Goal: Task Accomplishment & Management: Use online tool/utility

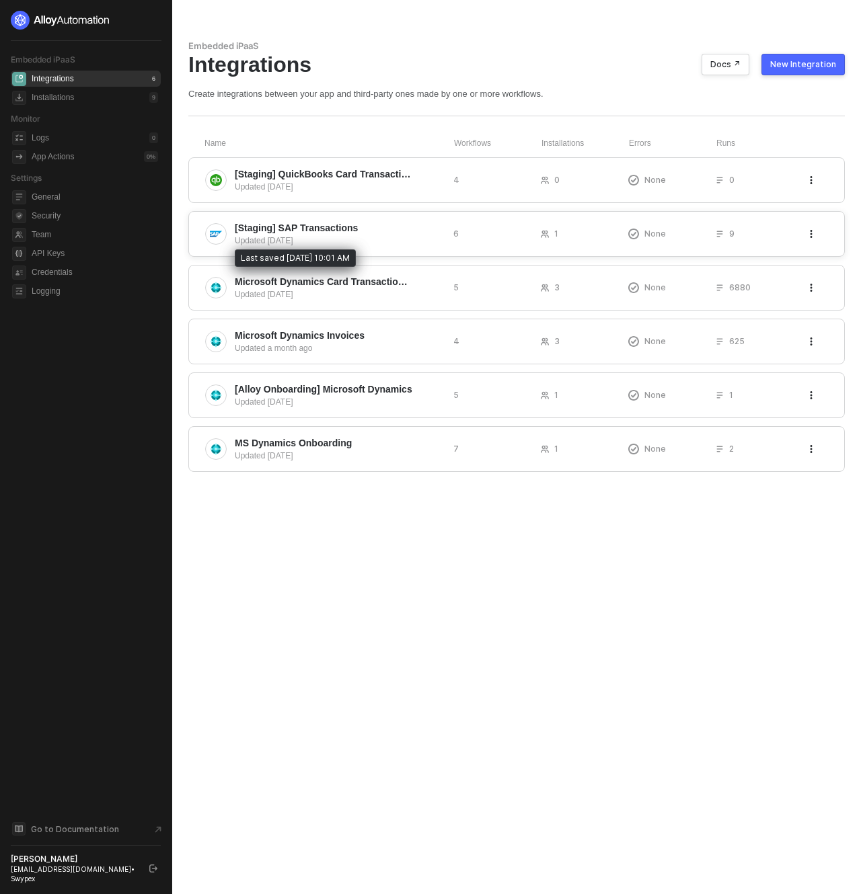
click at [370, 244] on div "Updated [DATE]" at bounding box center [339, 241] width 208 height 12
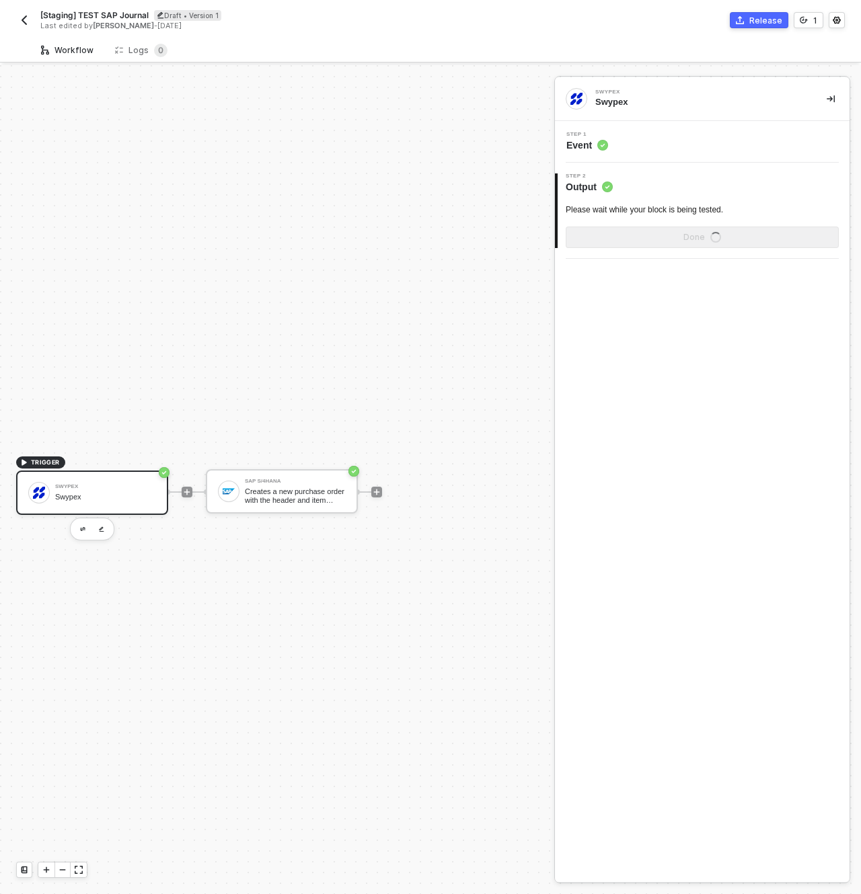
scroll to position [25, 0]
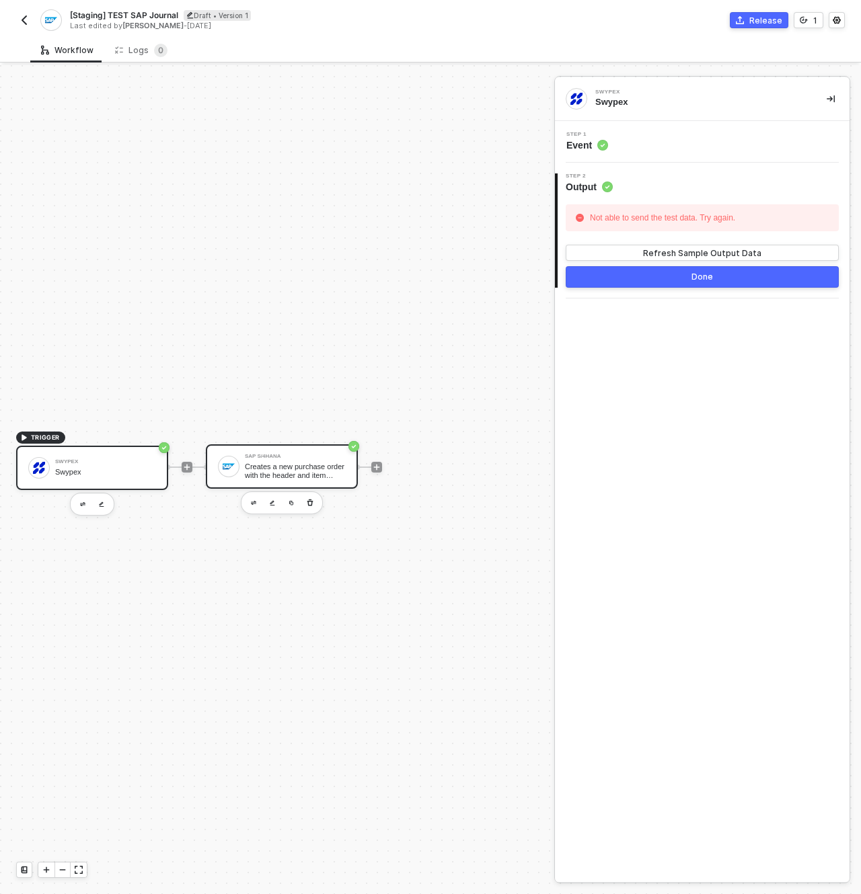
click at [282, 477] on div "Creates a new purchase order with the header and item details passed in the req…" at bounding box center [295, 471] width 101 height 17
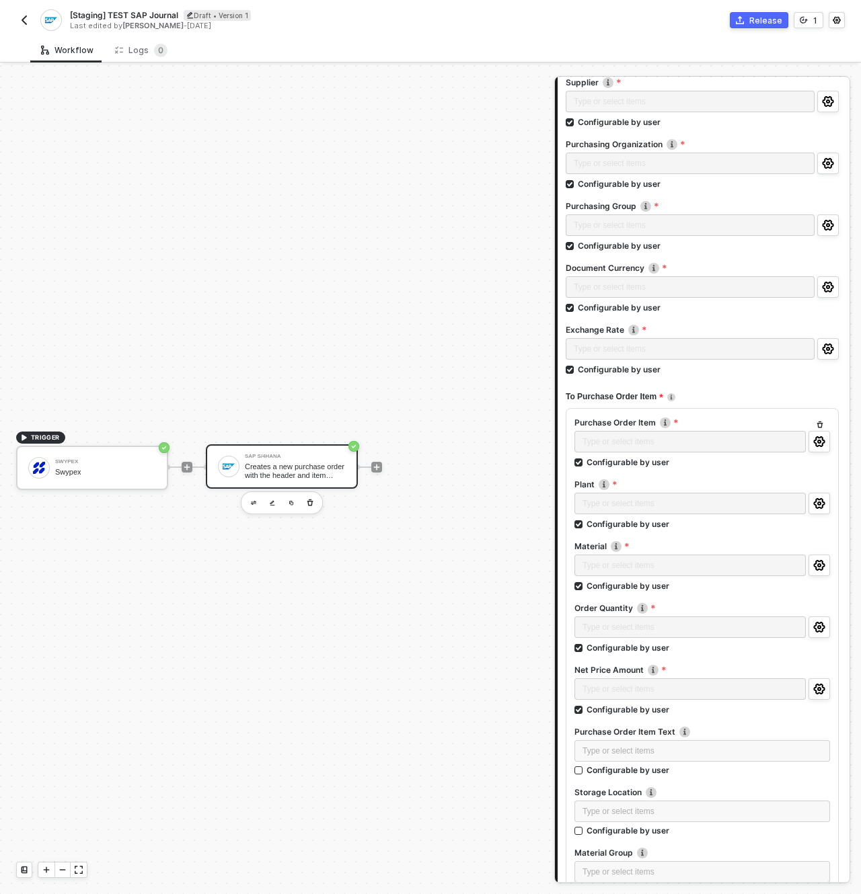
scroll to position [251, 0]
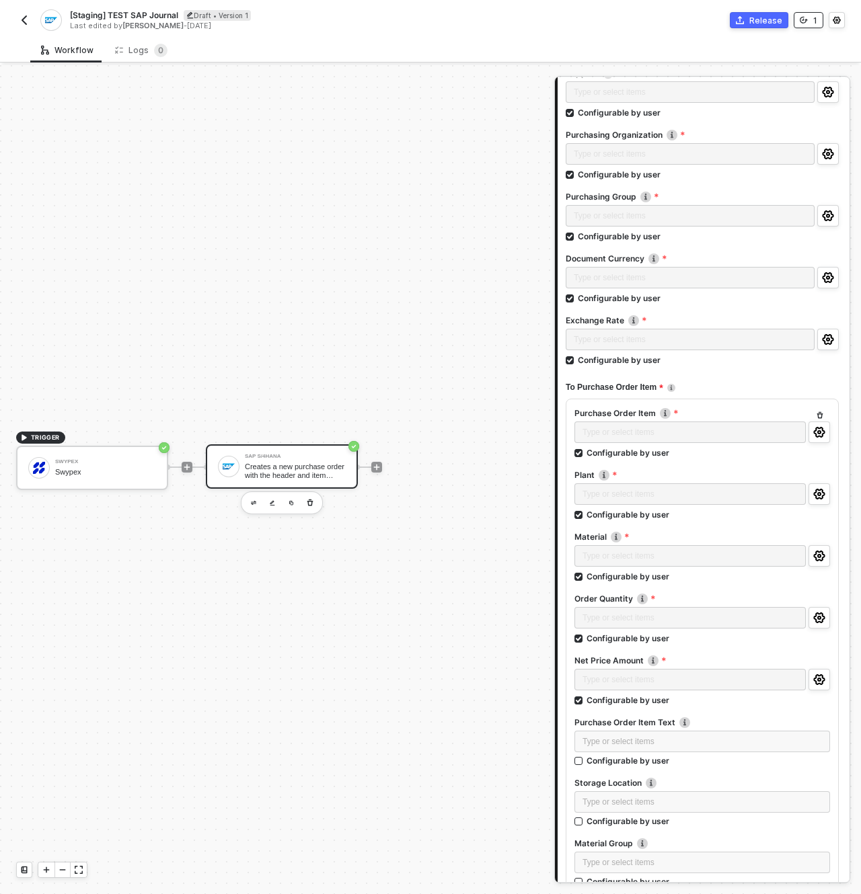
click at [816, 12] on button "1" at bounding box center [808, 20] width 30 height 16
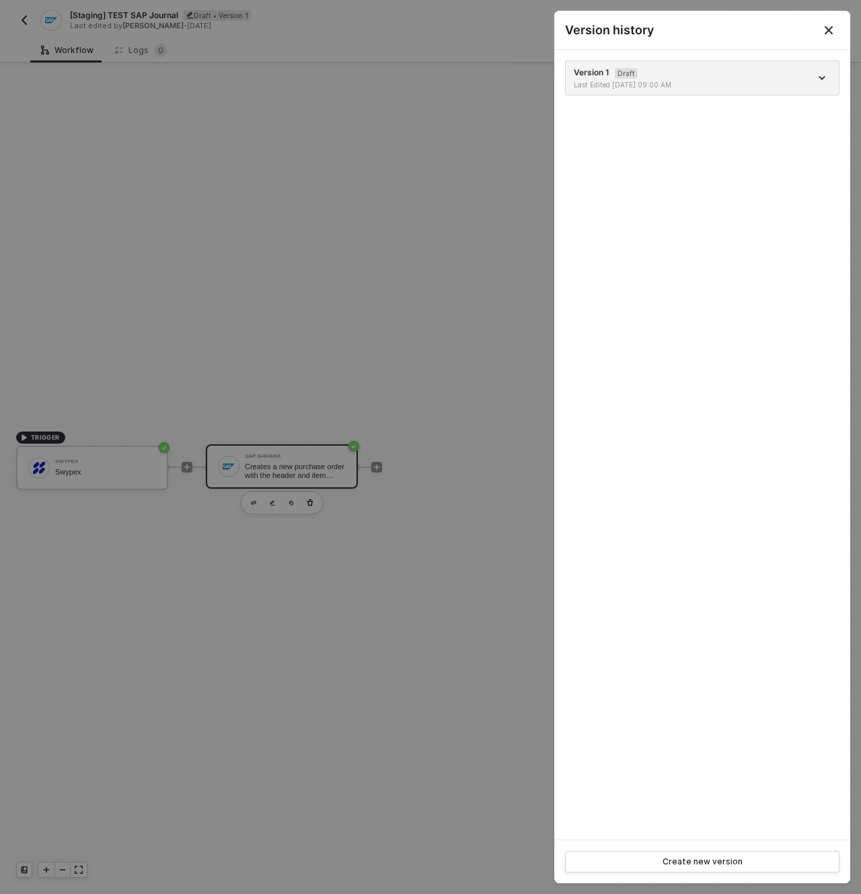
click at [835, 32] on button "Close" at bounding box center [828, 30] width 16 height 16
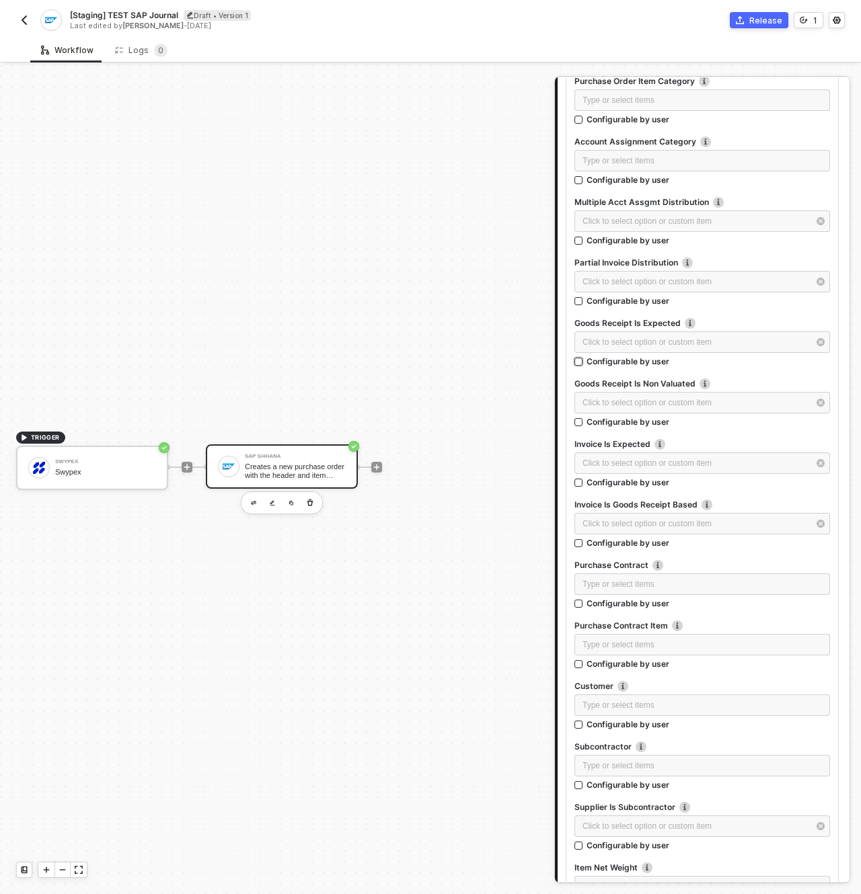
scroll to position [2320, 0]
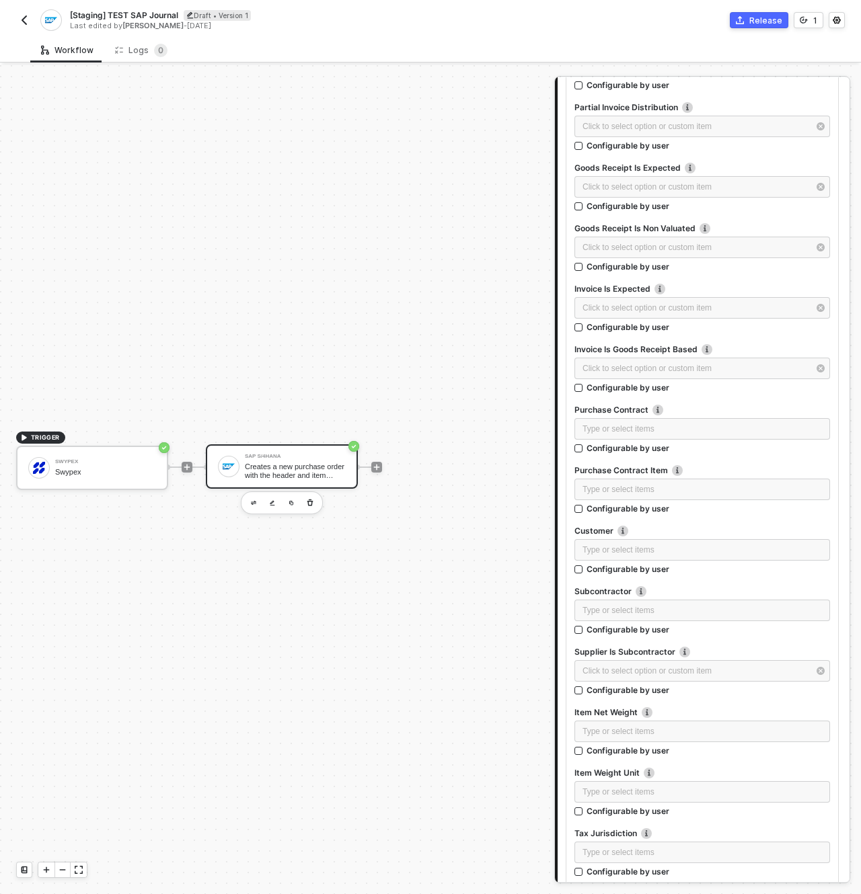
click at [26, 11] on div "[Staging] TEST SAP Journal Draft • Version 1 Last edited by Sasan Hezarkhani - …" at bounding box center [223, 20] width 414 height 22
click at [28, 19] on img "button" at bounding box center [24, 20] width 11 height 11
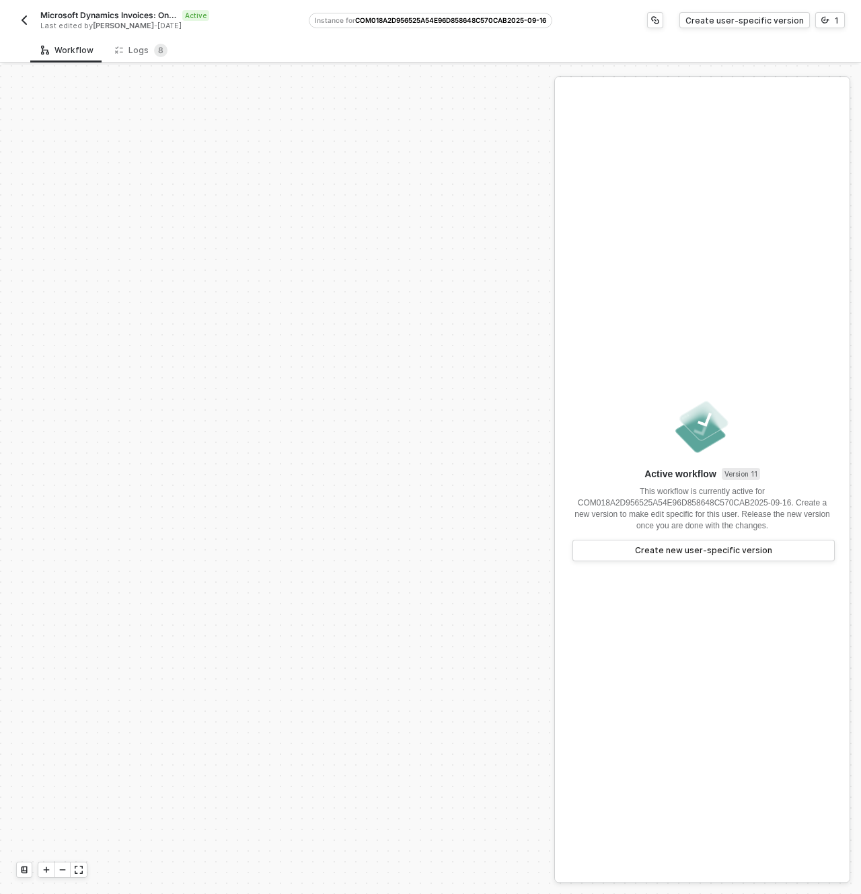
scroll to position [475, 0]
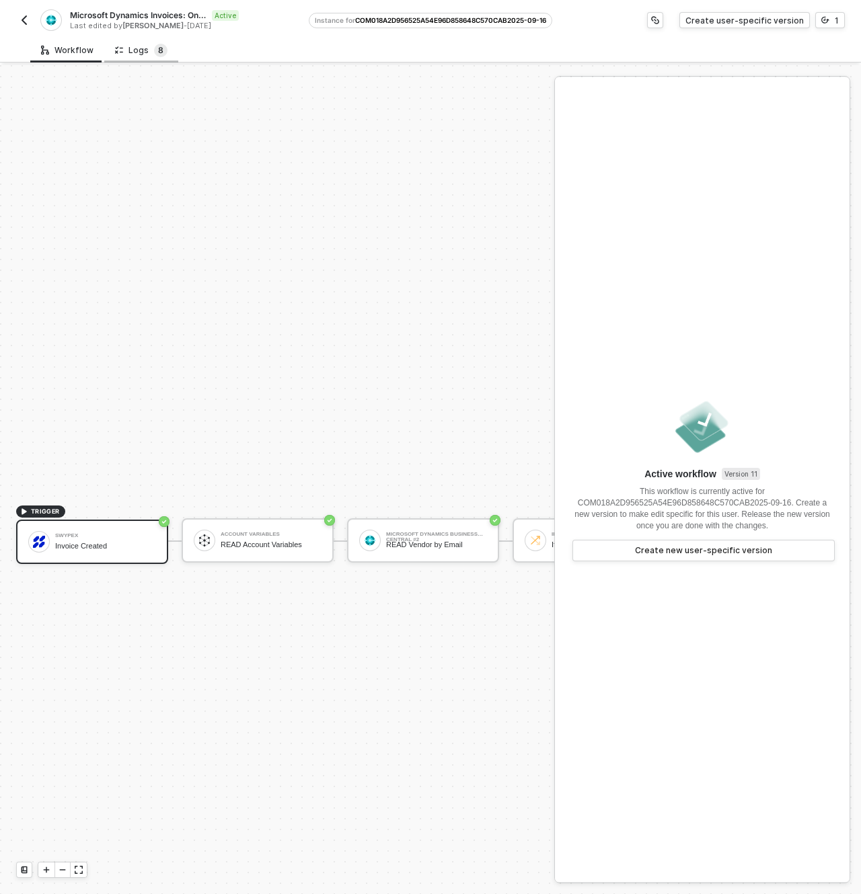
click at [154, 54] on sup "8" at bounding box center [160, 50] width 13 height 13
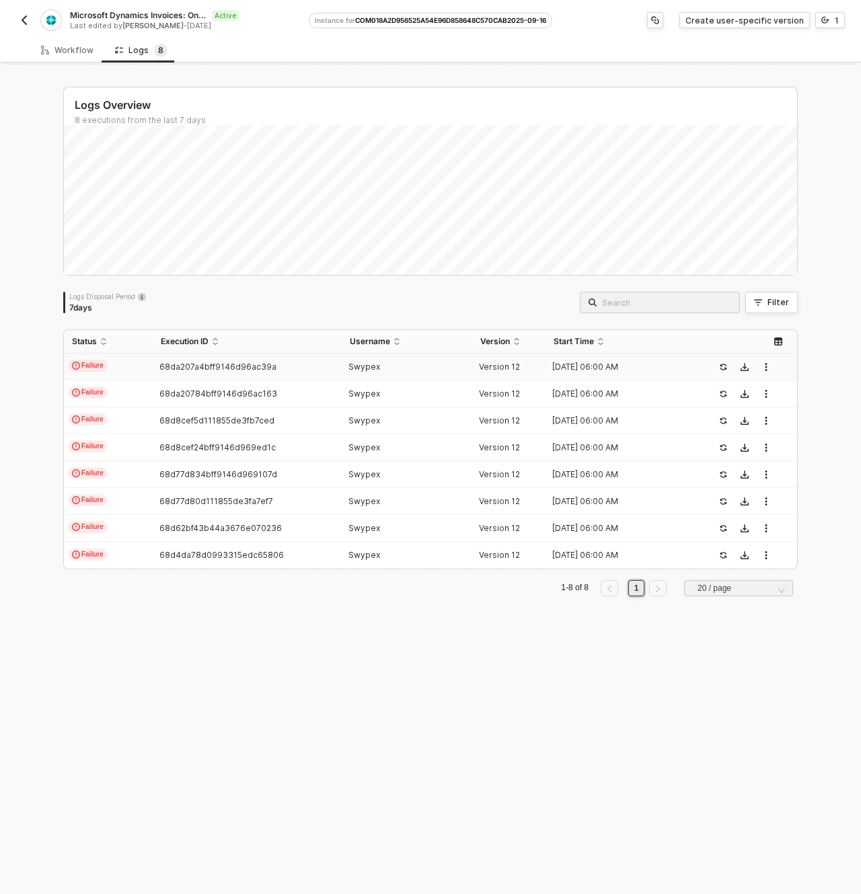
click at [386, 368] on div "Swypex" at bounding box center [402, 367] width 120 height 11
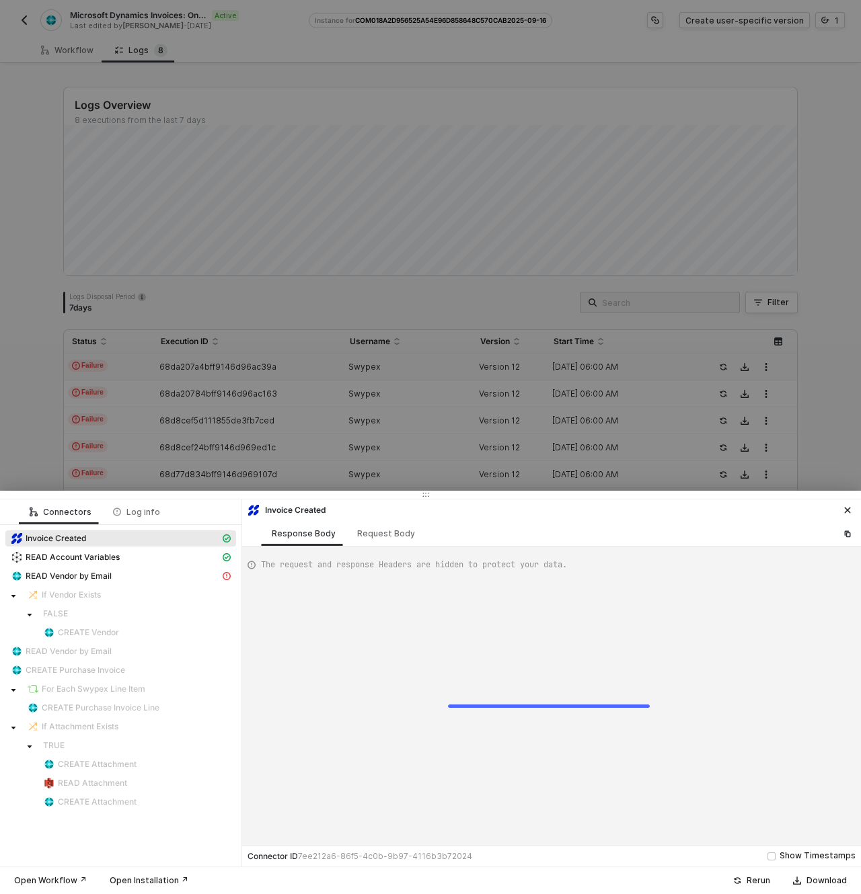
scroll to position [121, 0]
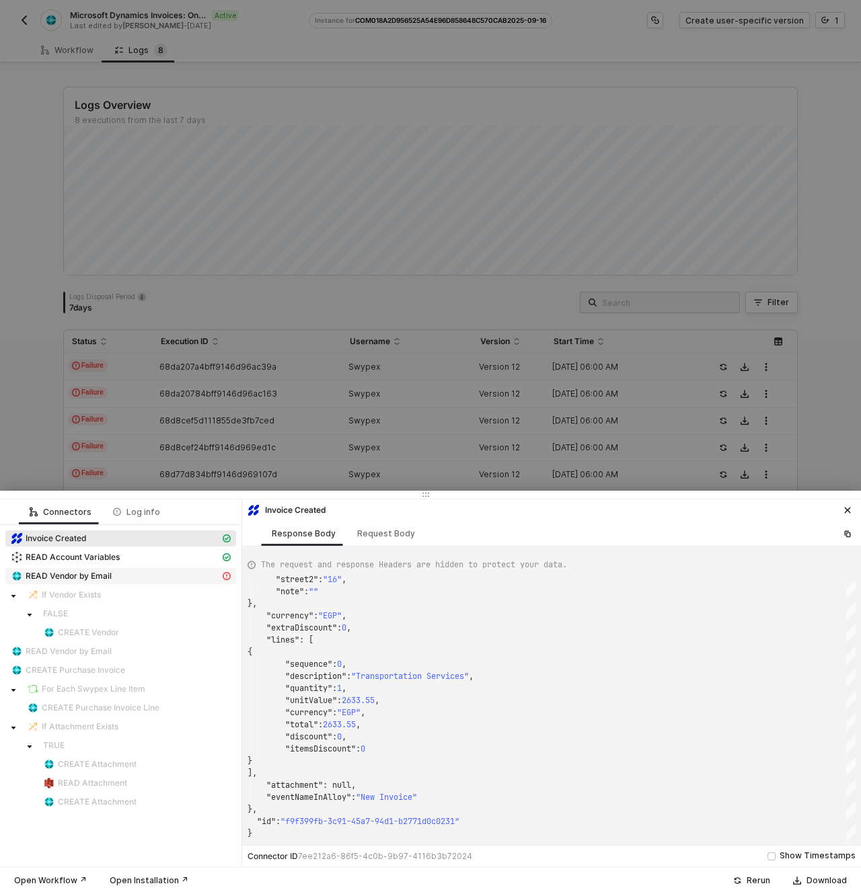
click at [177, 576] on div "READ Vendor by Email" at bounding box center [115, 576] width 209 height 12
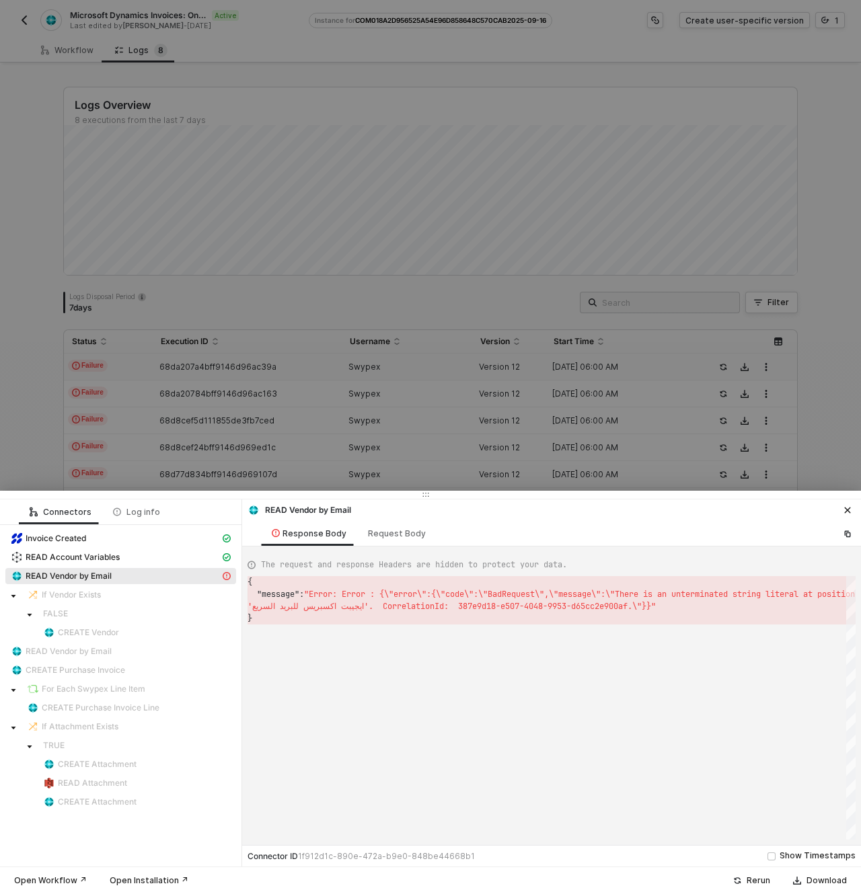
scroll to position [24, 0]
click at [849, 508] on icon "icon-close" at bounding box center [847, 511] width 6 height 6
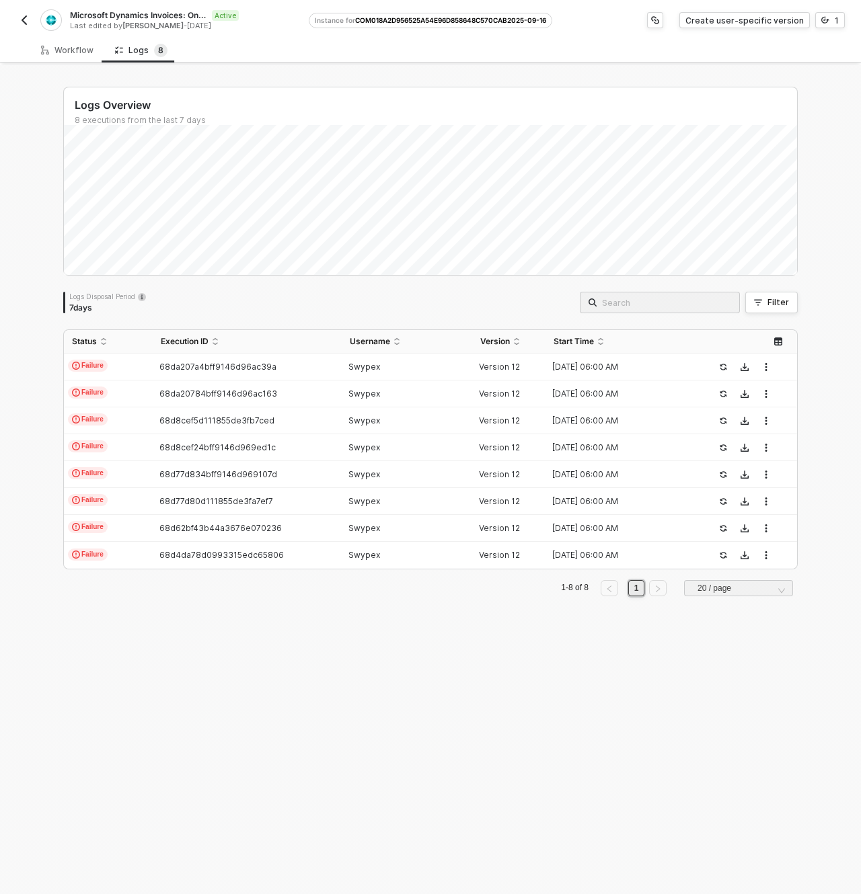
click at [25, 20] on img "button" at bounding box center [24, 20] width 11 height 11
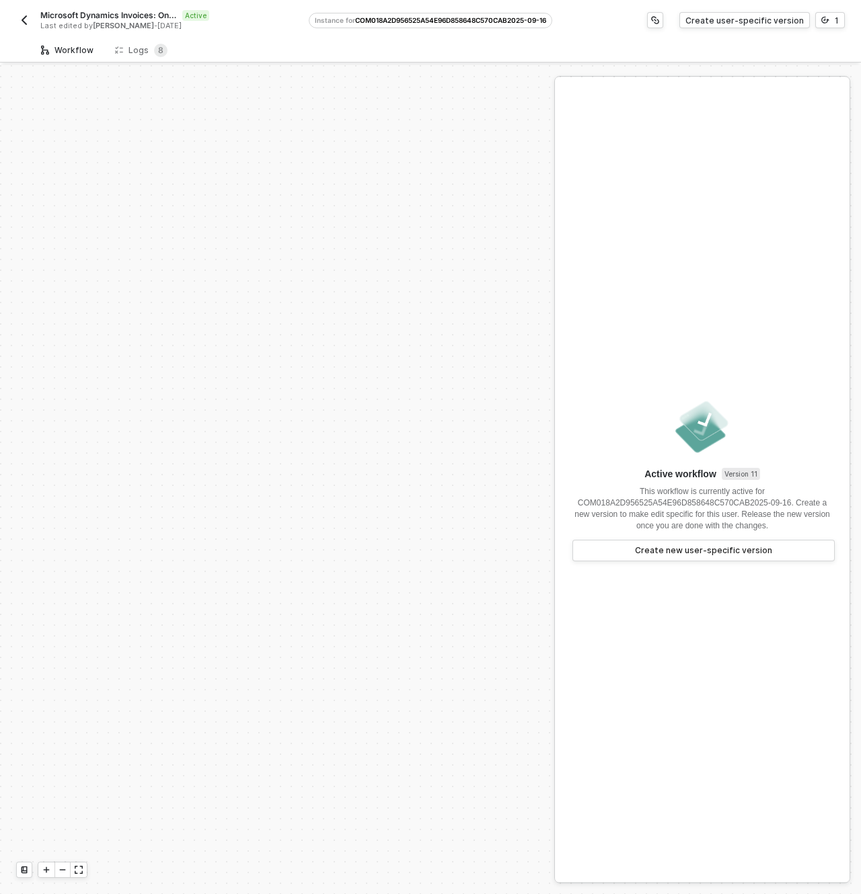
scroll to position [475, 0]
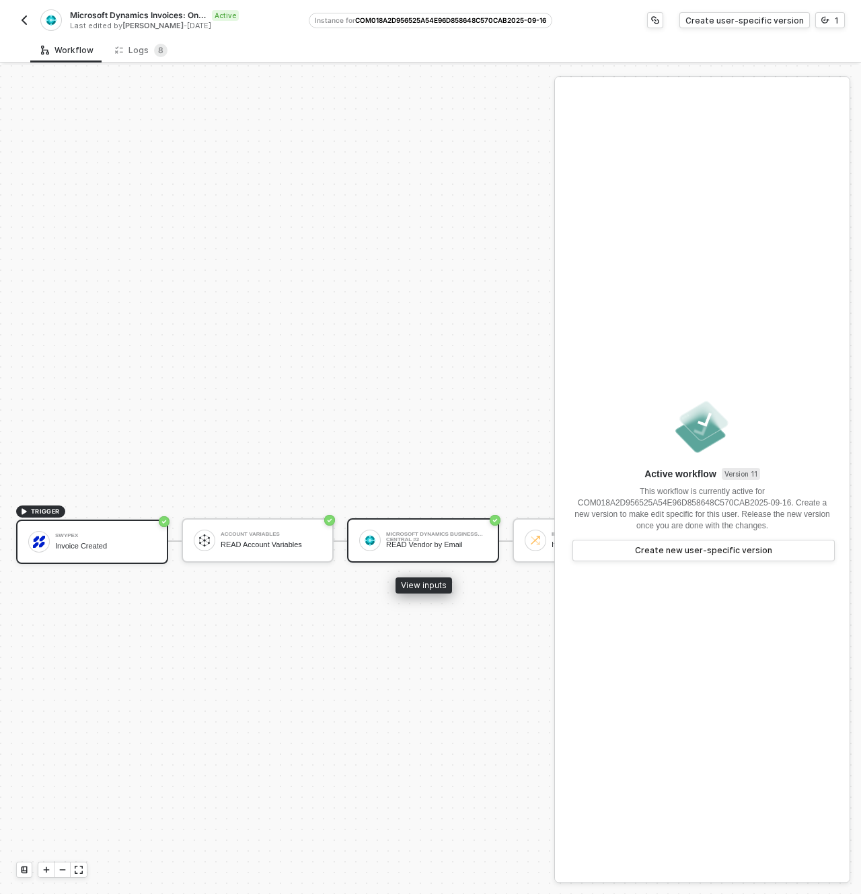
click at [412, 541] on div "READ Vendor by Email" at bounding box center [436, 545] width 101 height 9
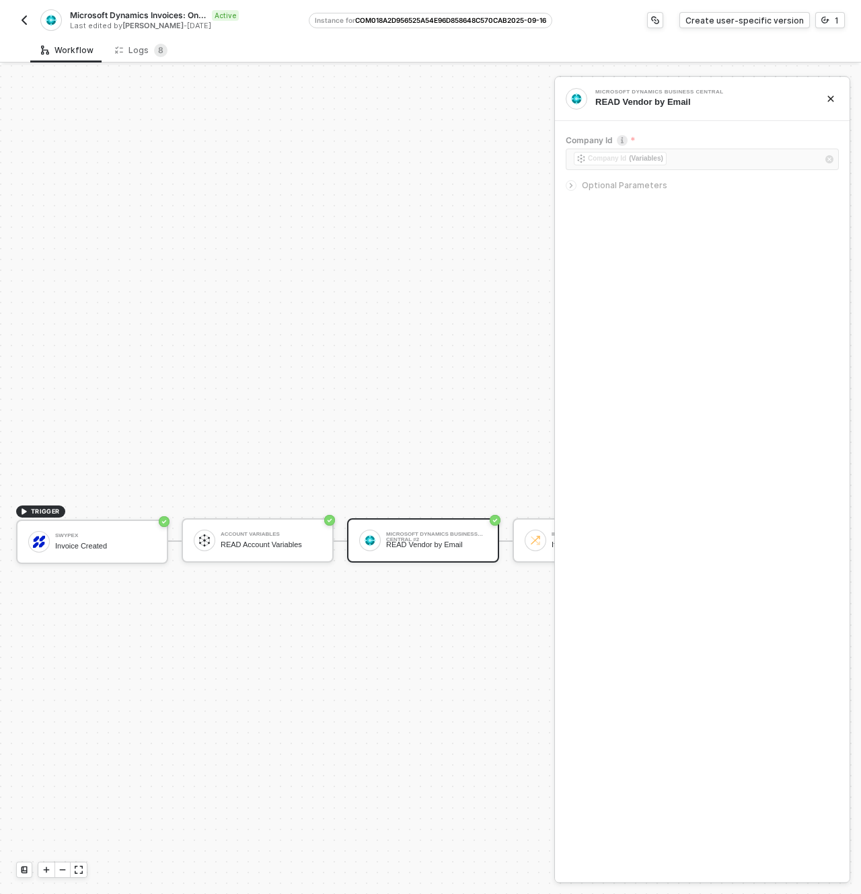
scroll to position [475, 210]
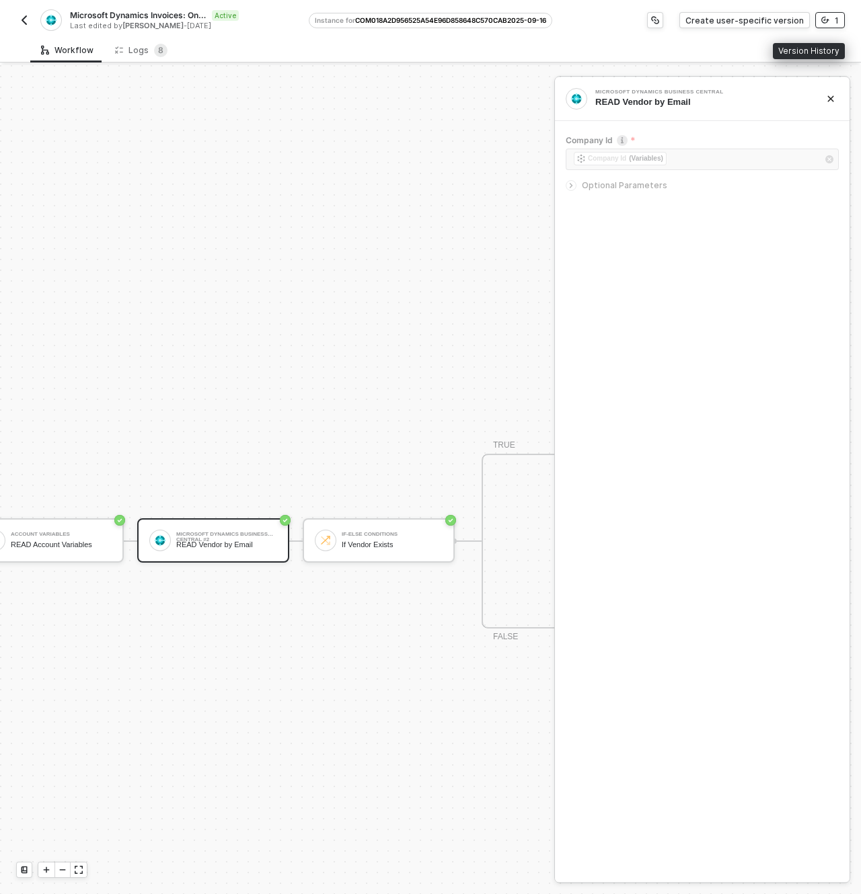
click at [842, 24] on button "1" at bounding box center [830, 20] width 30 height 16
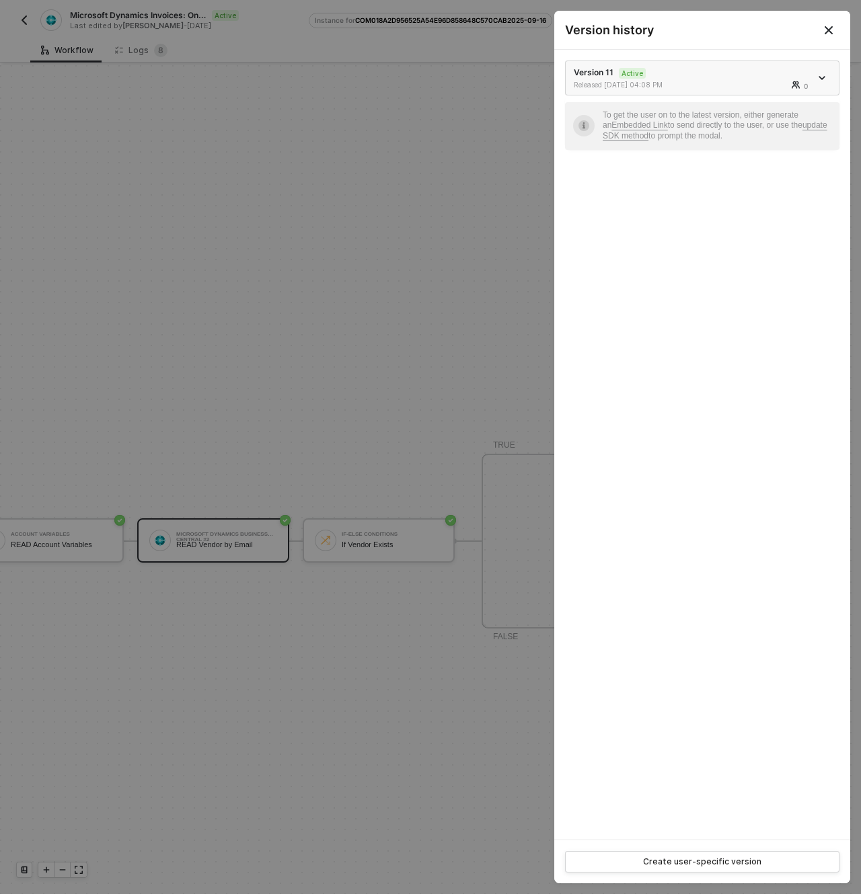
click at [663, 73] on div "Version 11 Active Released 09/16/2025 04:08 PM 0" at bounding box center [691, 78] width 237 height 23
click at [816, 77] on link at bounding box center [823, 78] width 15 height 7
click at [342, 241] on div at bounding box center [430, 447] width 861 height 894
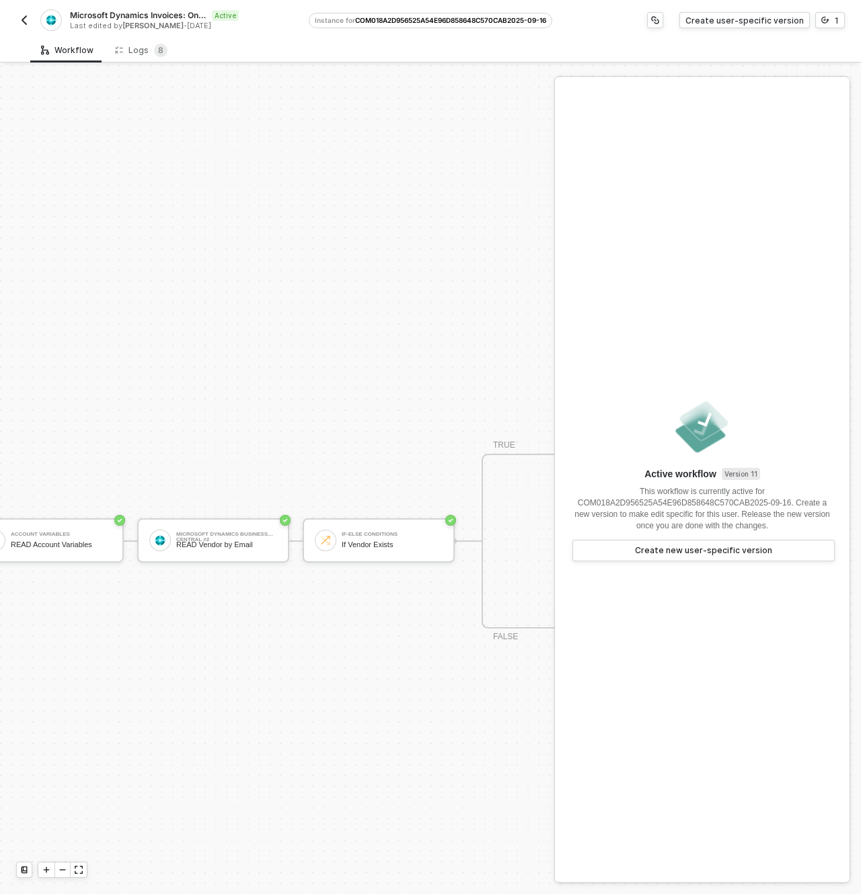
click at [16, 11] on div "Microsoft Dynamics Invoices: On New Record Active Last edited by Sasan Hezarkha…" at bounding box center [162, 20] width 292 height 22
click at [20, 20] on img "button" at bounding box center [24, 20] width 11 height 11
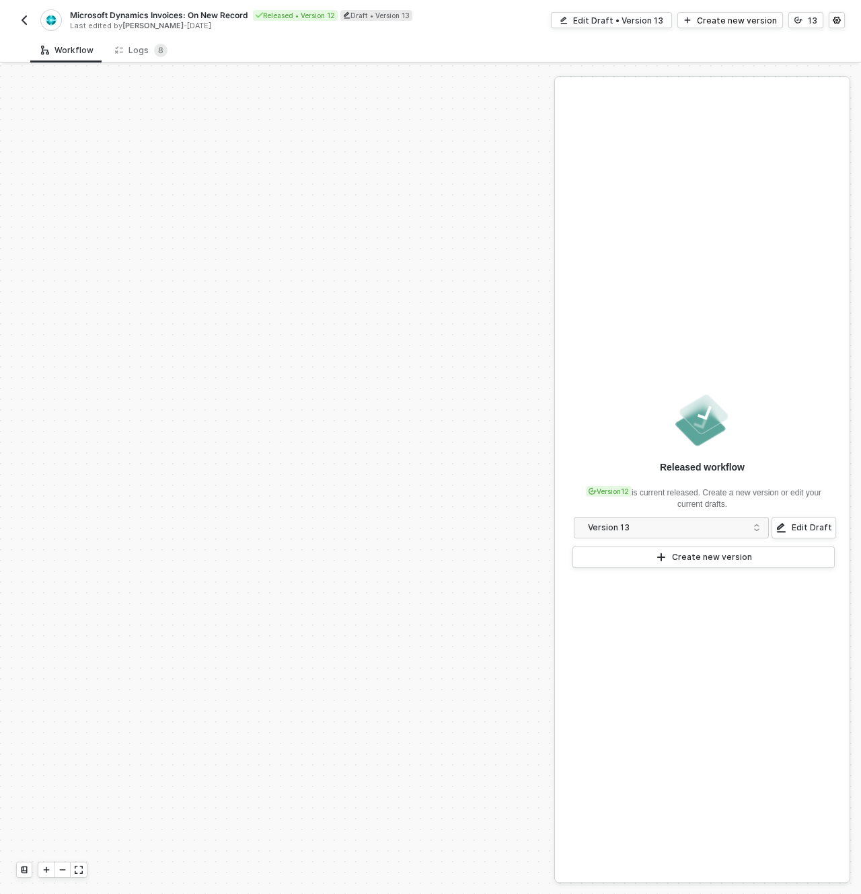
scroll to position [475, 0]
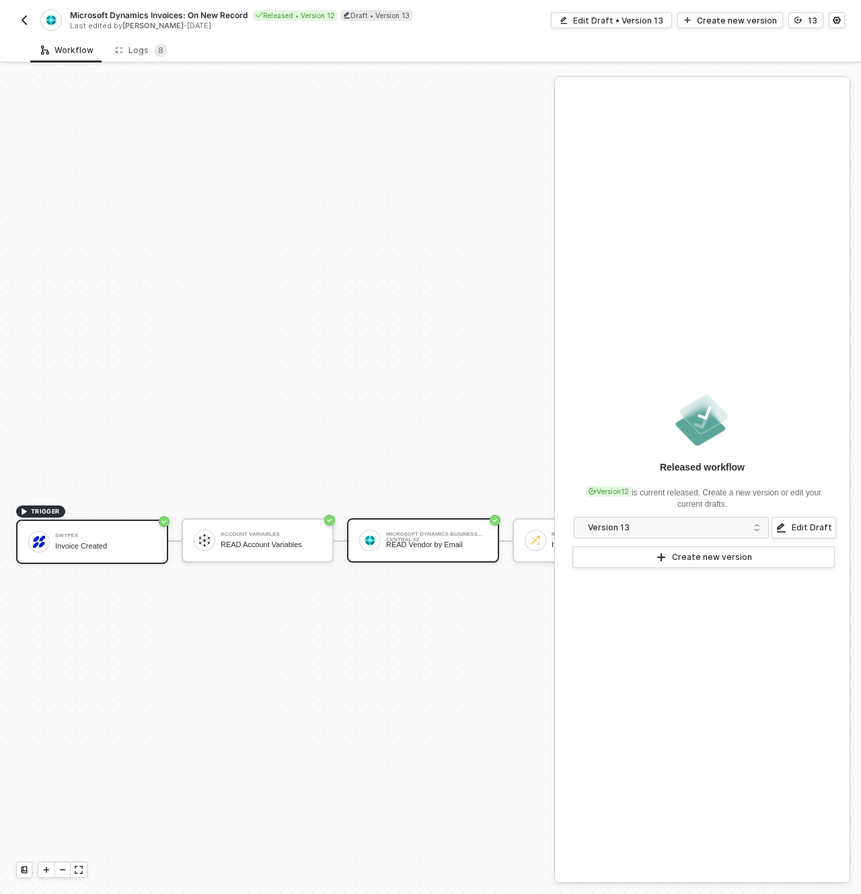
click at [397, 553] on div "Microsoft Dynamics Business Central #2 READ Vendor by Email" at bounding box center [423, 540] width 152 height 44
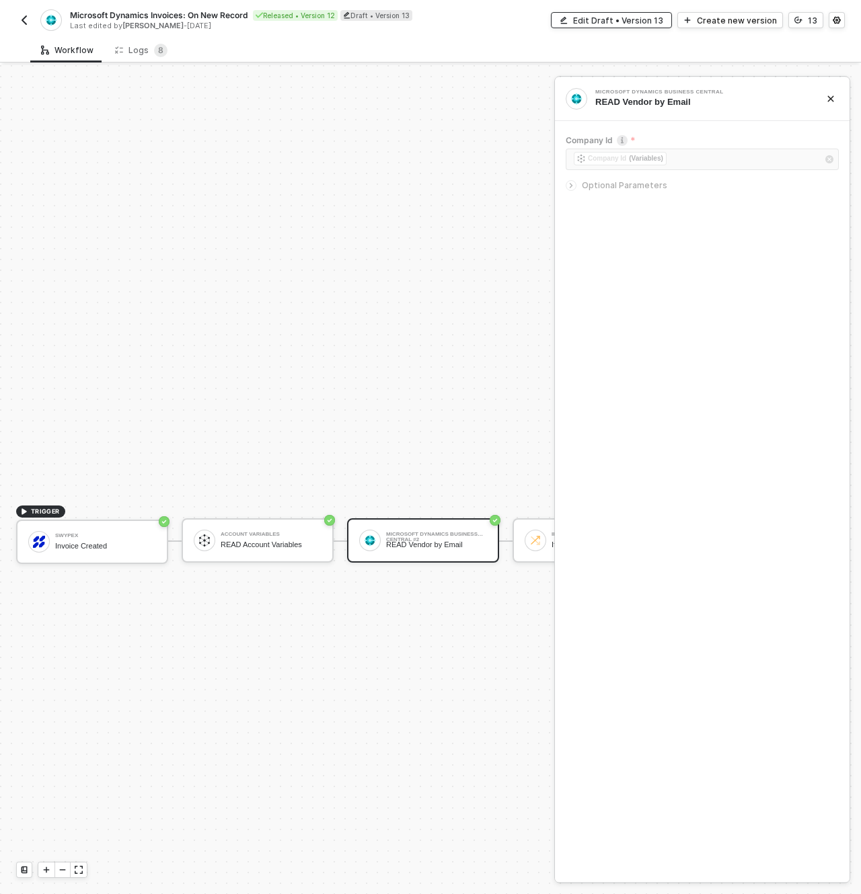
click at [614, 24] on div "Edit Draft • Version 13" at bounding box center [618, 20] width 90 height 11
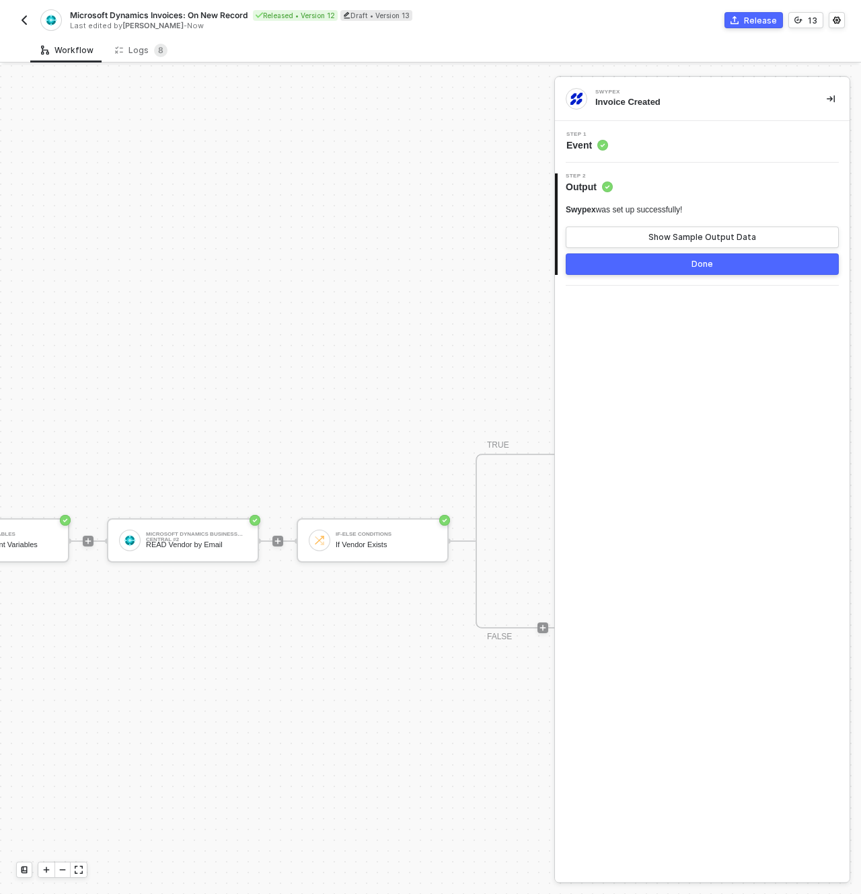
scroll to position [475, 333]
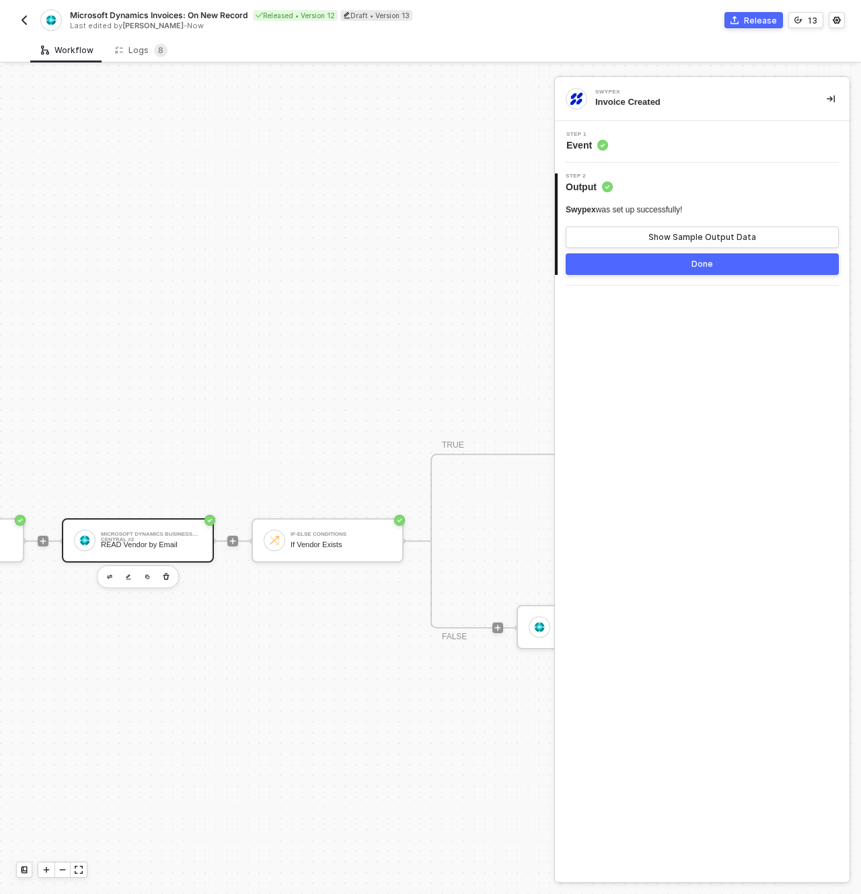
click at [164, 548] on div "READ Vendor by Email" at bounding box center [151, 545] width 101 height 9
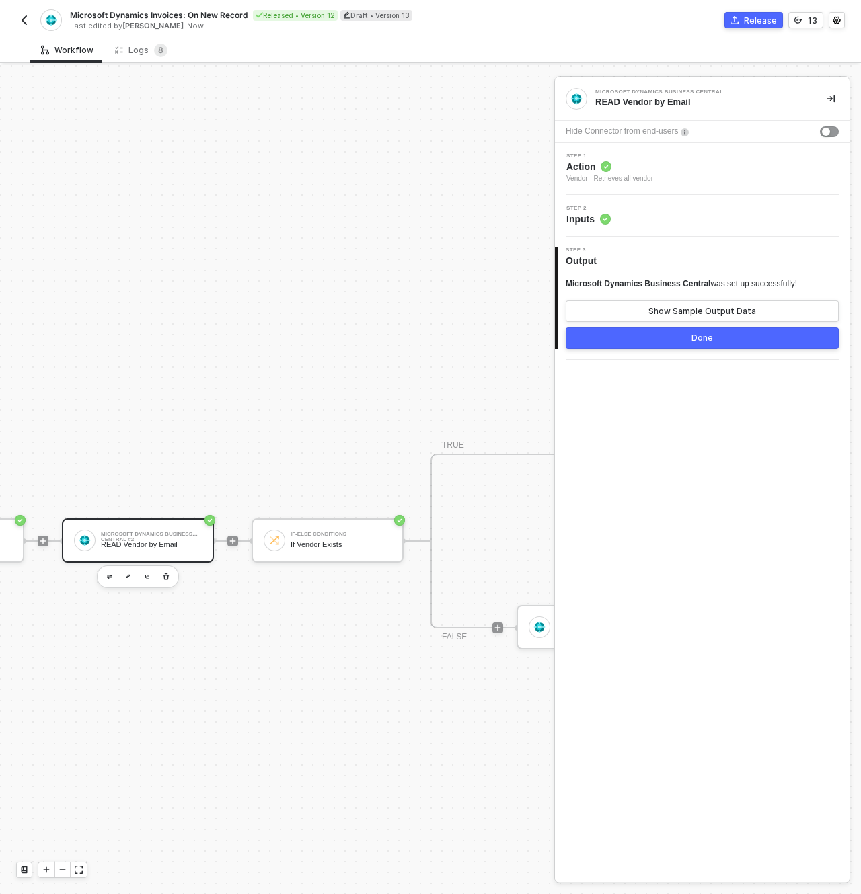
click at [674, 185] on div "Step 1 Action Vendor - Retrieves all vendor" at bounding box center [702, 169] width 294 height 52
click at [653, 172] on span "Action" at bounding box center [609, 166] width 87 height 13
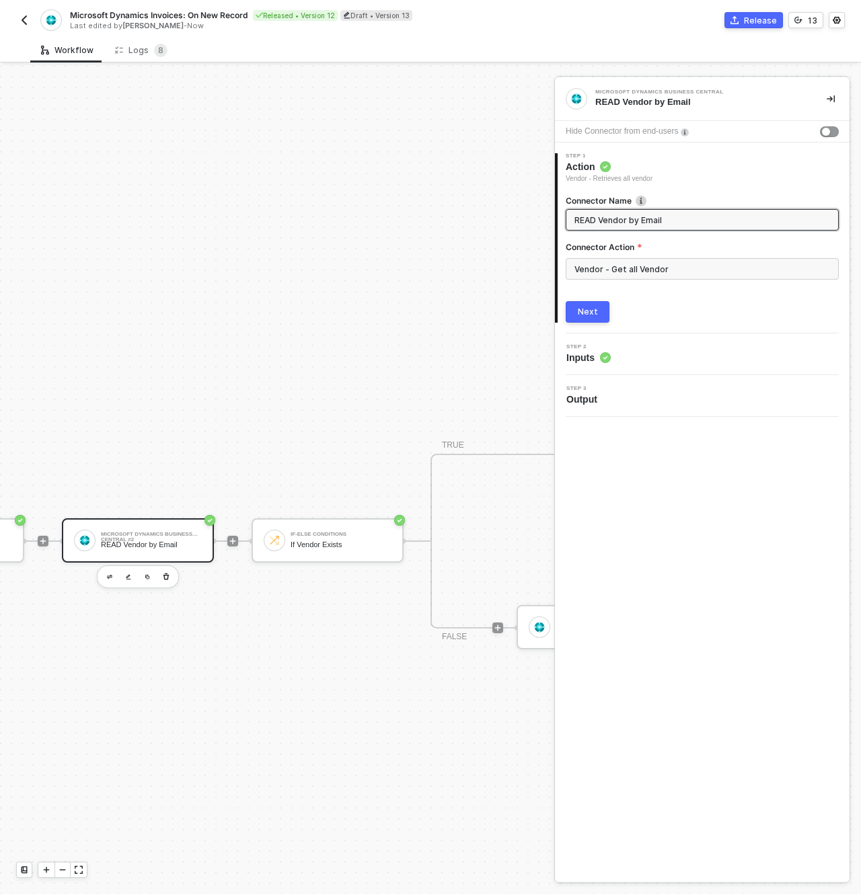
click at [601, 316] on button "Next" at bounding box center [587, 312] width 44 height 22
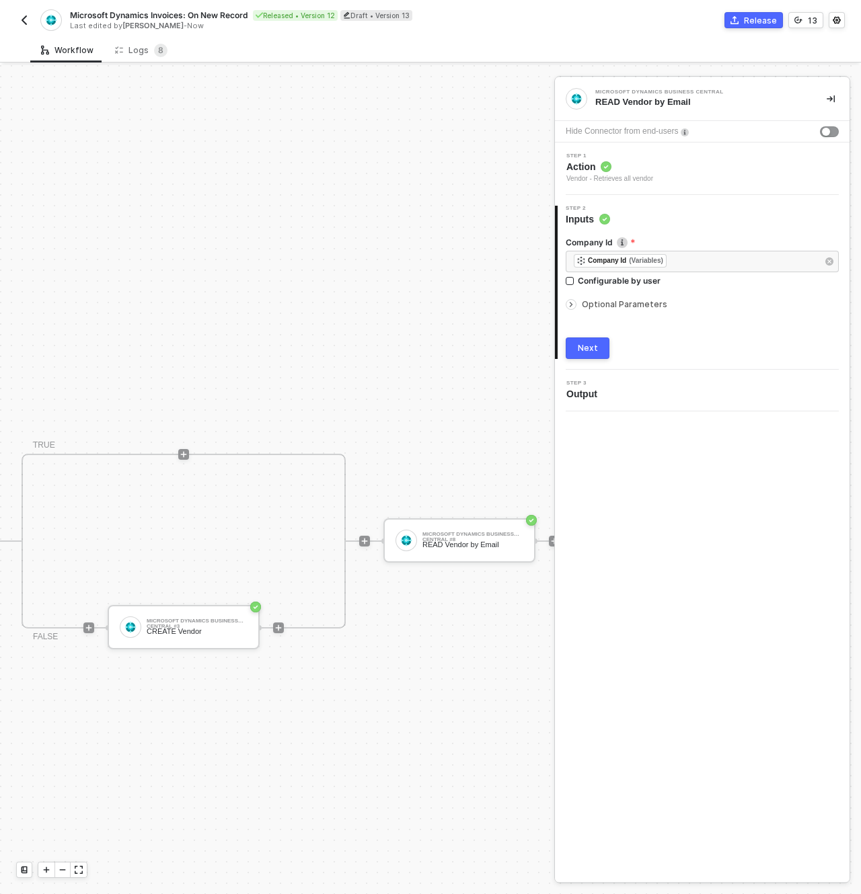
scroll to position [475, 877]
click at [574, 305] on icon "icon-arrow-right-small" at bounding box center [571, 305] width 8 height 8
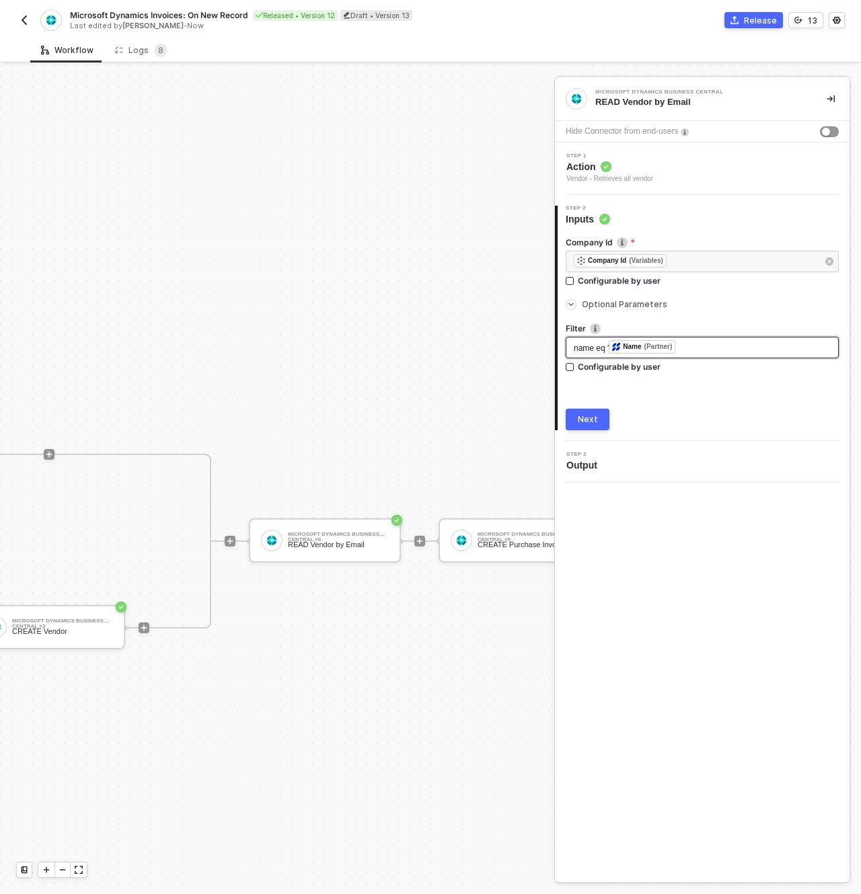
click at [700, 348] on div "name eq ' ﻿ Name (Partner) ﻿" at bounding box center [701, 347] width 257 height 15
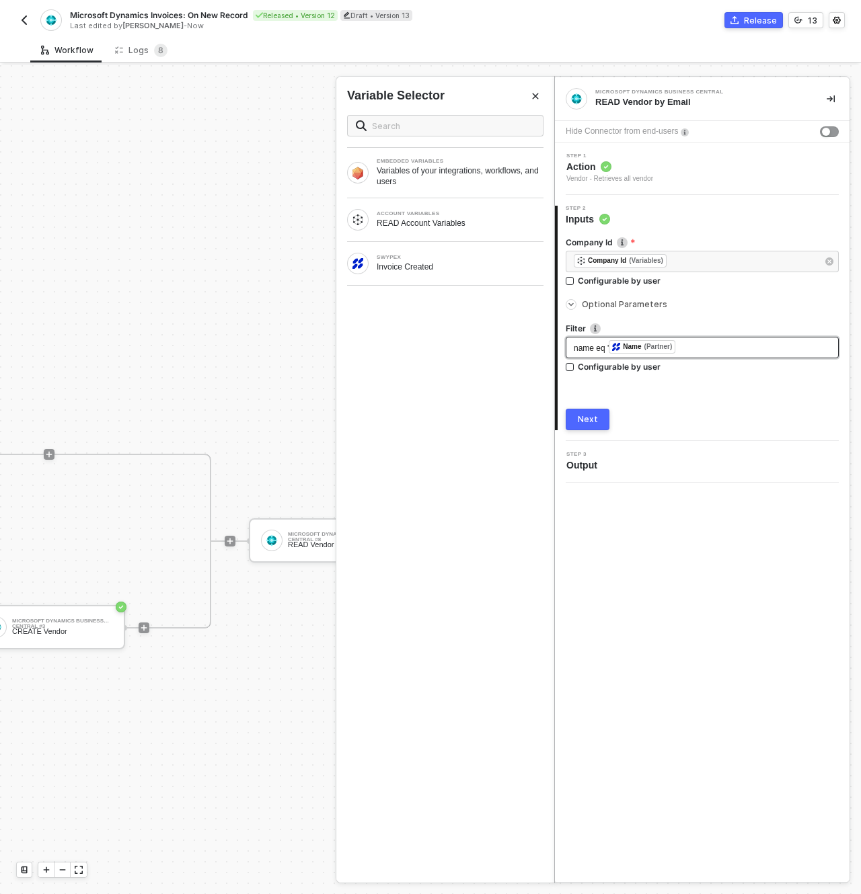
click at [701, 349] on div "name eq ' ﻿ Name (Partner) ﻿" at bounding box center [701, 347] width 257 height 15
click at [600, 426] on button "Next" at bounding box center [587, 420] width 44 height 22
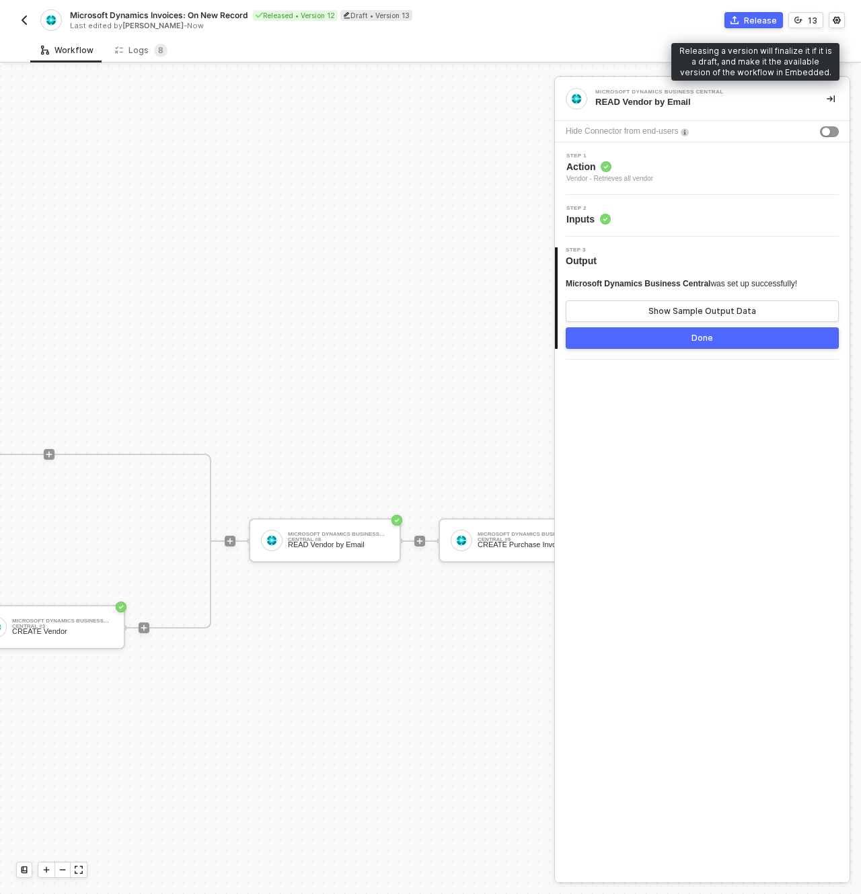
click at [764, 20] on div "Release" at bounding box center [760, 20] width 33 height 11
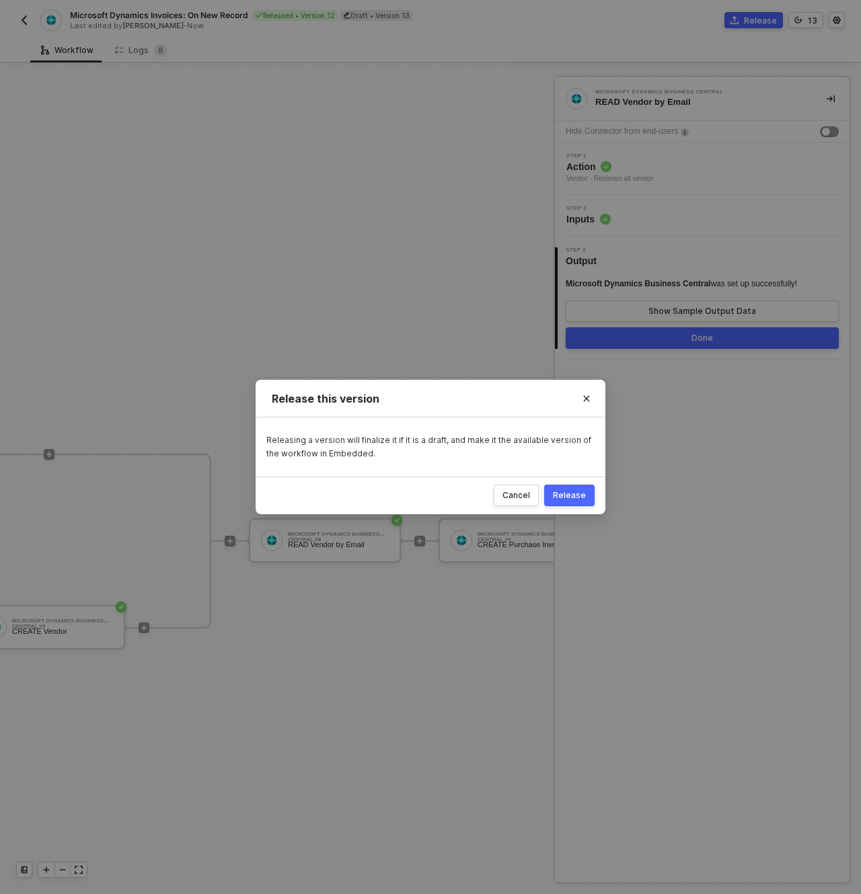
drag, startPoint x: 765, startPoint y: 421, endPoint x: 757, endPoint y: 402, distance: 20.5
click at [765, 420] on div "Release this version Releasing a version will finalize it if it is a draft, and…" at bounding box center [430, 447] width 861 height 894
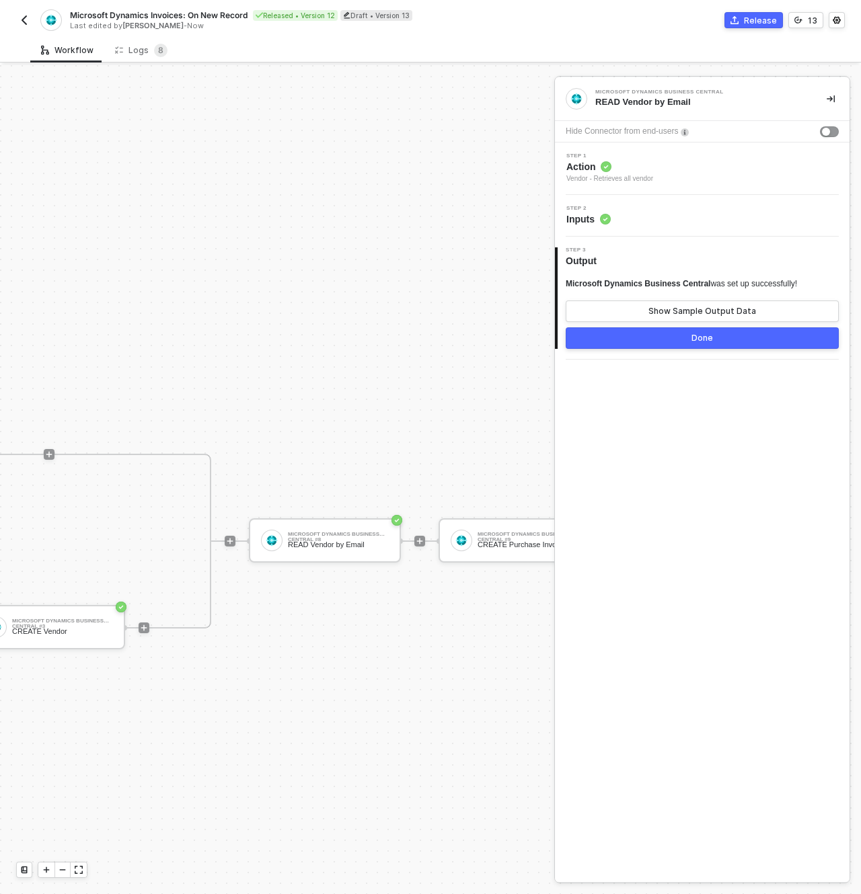
click at [674, 341] on button "Done" at bounding box center [701, 338] width 273 height 22
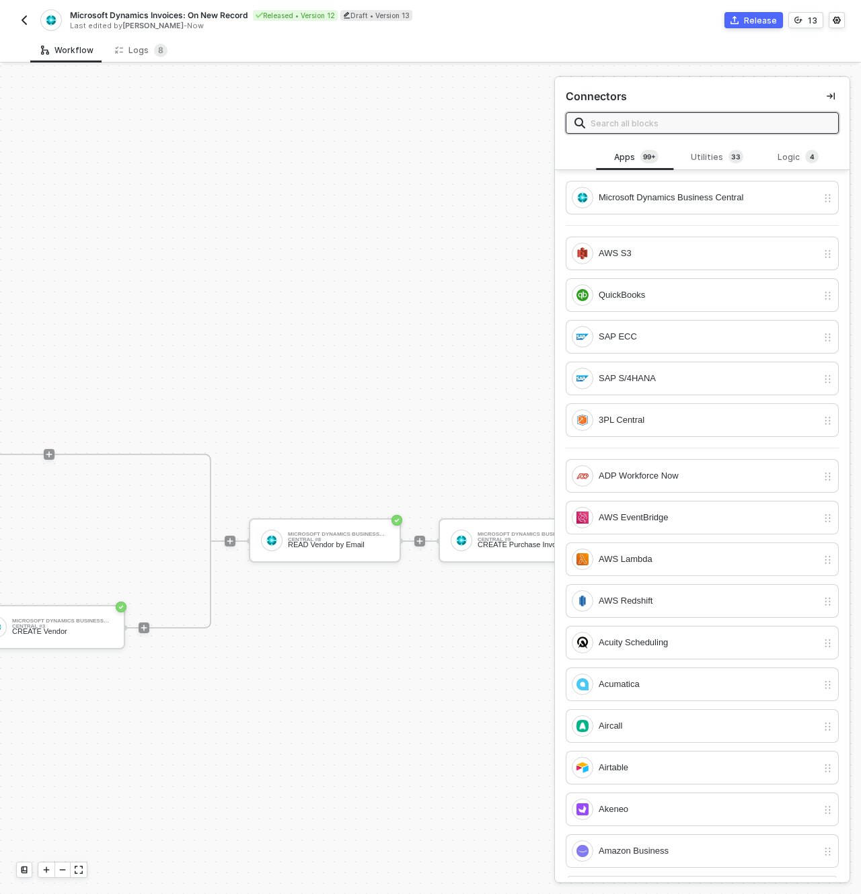
click at [762, 19] on div "Release" at bounding box center [760, 20] width 33 height 11
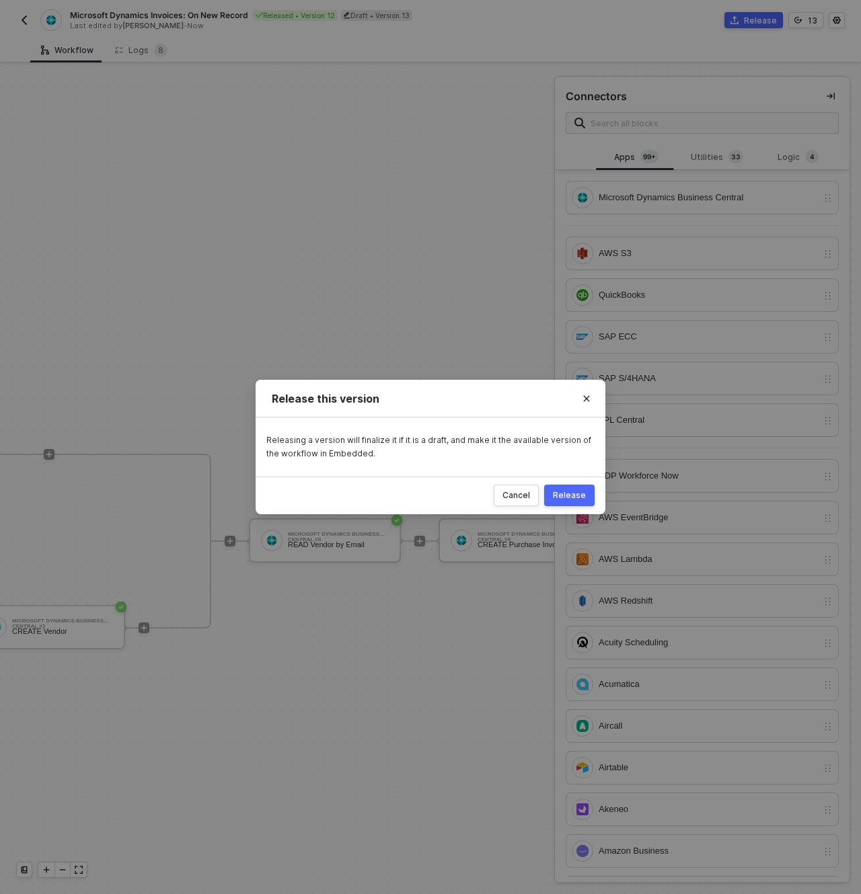
click at [555, 497] on button "Release" at bounding box center [569, 496] width 50 height 22
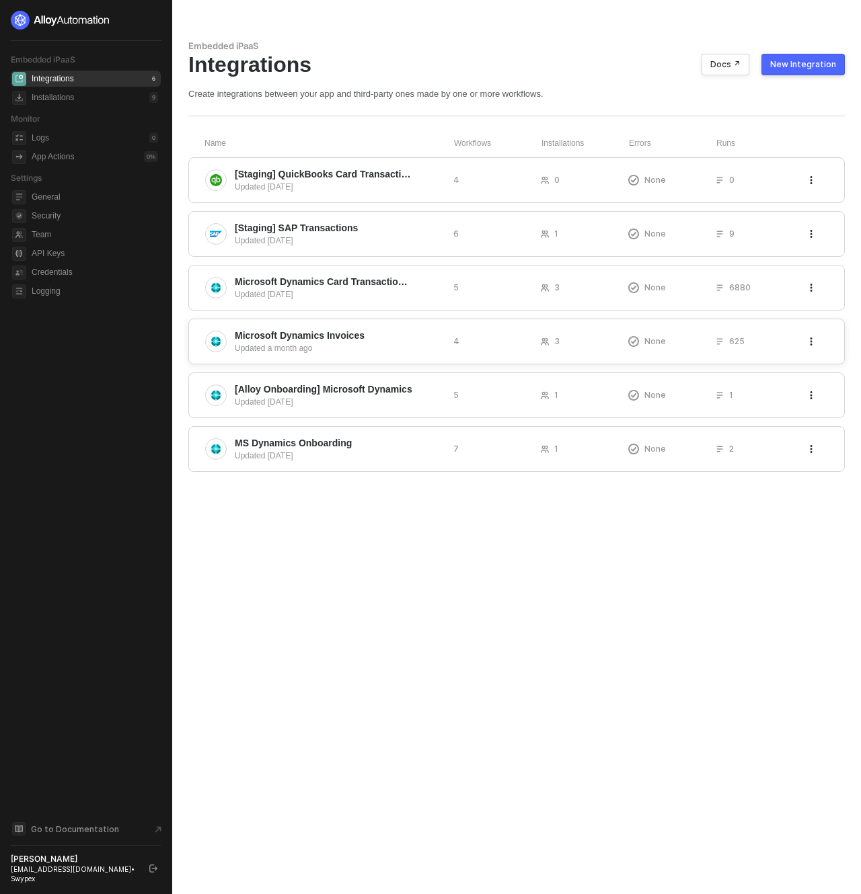
click at [389, 337] on span "Microsoft Dynamics Invoices" at bounding box center [339, 335] width 208 height 13
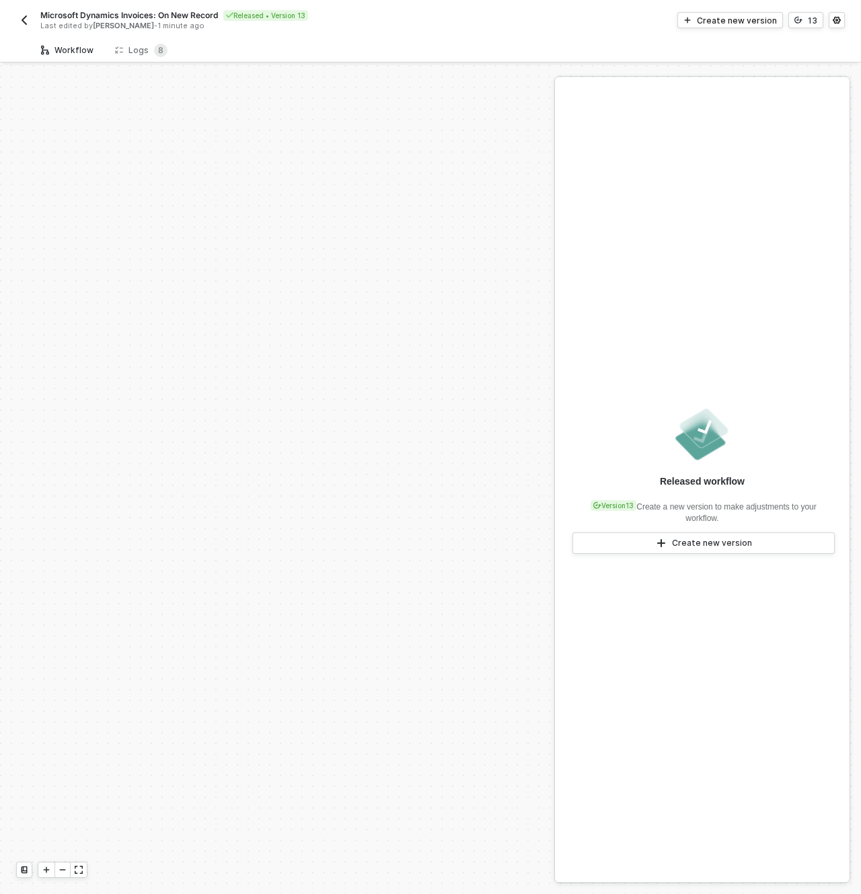
scroll to position [475, 0]
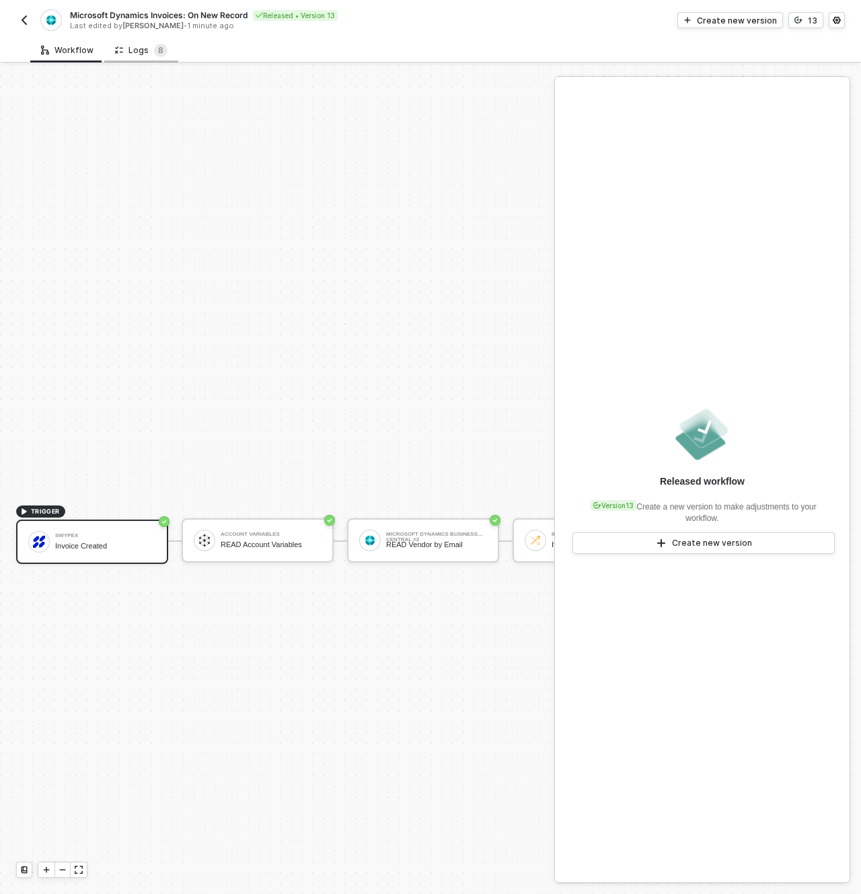
click at [122, 49] on div "Logs 8" at bounding box center [141, 50] width 52 height 13
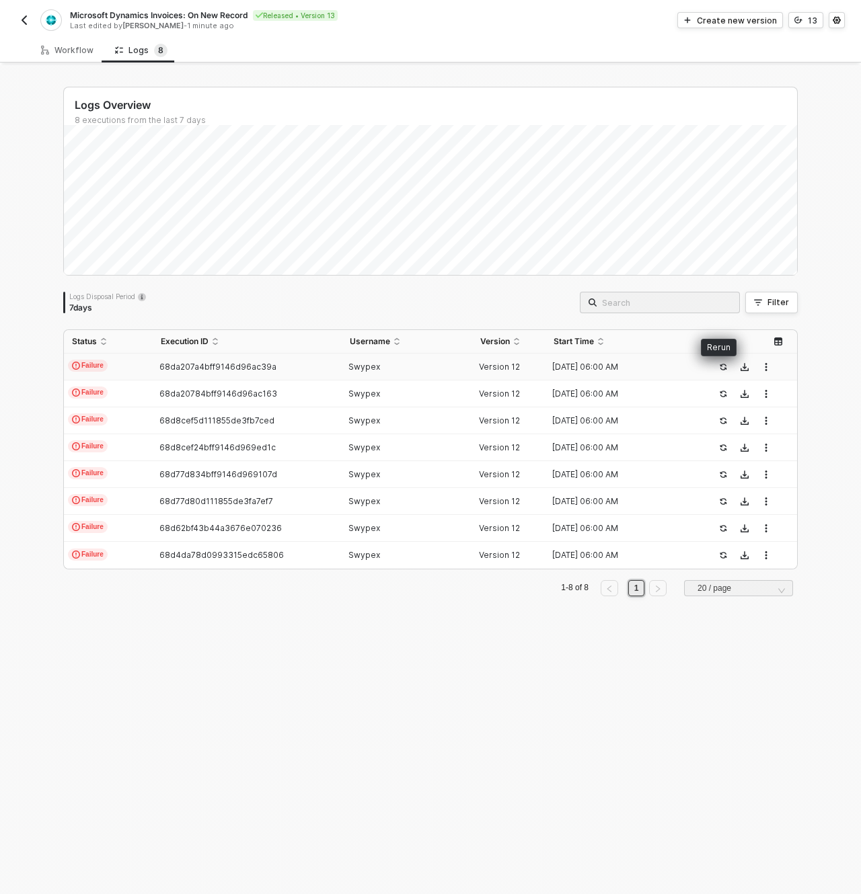
click at [719, 370] on icon "icon-success-page" at bounding box center [722, 367] width 7 height 7
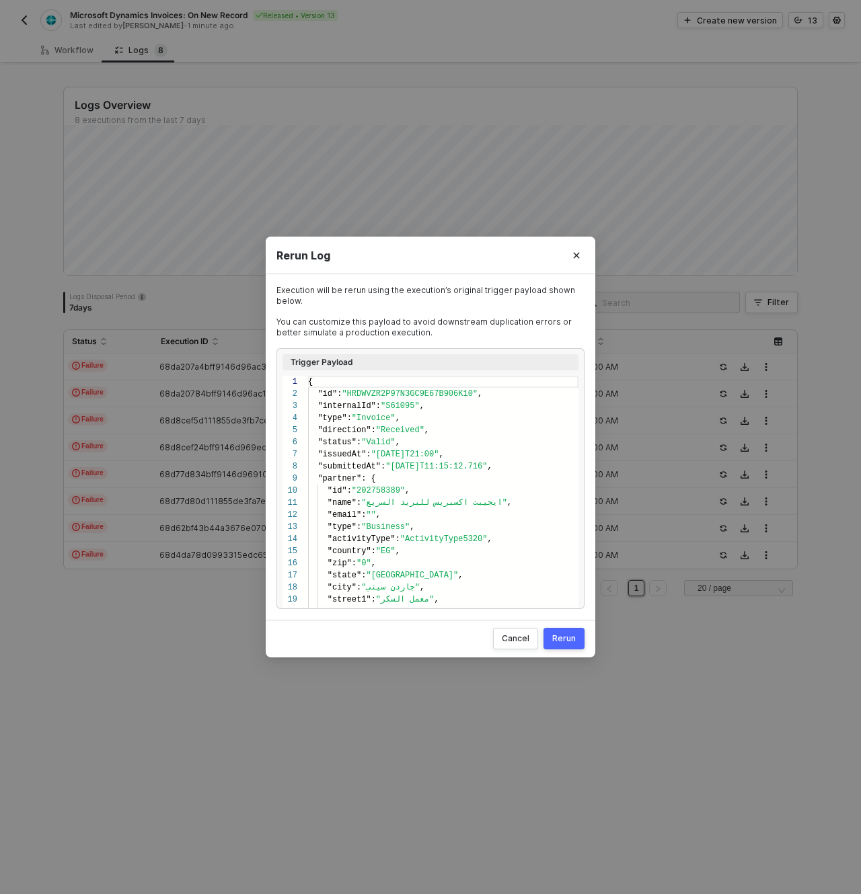
scroll to position [121, 0]
click at [559, 637] on div "Rerun" at bounding box center [564, 638] width 24 height 11
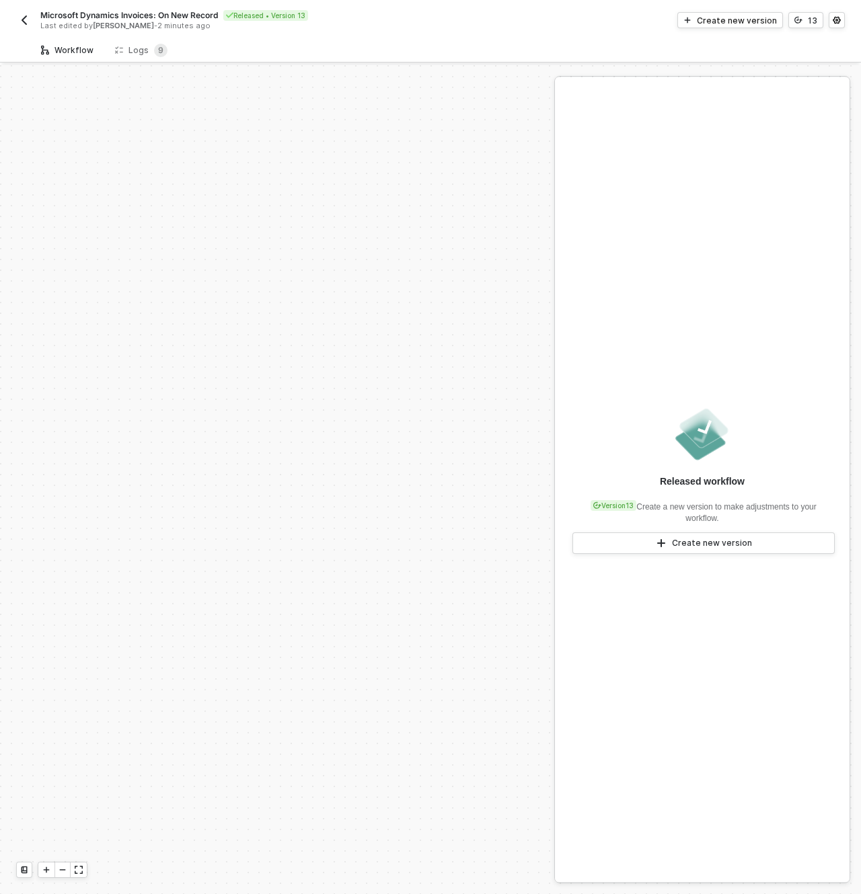
scroll to position [475, 0]
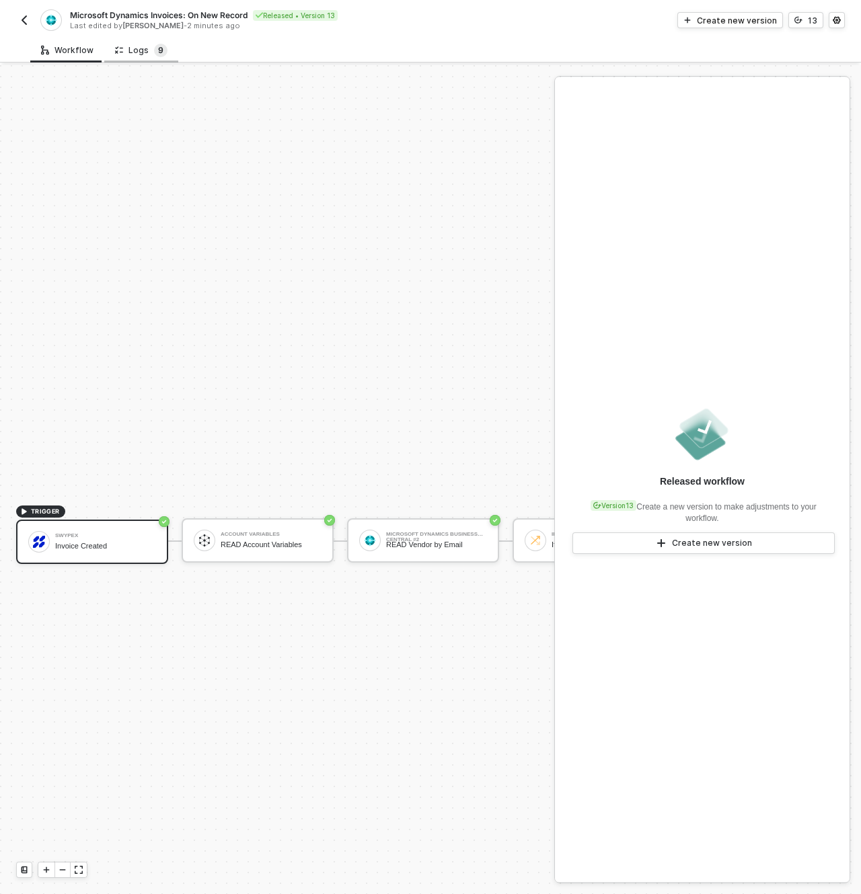
click at [158, 48] on span "9" at bounding box center [160, 50] width 5 height 10
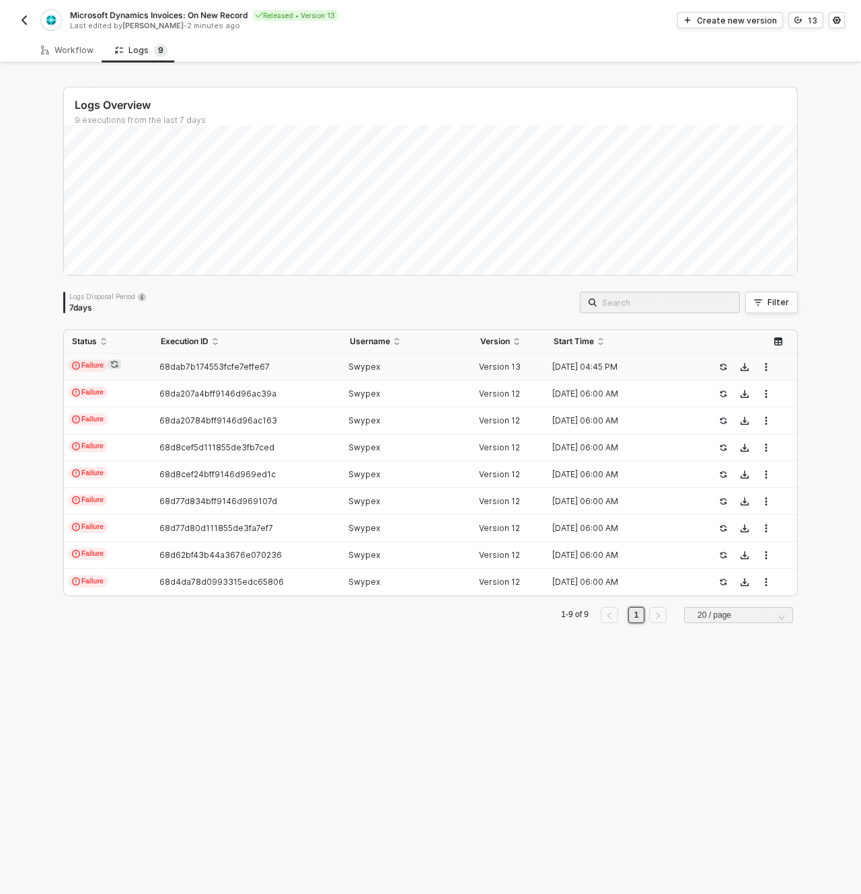
click at [333, 368] on td "68dab7b174553fcfe7effe67" at bounding box center [247, 367] width 188 height 27
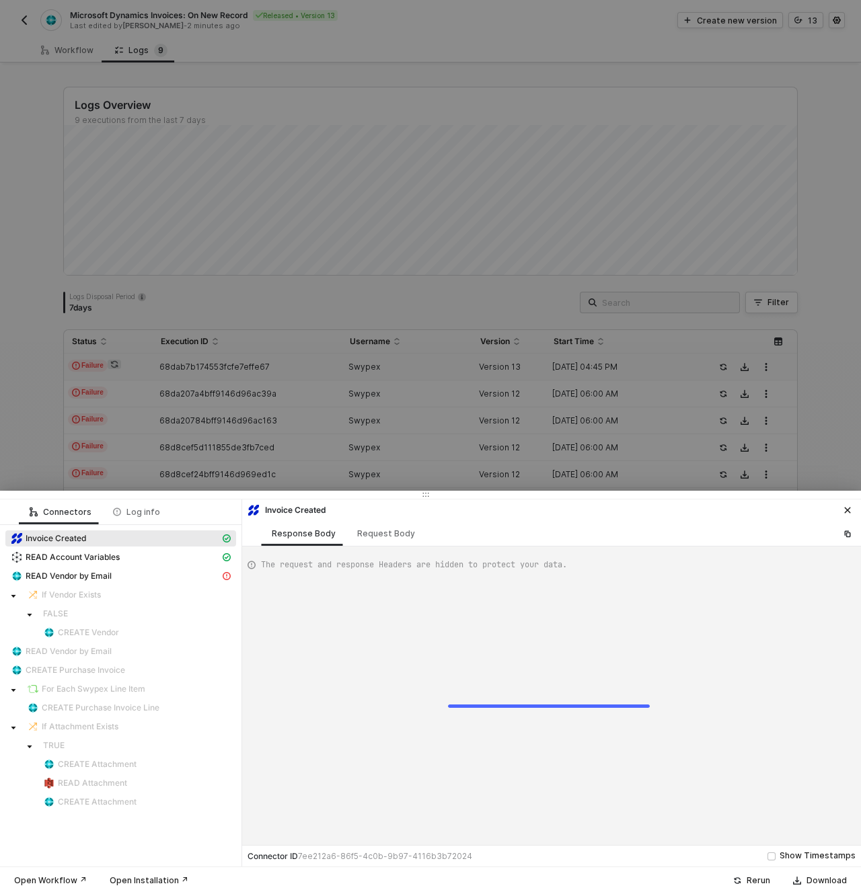
scroll to position [121, 0]
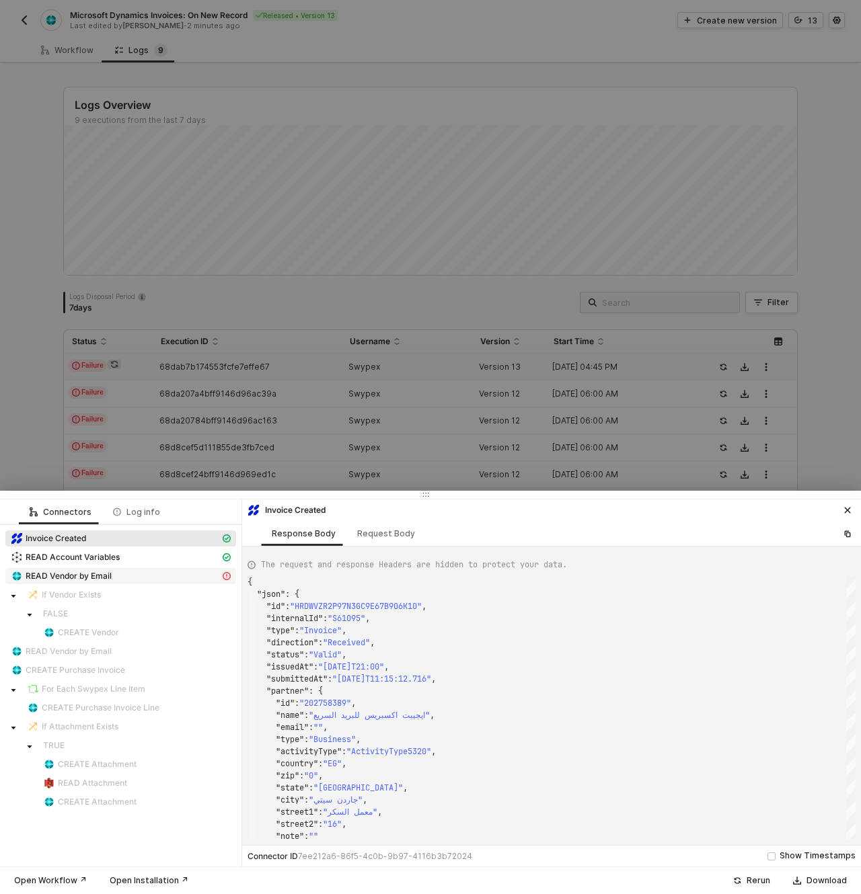
click at [143, 580] on div "READ Vendor by Email" at bounding box center [115, 576] width 209 height 12
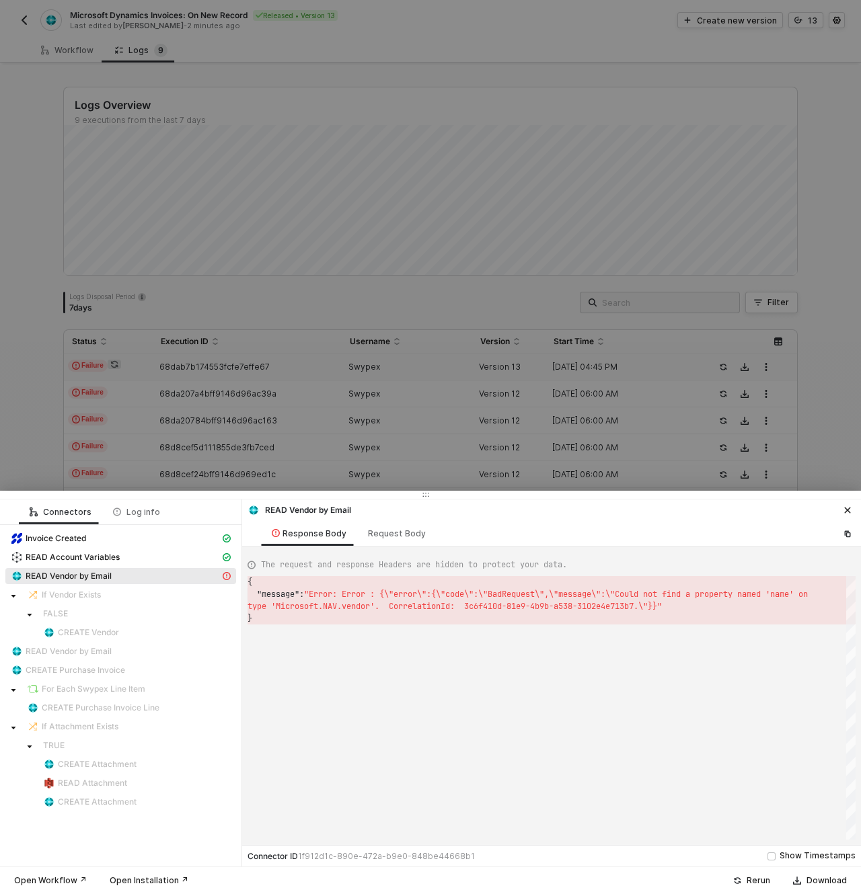
click at [111, 113] on div at bounding box center [430, 447] width 861 height 894
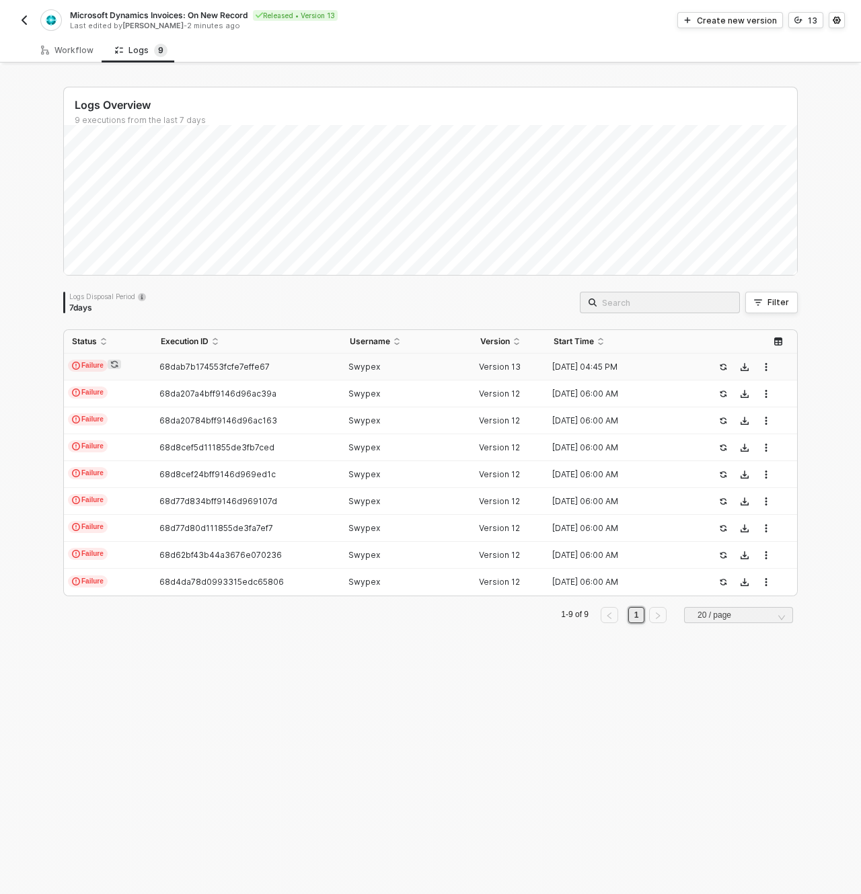
click at [28, 20] on img "button" at bounding box center [24, 20] width 11 height 11
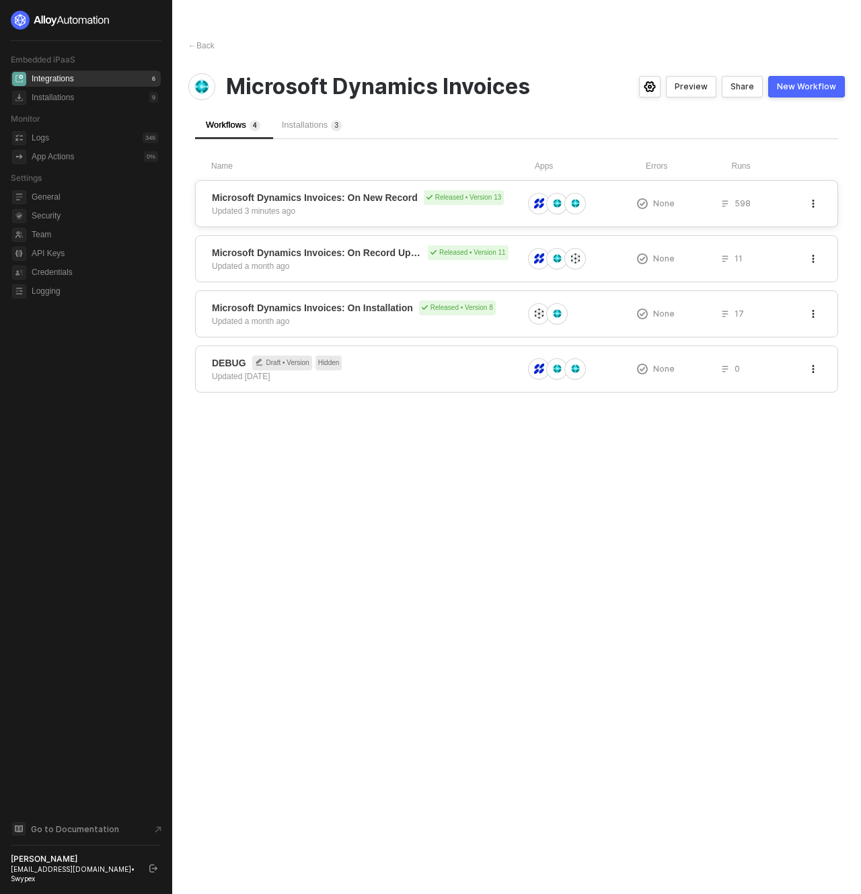
click at [385, 213] on div "Microsoft Dynamics Invoices: On New Record Released • Version 13 Updated 3 minu…" at bounding box center [367, 203] width 311 height 27
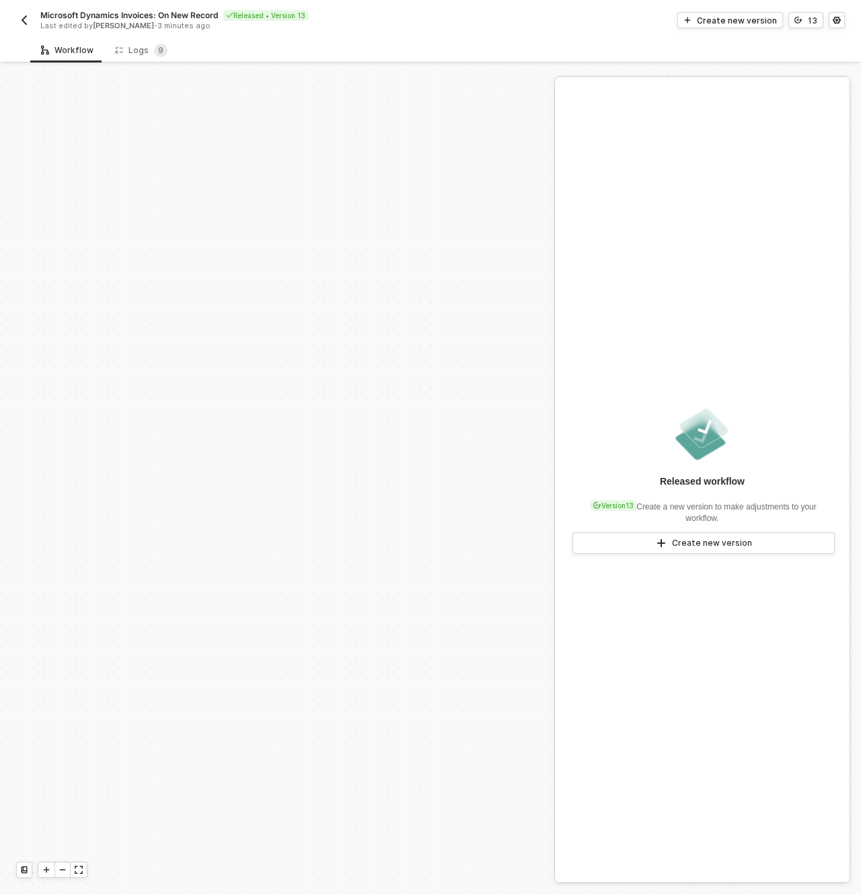
scroll to position [475, 0]
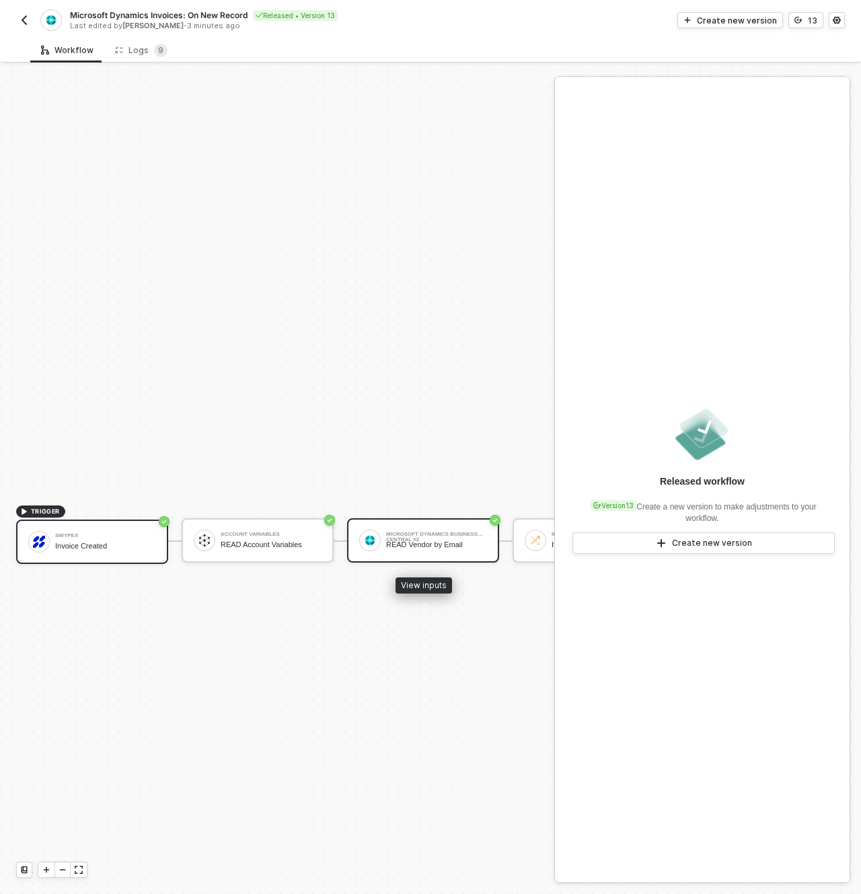
click at [418, 534] on div "Microsoft Dynamics Business Central #2" at bounding box center [436, 534] width 101 height 5
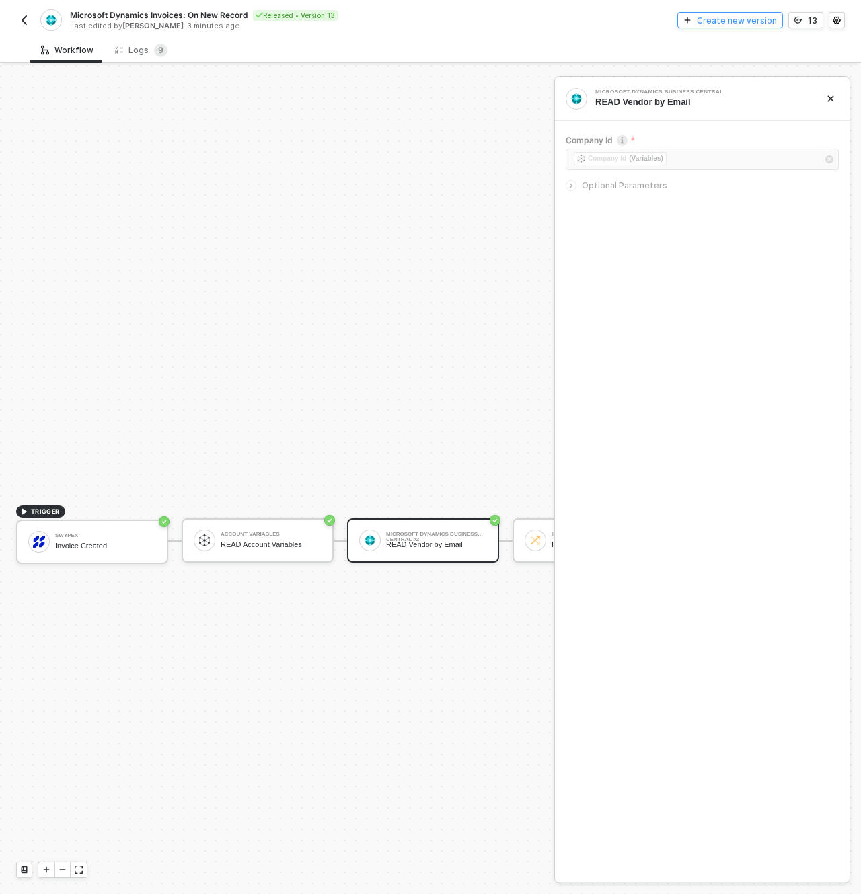
click at [768, 21] on div "Create new version" at bounding box center [737, 20] width 80 height 11
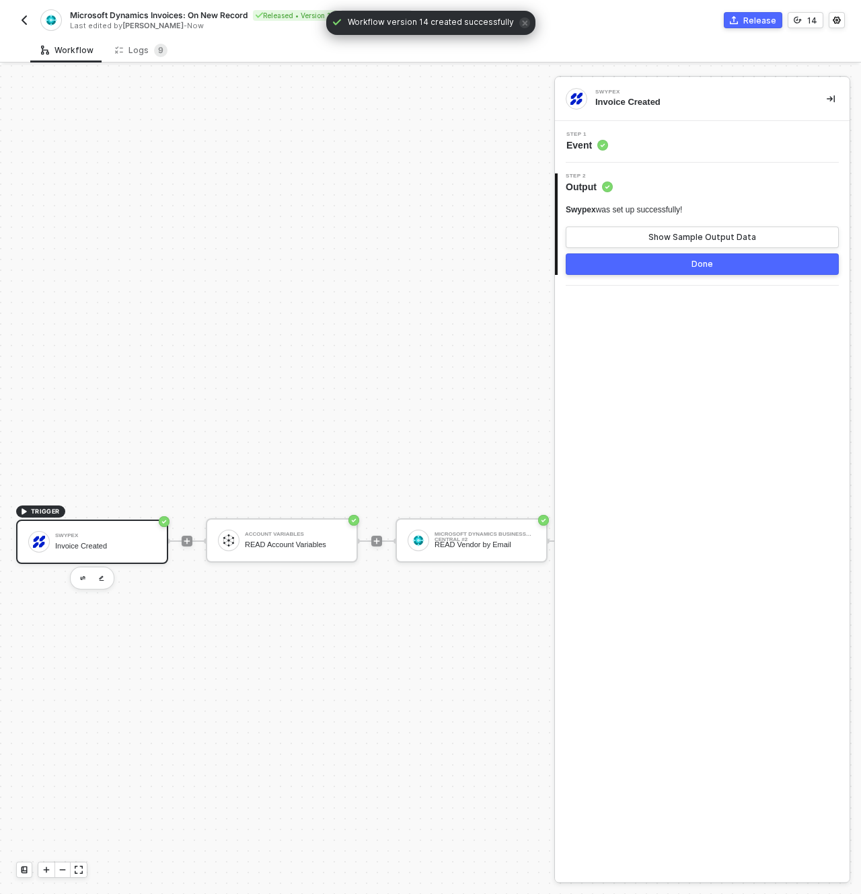
click at [643, 150] on div "Step 1 Event" at bounding box center [703, 142] width 291 height 20
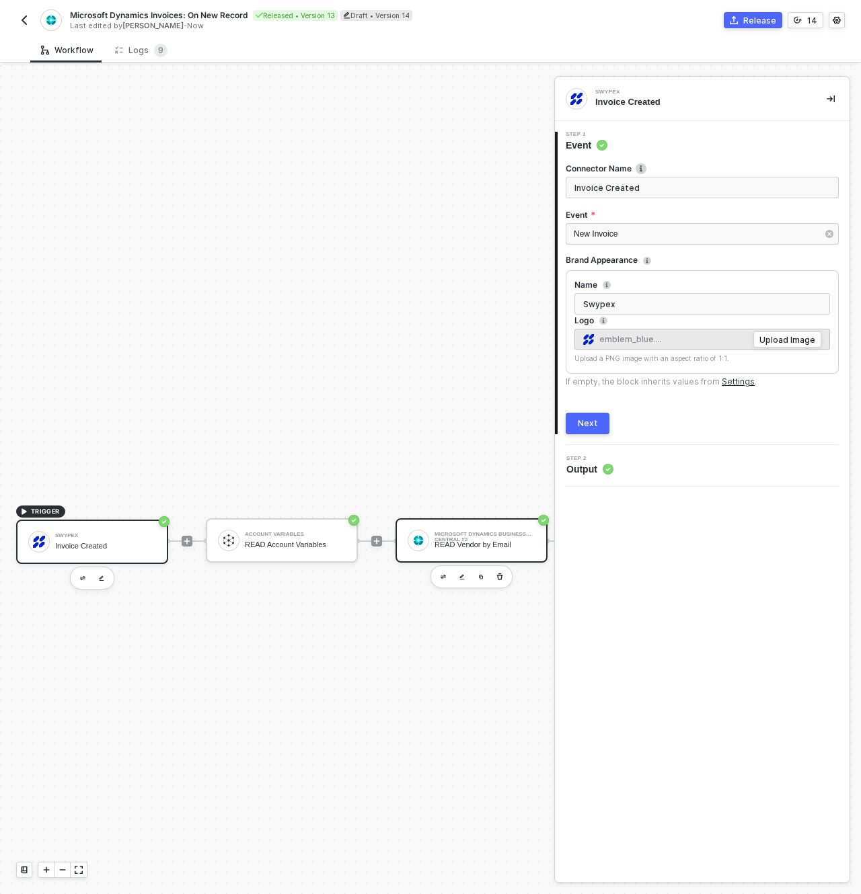
click at [454, 555] on div "Microsoft Dynamics Business Central #2 READ Vendor by Email" at bounding box center [471, 540] width 152 height 44
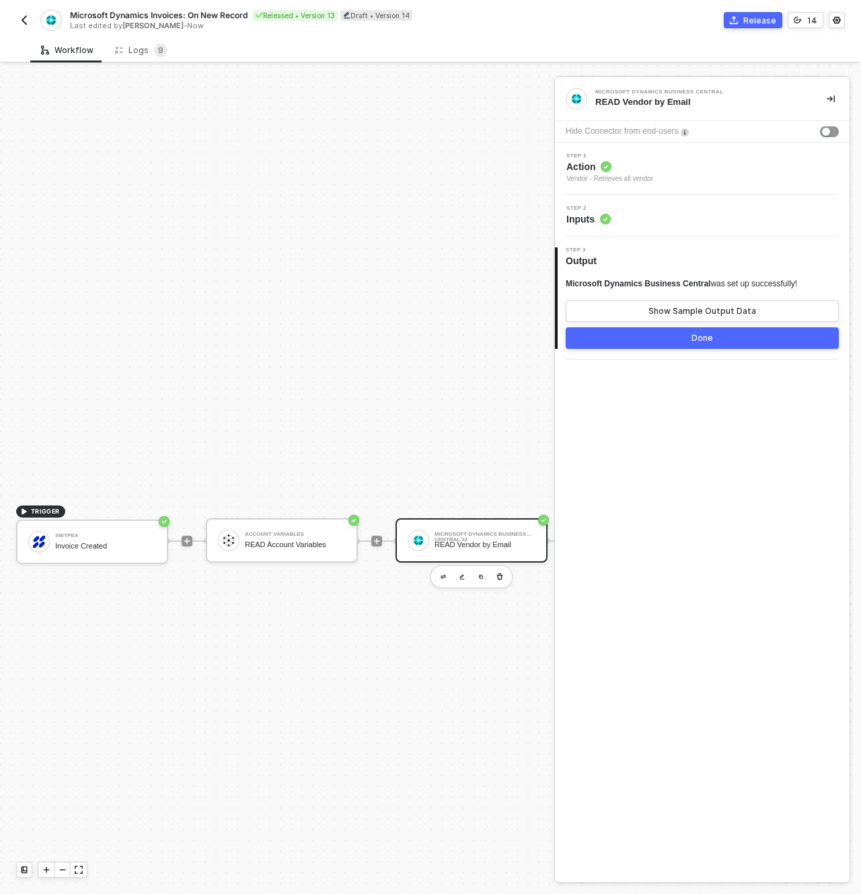
click at [615, 215] on div "Step 2 Inputs" at bounding box center [703, 216] width 291 height 20
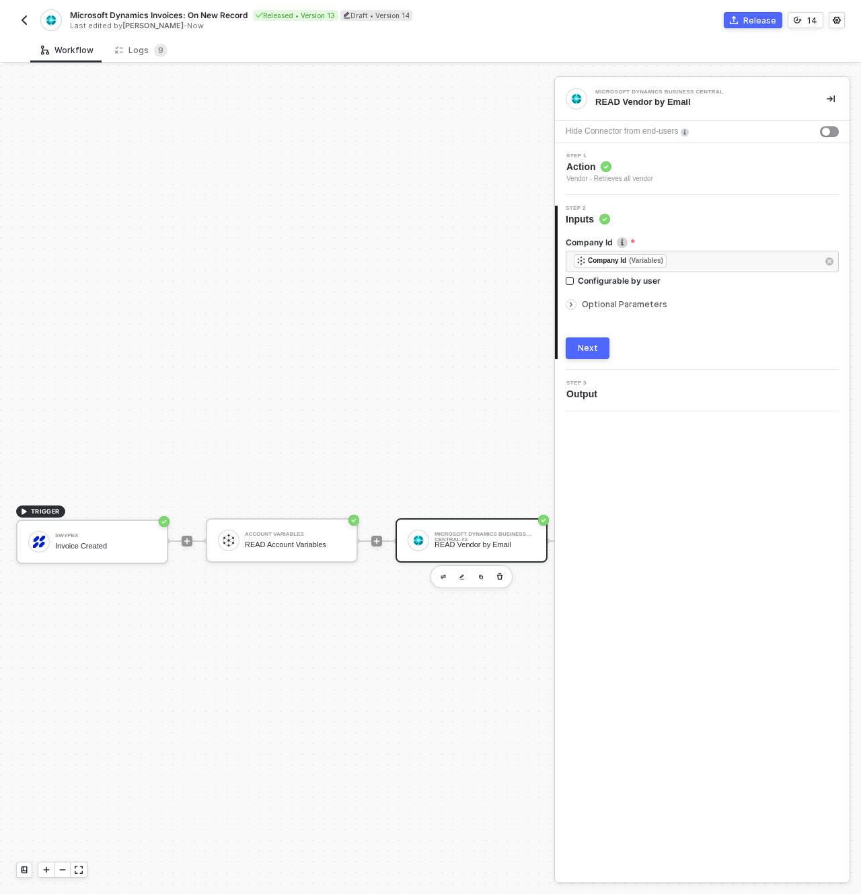
click at [621, 305] on span "Optional Parameters" at bounding box center [624, 304] width 85 height 10
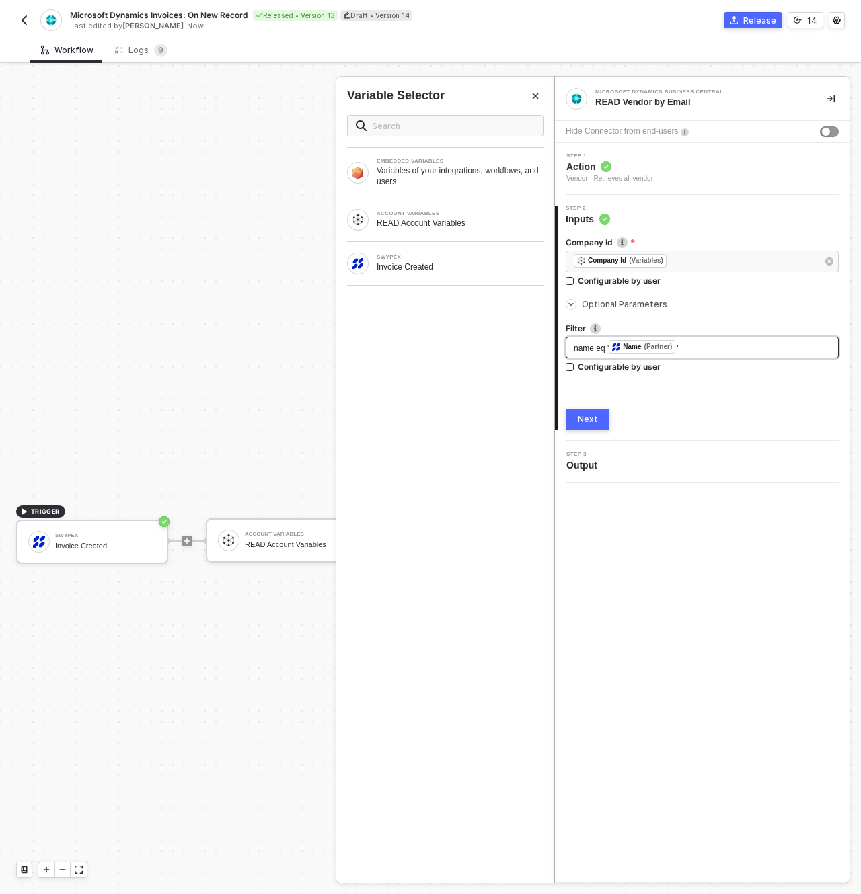
click at [572, 351] on div "name eq ' ﻿ Name (Partner) '" at bounding box center [701, 348] width 273 height 22
click at [723, 602] on div "Microsoft Dynamics Business Central READ Vendor by Email Hide Connector from en…" at bounding box center [702, 479] width 294 height 805
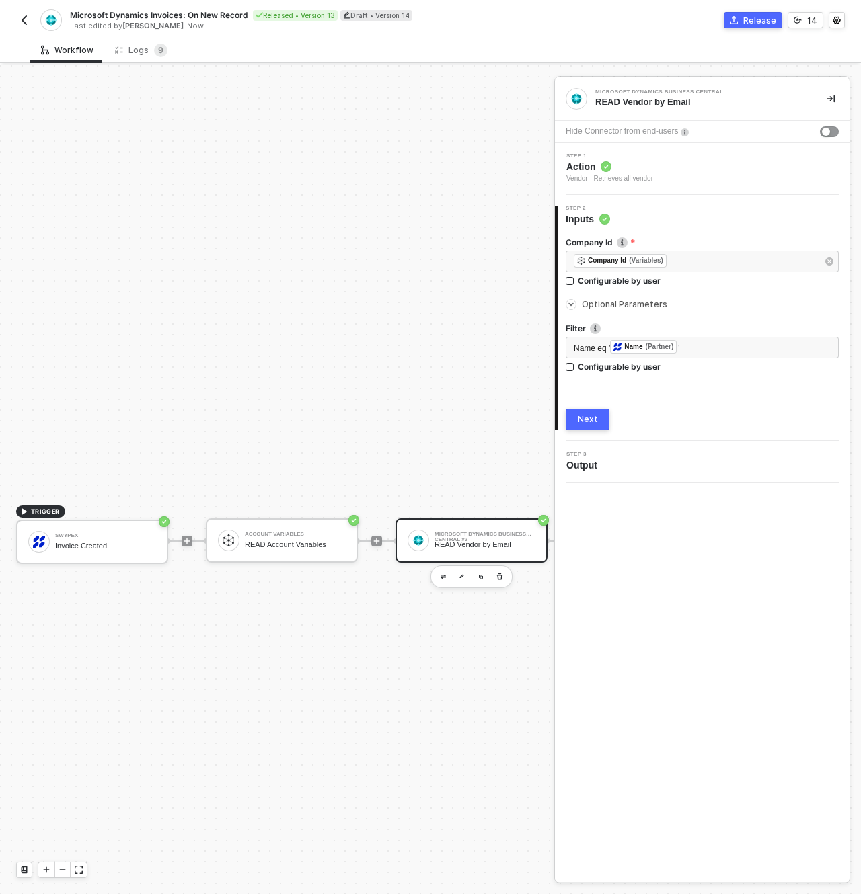
click at [755, 26] on div "Release" at bounding box center [759, 20] width 33 height 11
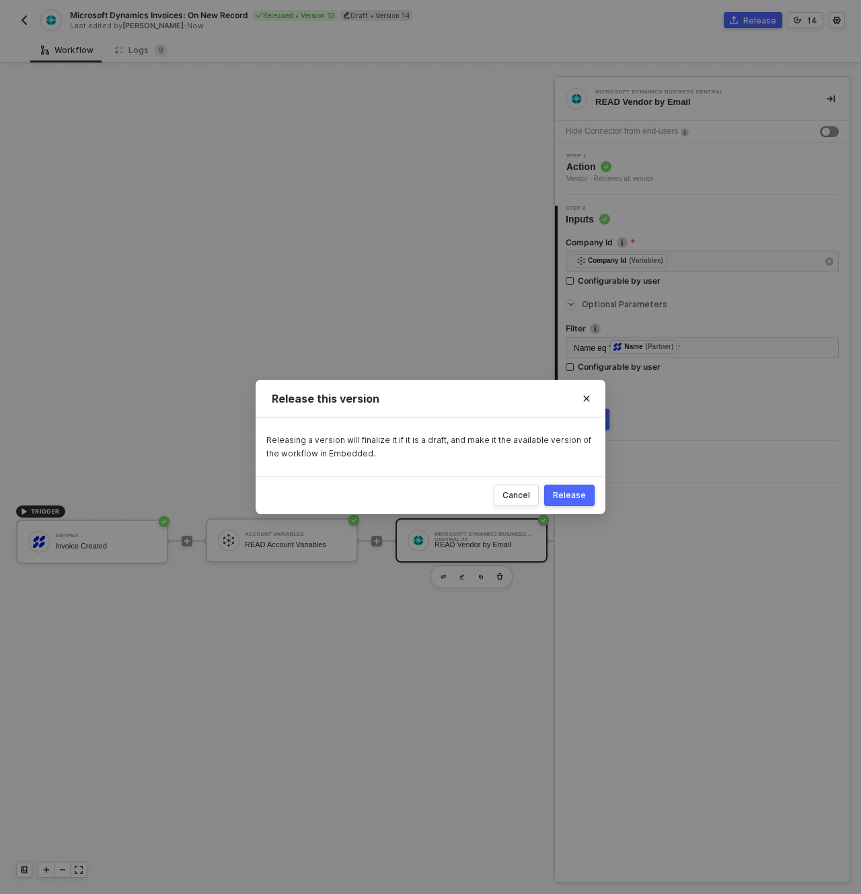
click at [567, 492] on div "Release" at bounding box center [569, 495] width 33 height 11
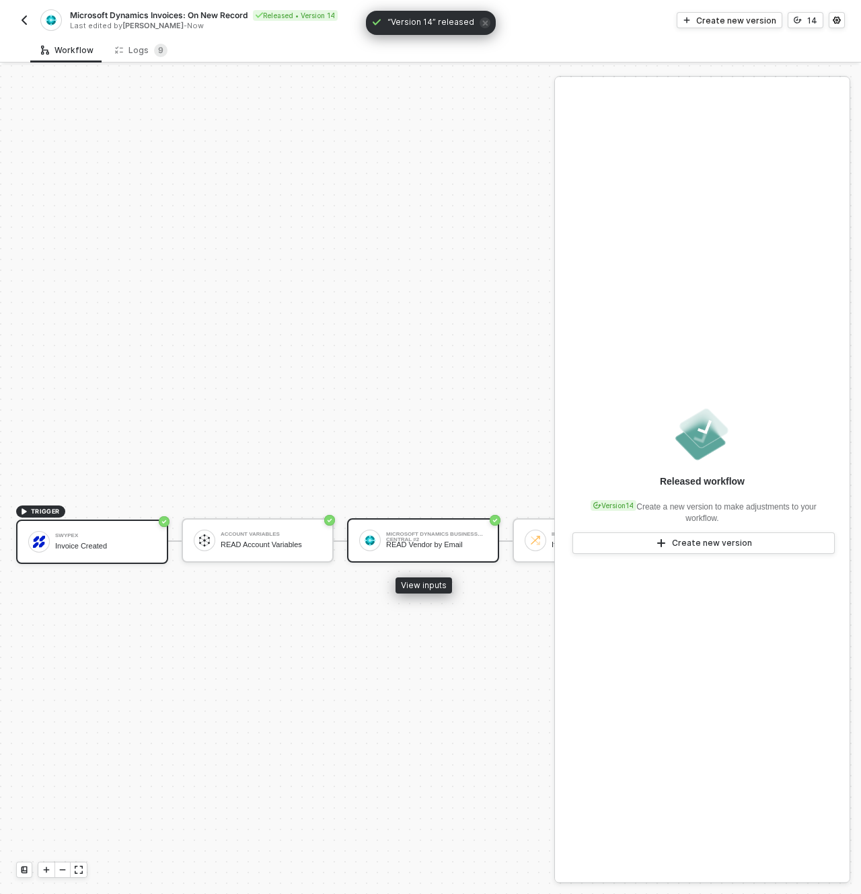
click at [450, 546] on div "READ Vendor by Email" at bounding box center [436, 545] width 101 height 9
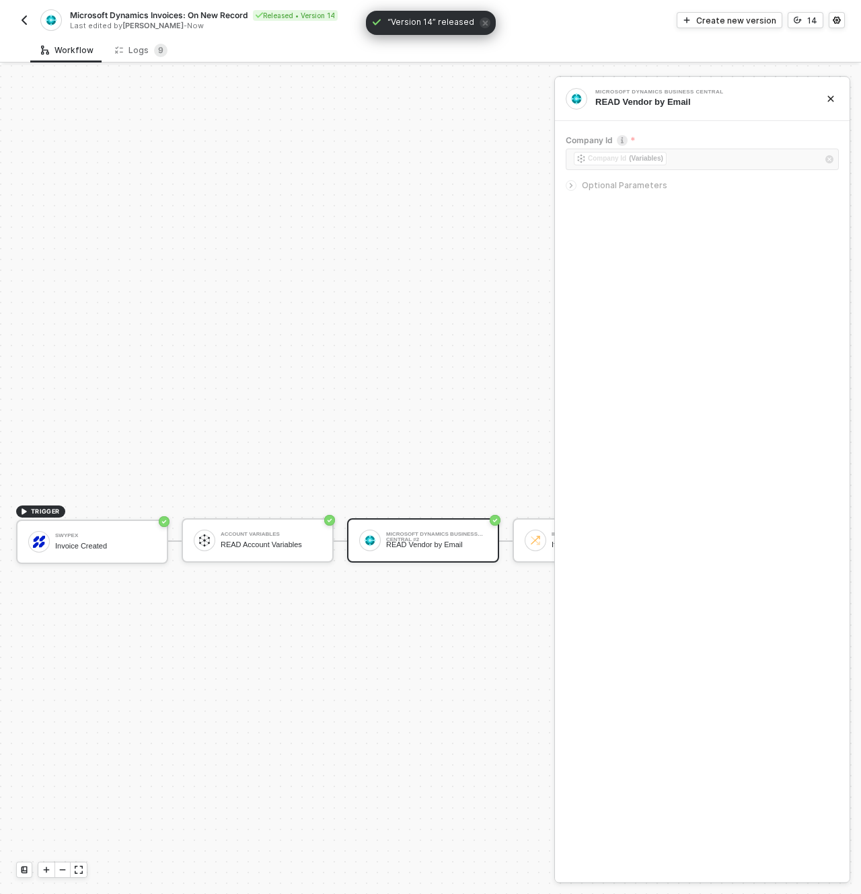
click at [573, 189] on icon "icon-arrow-right-small" at bounding box center [571, 186] width 8 height 8
click at [144, 52] on div "Logs 9" at bounding box center [141, 50] width 52 height 13
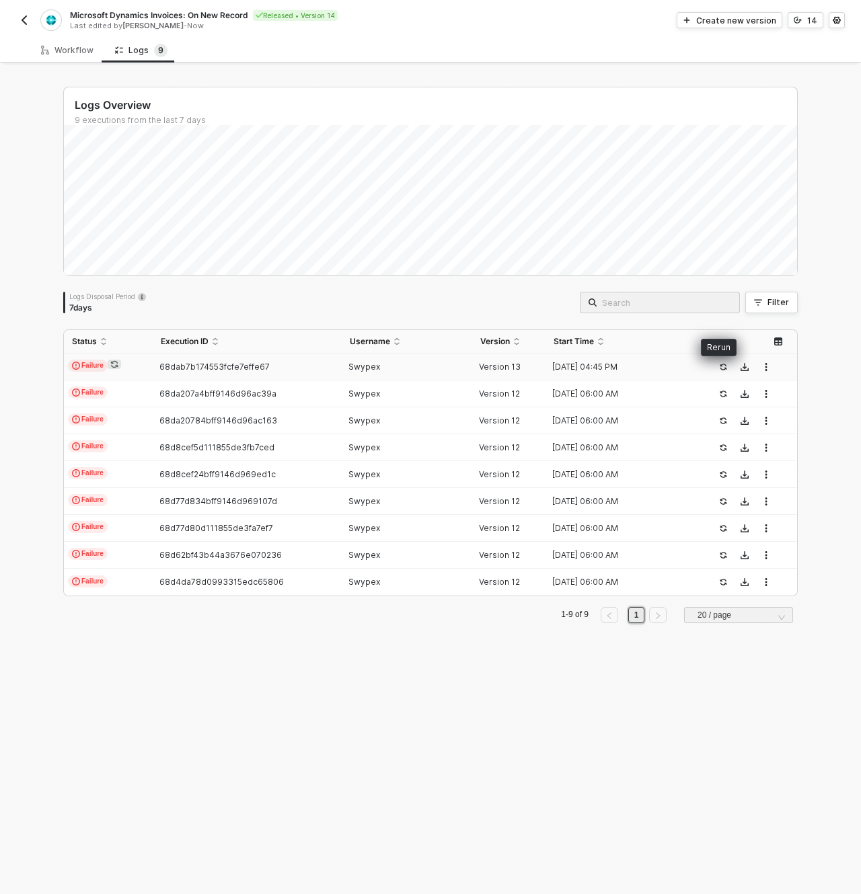
click at [719, 364] on icon "icon-success-page" at bounding box center [722, 367] width 7 height 7
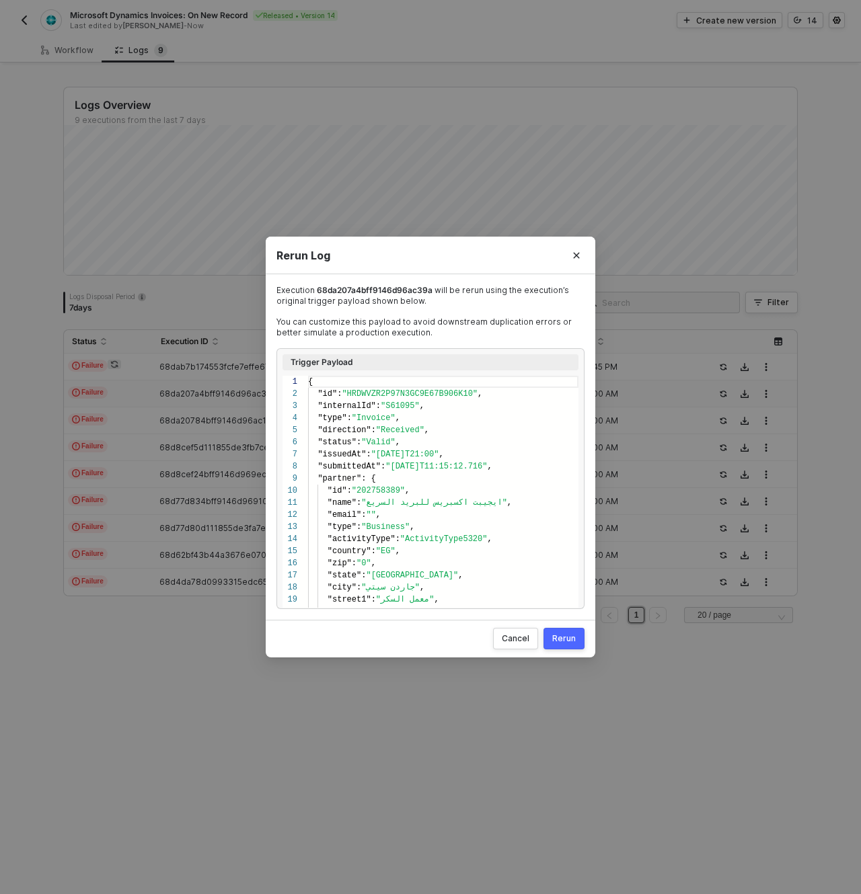
scroll to position [121, 0]
drag, startPoint x: 557, startPoint y: 635, endPoint x: 436, endPoint y: 580, distance: 132.4
click at [556, 635] on div "Rerun" at bounding box center [564, 638] width 24 height 11
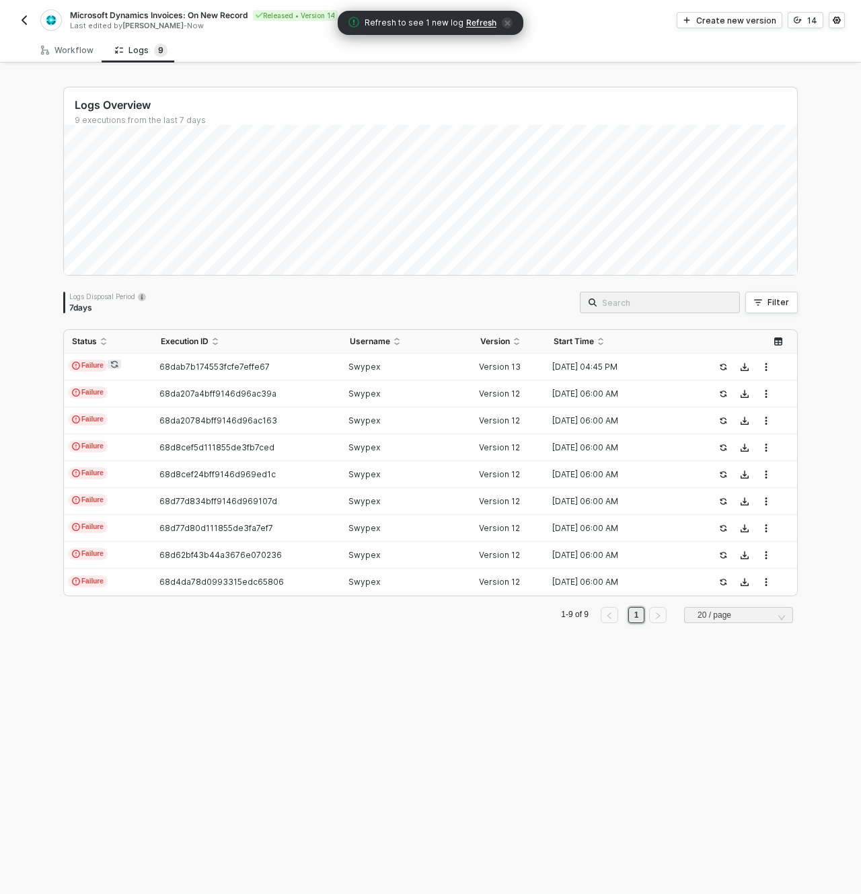
click at [466, 21] on span "Refresh" at bounding box center [481, 22] width 30 height 11
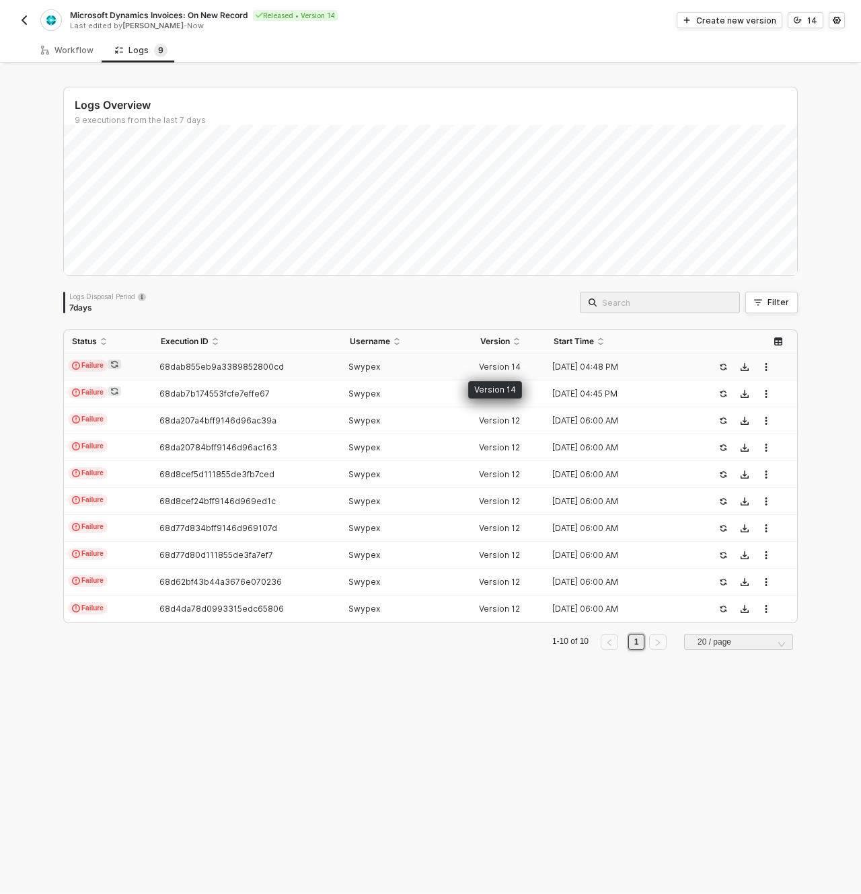
click at [491, 367] on span "Version 14" at bounding box center [500, 367] width 42 height 10
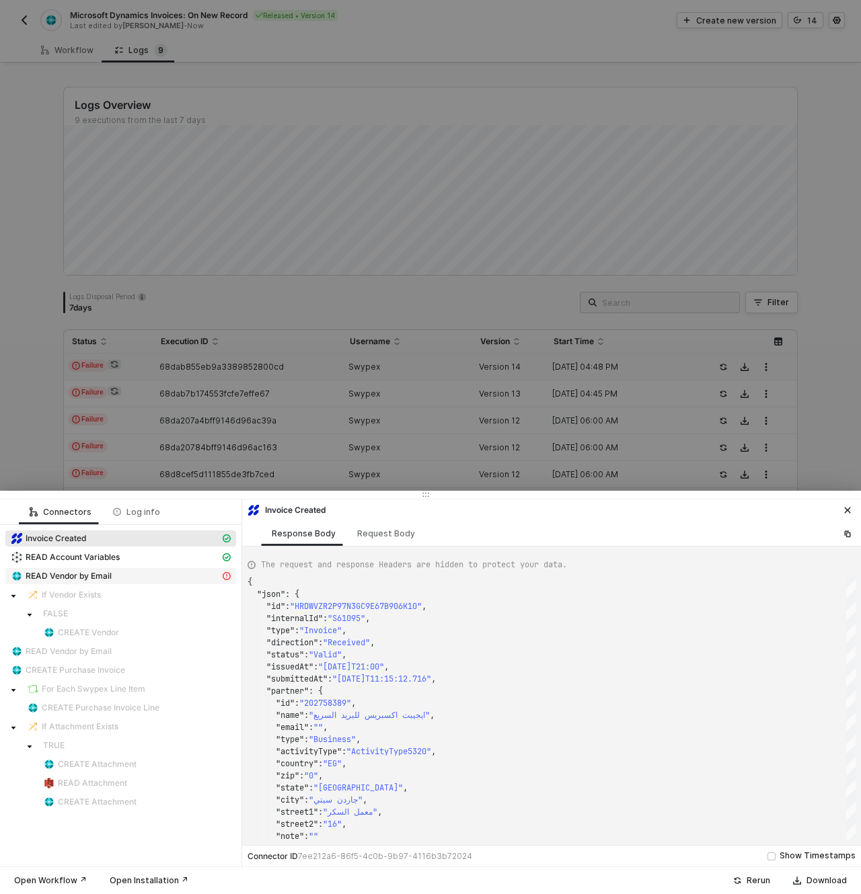
click at [123, 570] on div "READ Vendor by Email" at bounding box center [115, 576] width 209 height 12
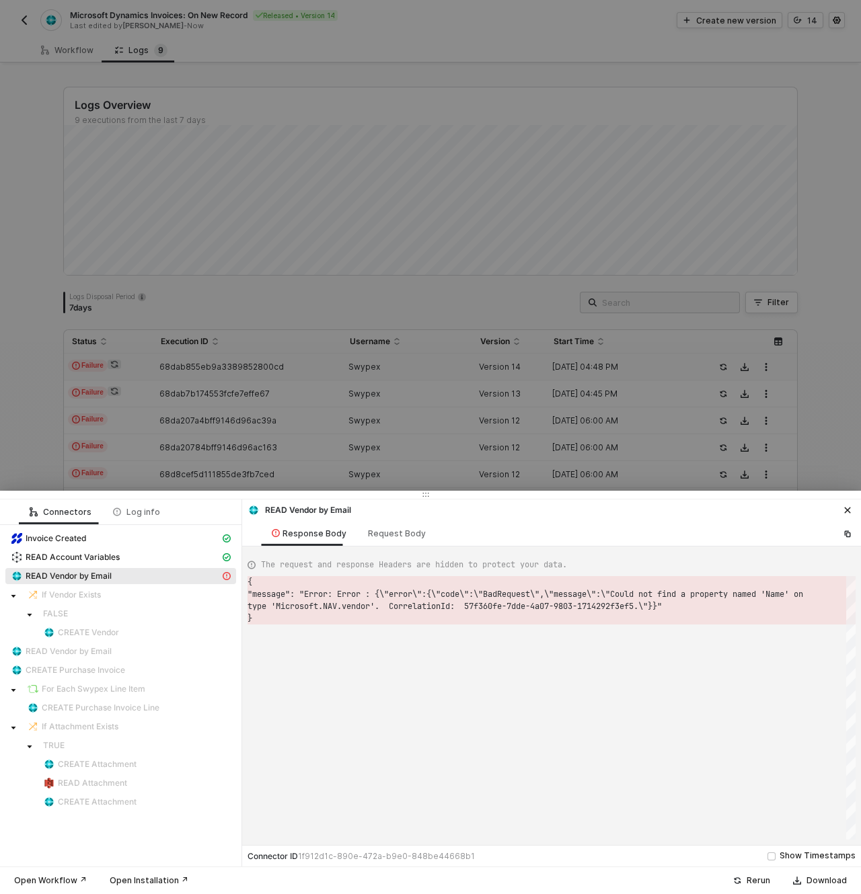
scroll to position [24, 0]
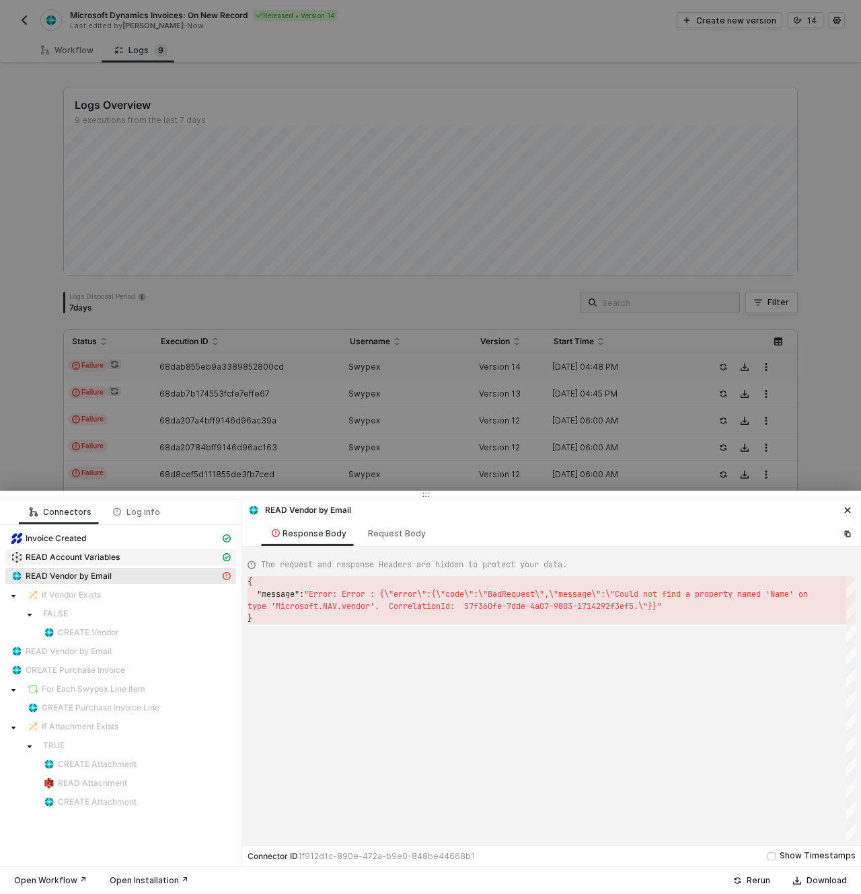
click at [123, 560] on div "READ Account Variables" at bounding box center [115, 557] width 209 height 12
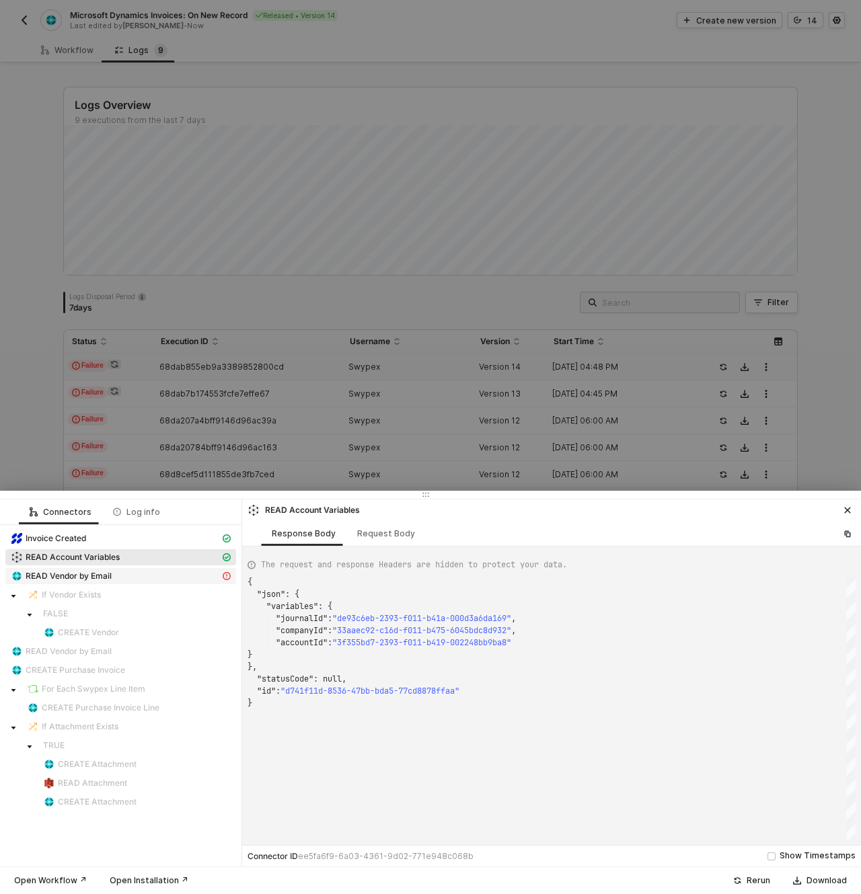
click at [129, 573] on div "READ Vendor by Email" at bounding box center [115, 576] width 209 height 12
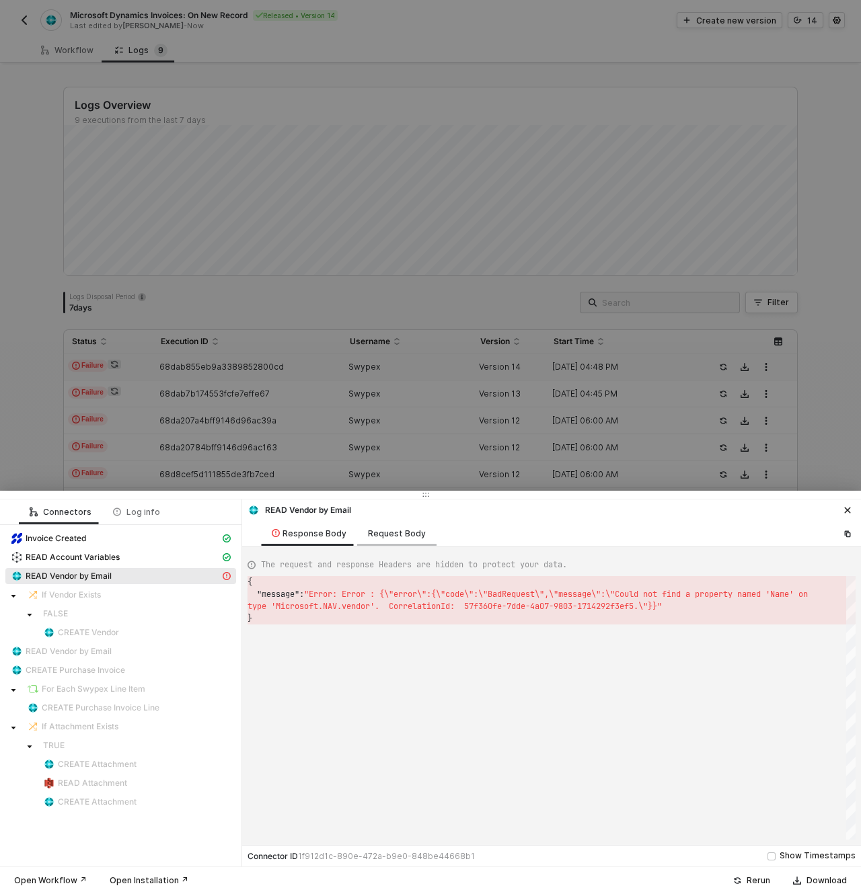
click at [370, 537] on div "Request Body" at bounding box center [397, 533] width 58 height 11
click at [301, 537] on div "Response Body" at bounding box center [309, 533] width 75 height 11
click at [412, 543] on div "Request Body" at bounding box center [396, 533] width 79 height 25
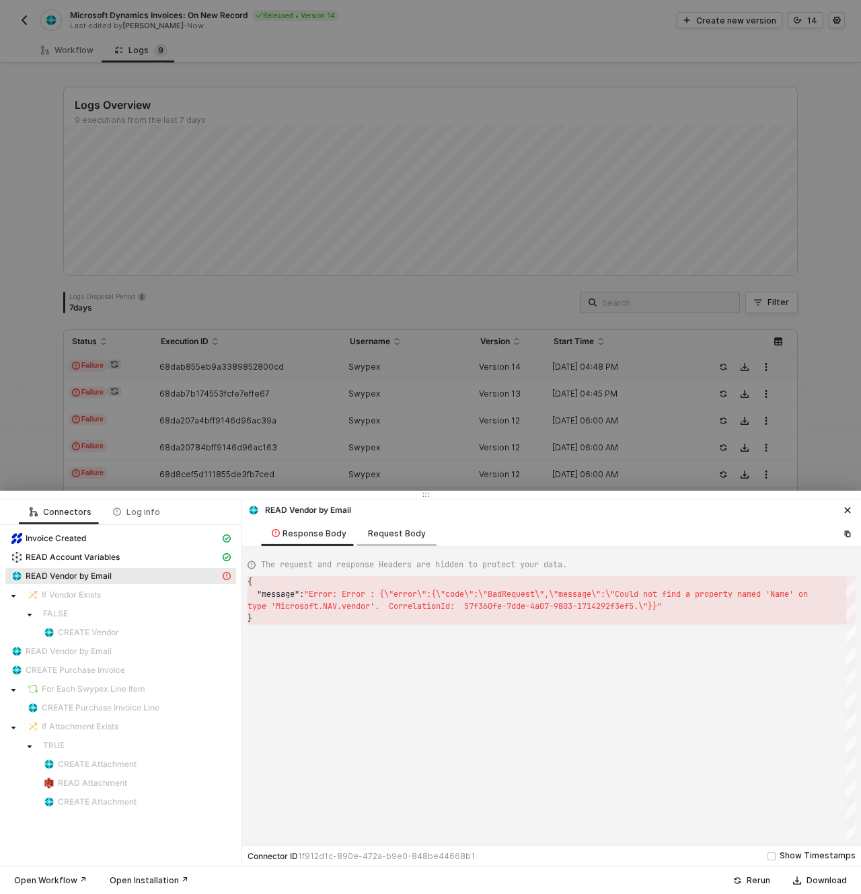
scroll to position [36, 0]
click at [296, 534] on div "Response Body" at bounding box center [309, 533] width 75 height 11
drag, startPoint x: 372, startPoint y: 608, endPoint x: 281, endPoint y: 606, distance: 91.5
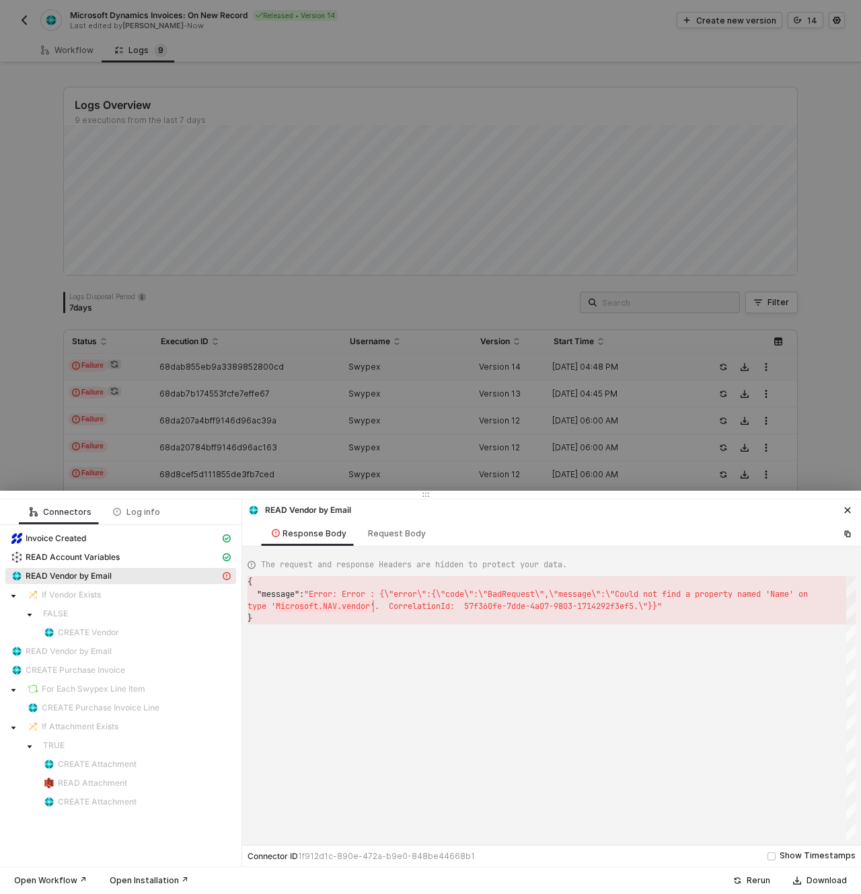
drag, startPoint x: 276, startPoint y: 606, endPoint x: 372, endPoint y: 608, distance: 96.8
drag, startPoint x: 631, startPoint y: 594, endPoint x: 377, endPoint y: 610, distance: 254.6
click at [321, 185] on div at bounding box center [430, 447] width 861 height 894
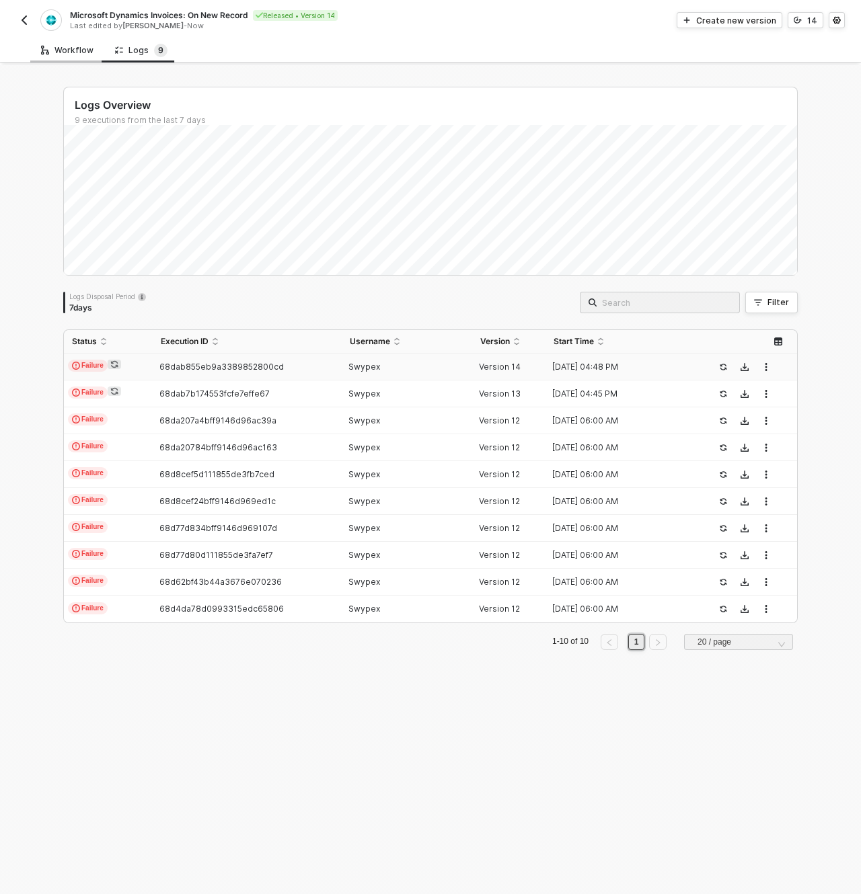
click at [79, 40] on div "Workflow" at bounding box center [67, 50] width 74 height 25
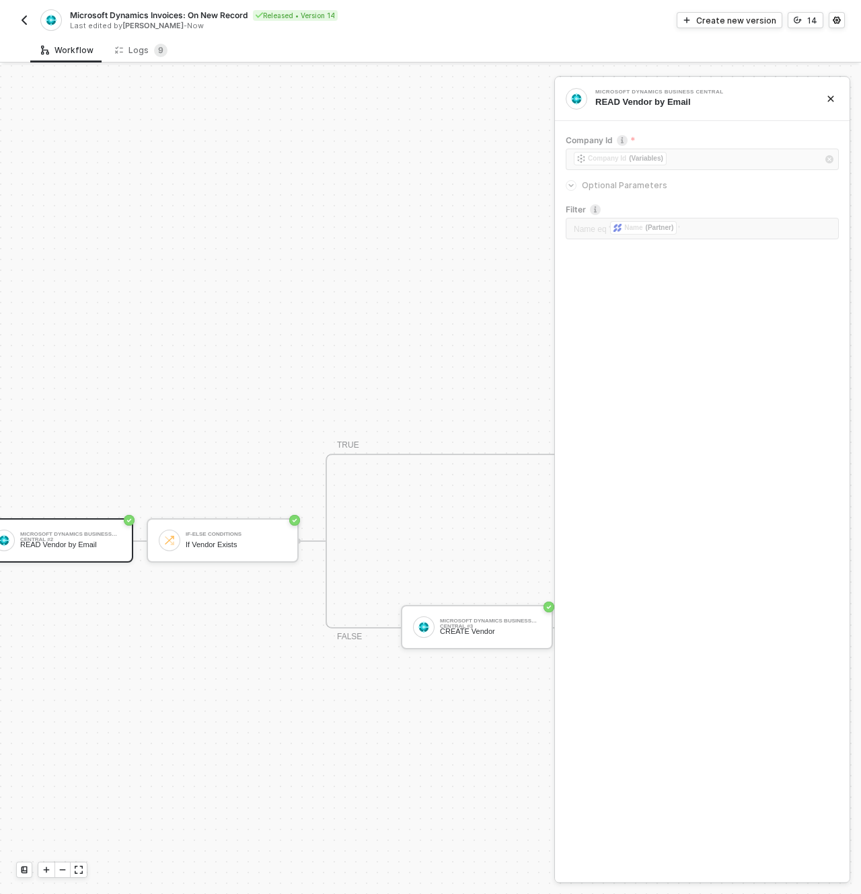
scroll to position [475, 619]
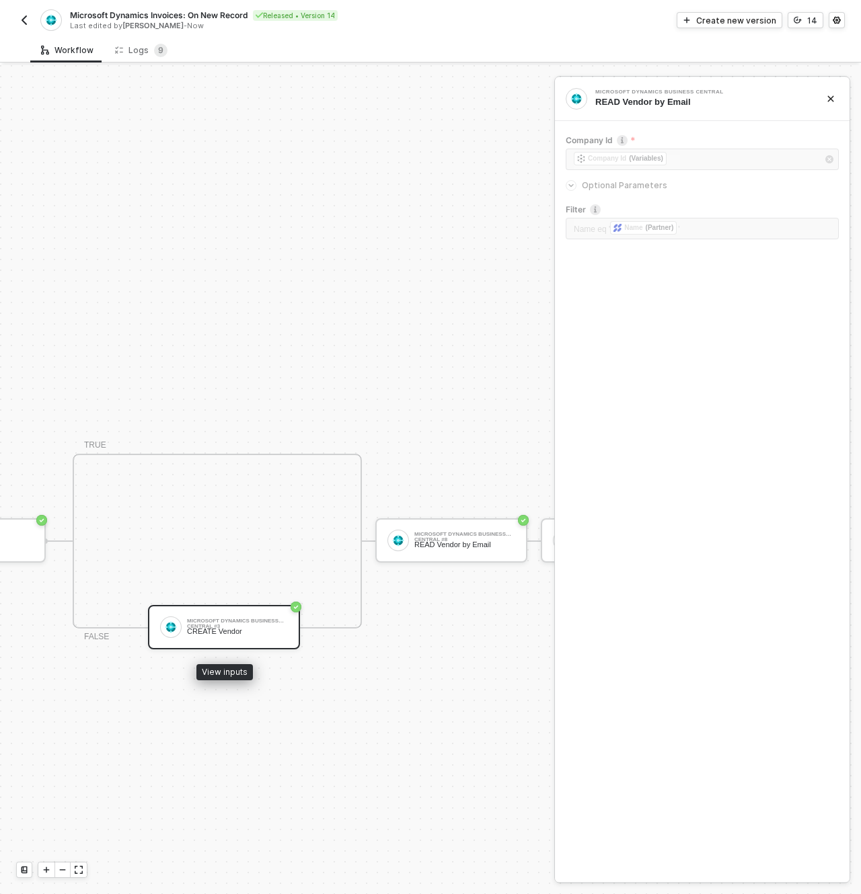
click at [226, 617] on div "Microsoft Dynamics Business Central #3 CREATE Vendor" at bounding box center [237, 627] width 101 height 26
click at [627, 177] on div at bounding box center [701, 175] width 273 height 5
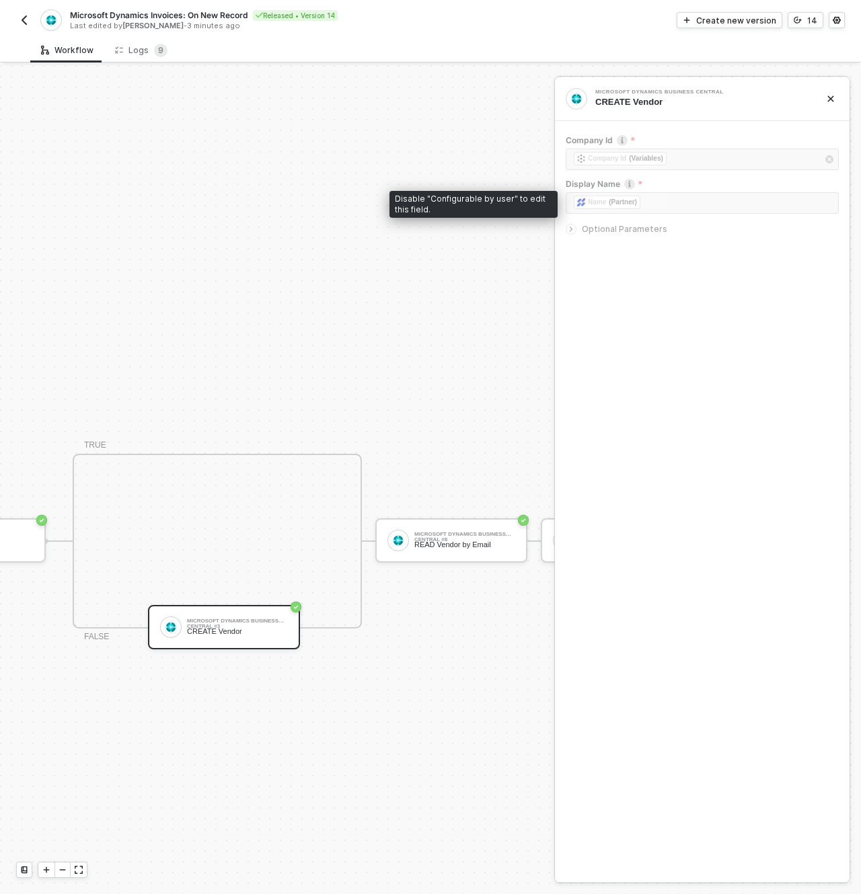
click at [603, 227] on span "Optional Parameters" at bounding box center [624, 229] width 85 height 10
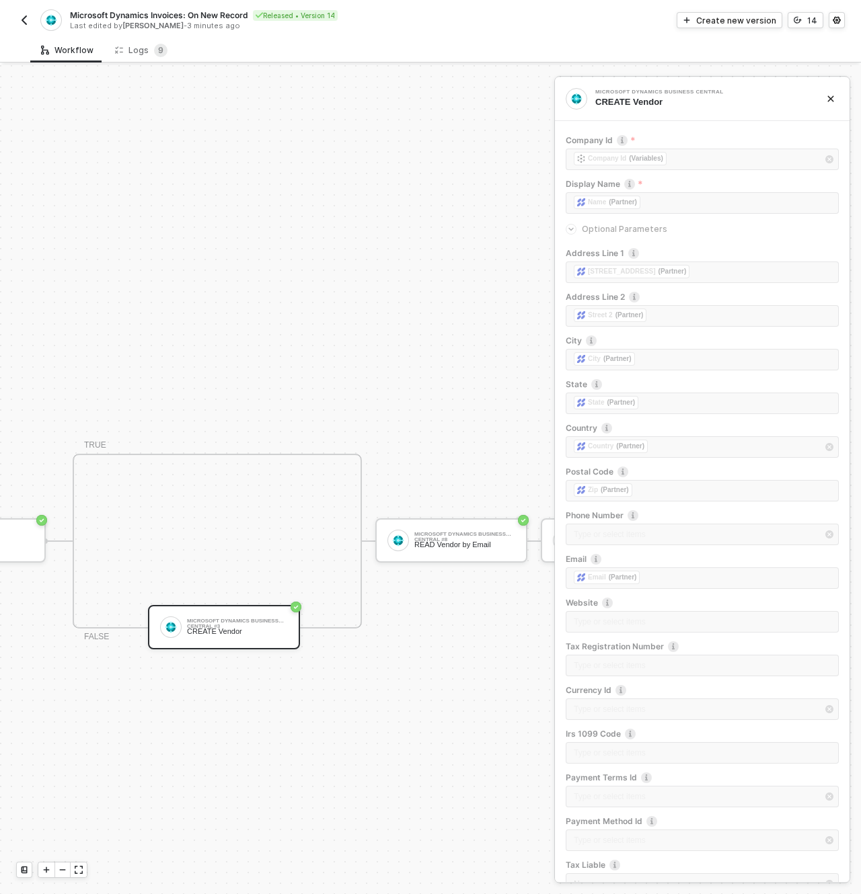
click at [580, 231] on div at bounding box center [573, 229] width 16 height 15
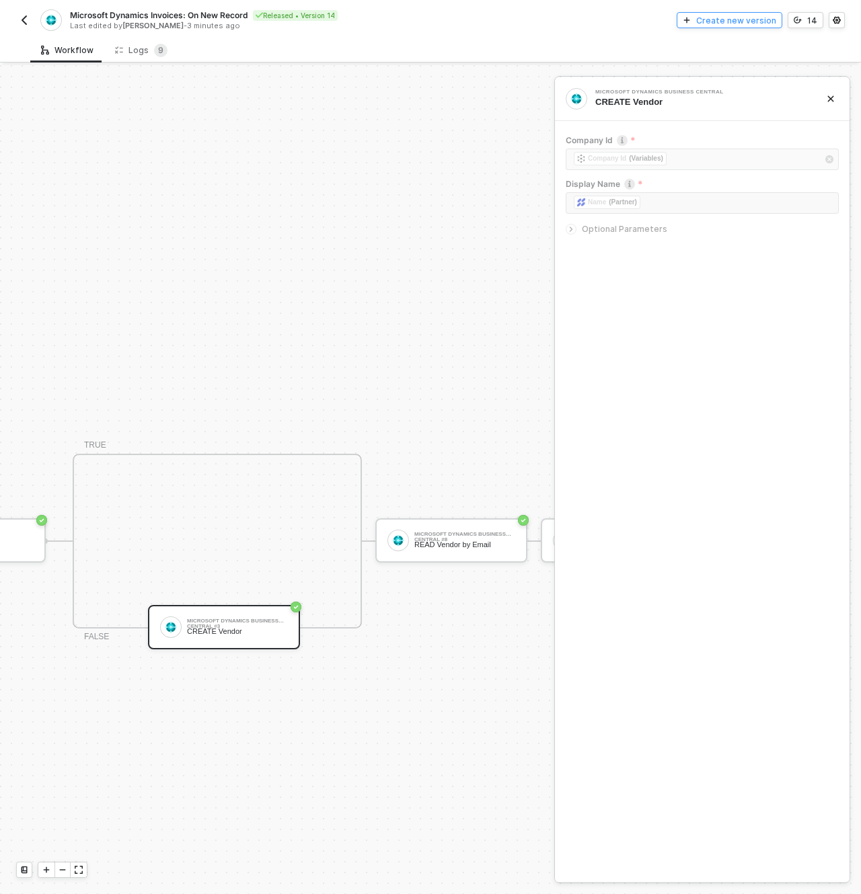
click at [737, 17] on div "Create new version" at bounding box center [736, 20] width 80 height 11
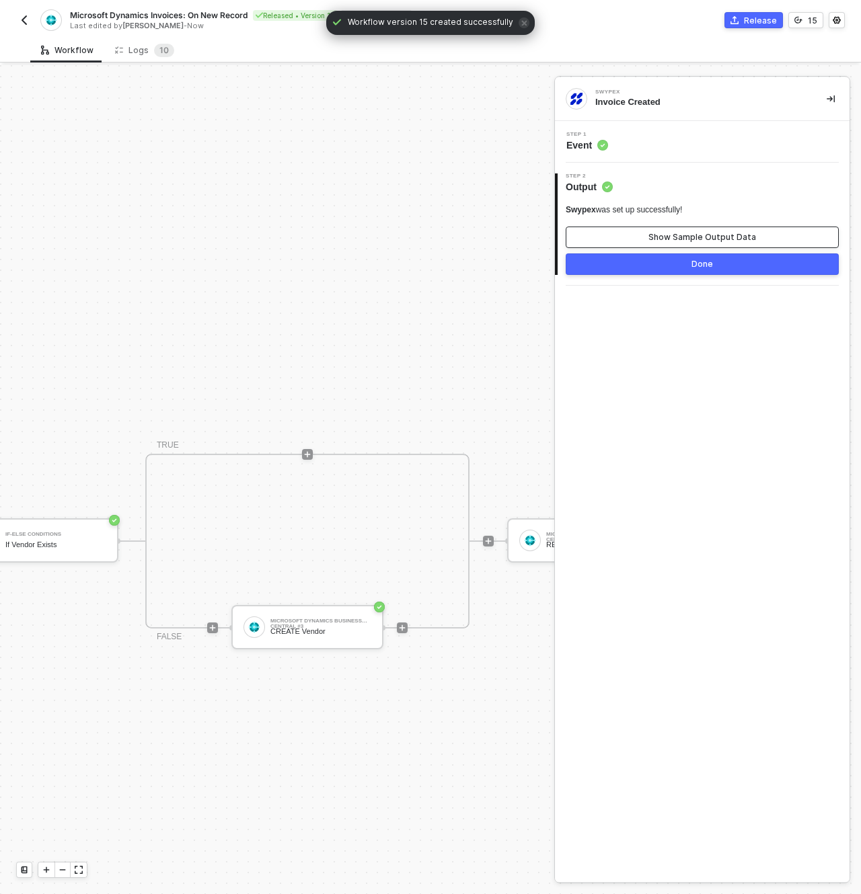
click at [684, 240] on div "Show Sample Output Data" at bounding box center [702, 237] width 108 height 11
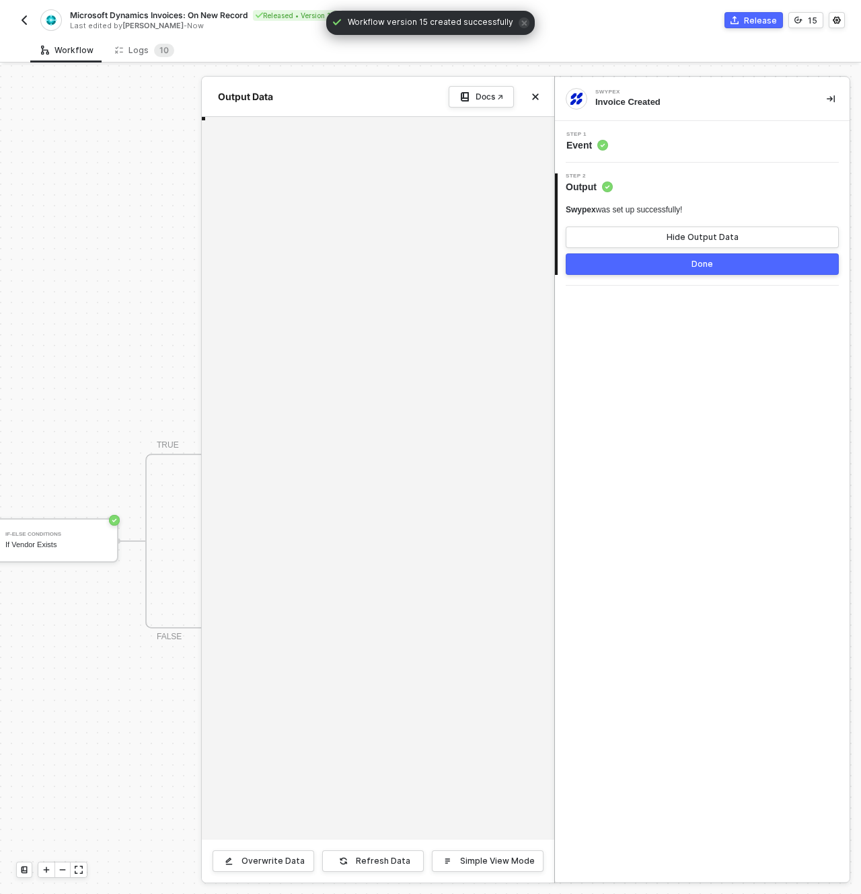
scroll to position [121, 0]
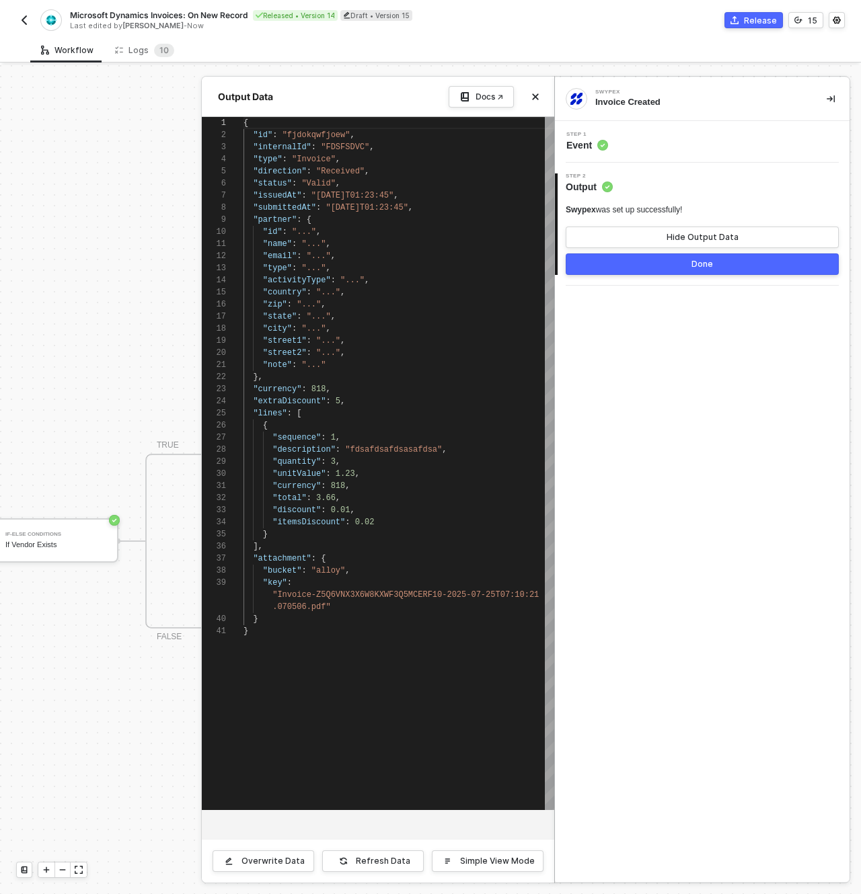
click at [97, 555] on div at bounding box center [430, 479] width 861 height 829
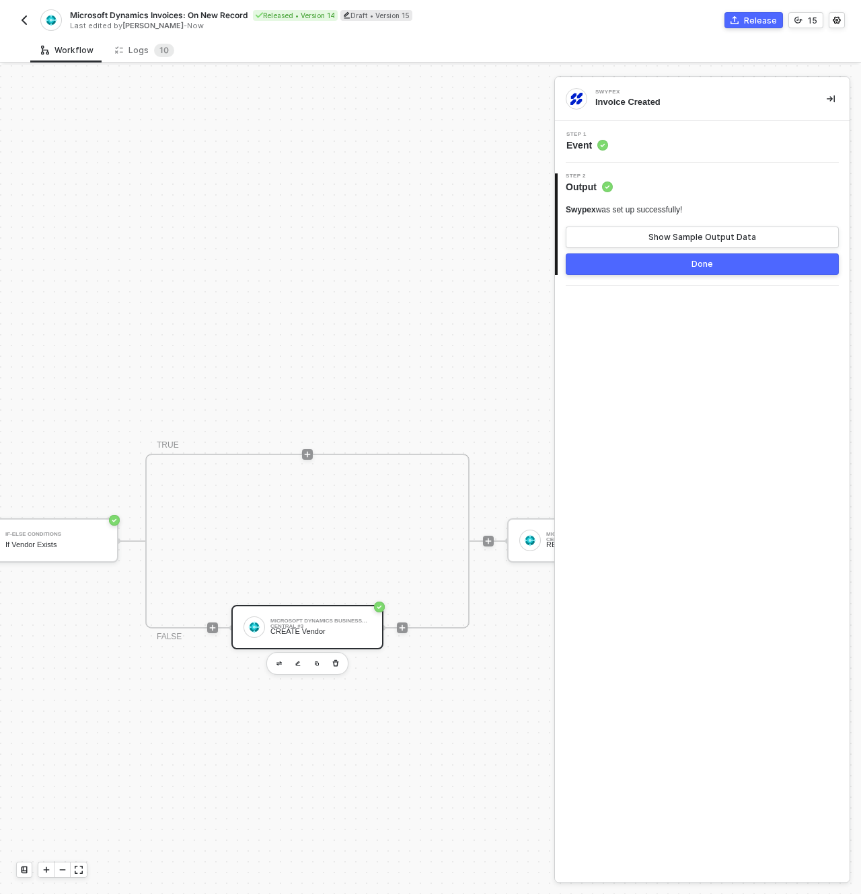
click at [294, 623] on div "Microsoft Dynamics Business Central #3" at bounding box center [320, 621] width 101 height 5
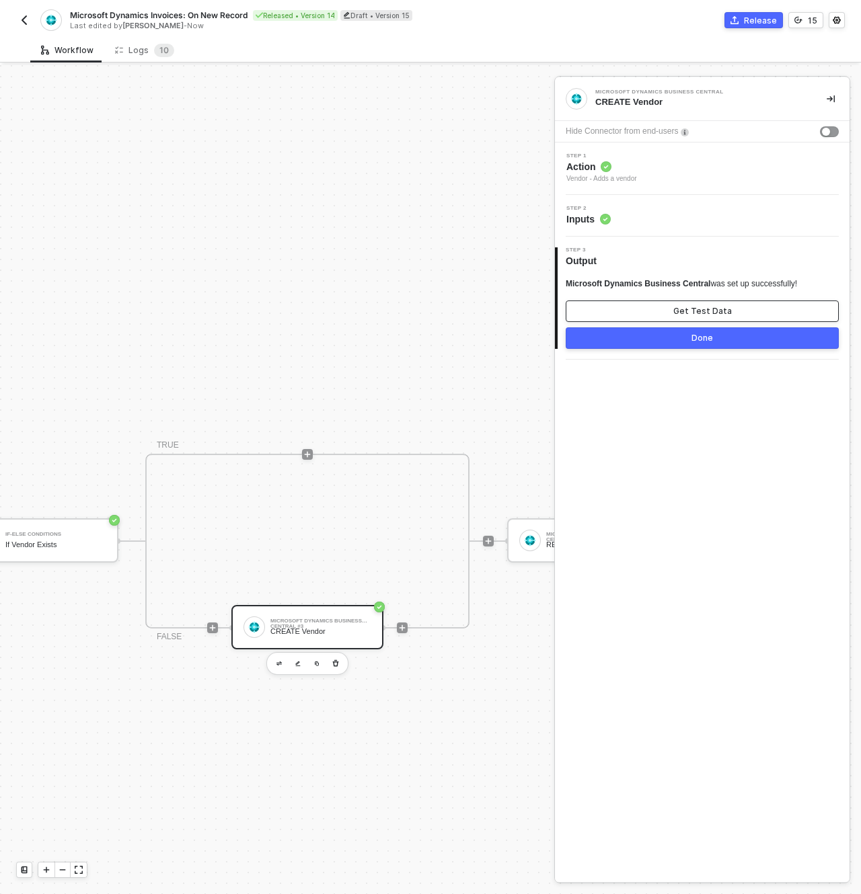
click at [706, 317] on button "Get Test Data" at bounding box center [701, 312] width 273 height 22
click at [710, 310] on div "Show Sample Output Data" at bounding box center [702, 311] width 108 height 11
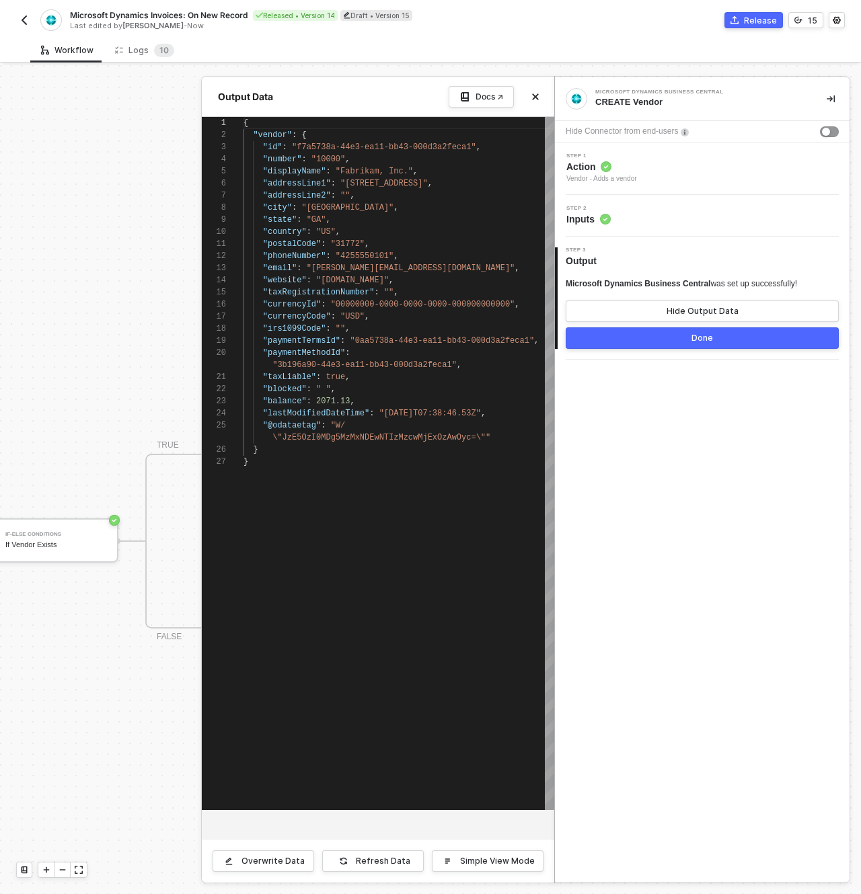
click at [309, 175] on span ""displayName"" at bounding box center [294, 171] width 63 height 9
click at [63, 456] on div at bounding box center [430, 479] width 861 height 829
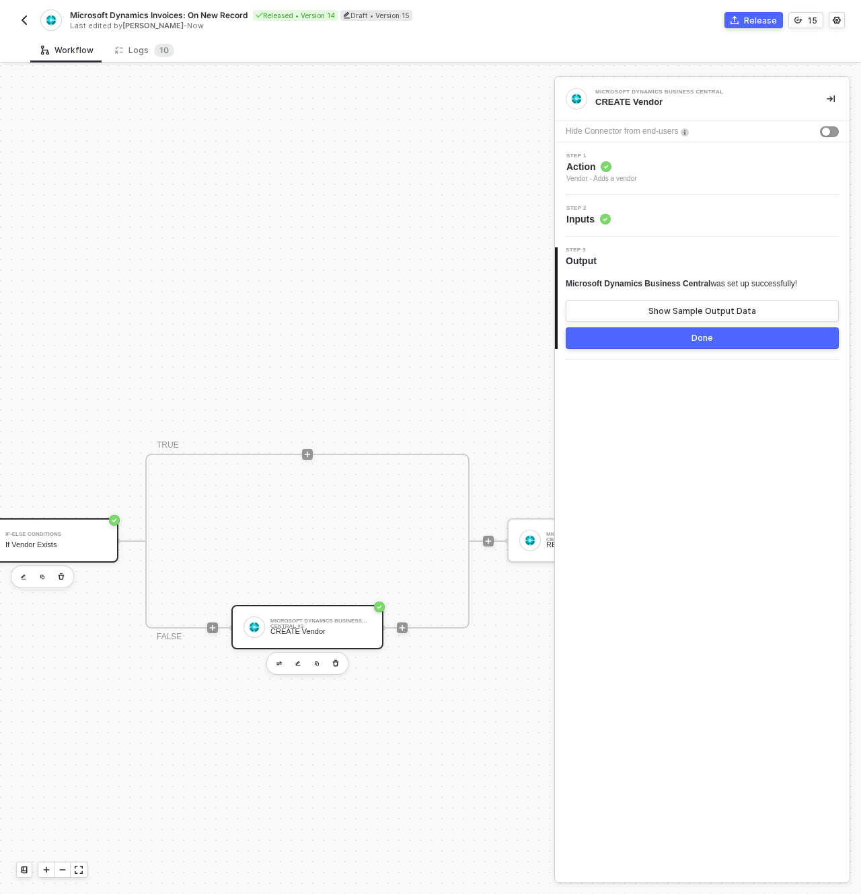
click at [67, 549] on div "If Vendor Exists" at bounding box center [55, 545] width 101 height 9
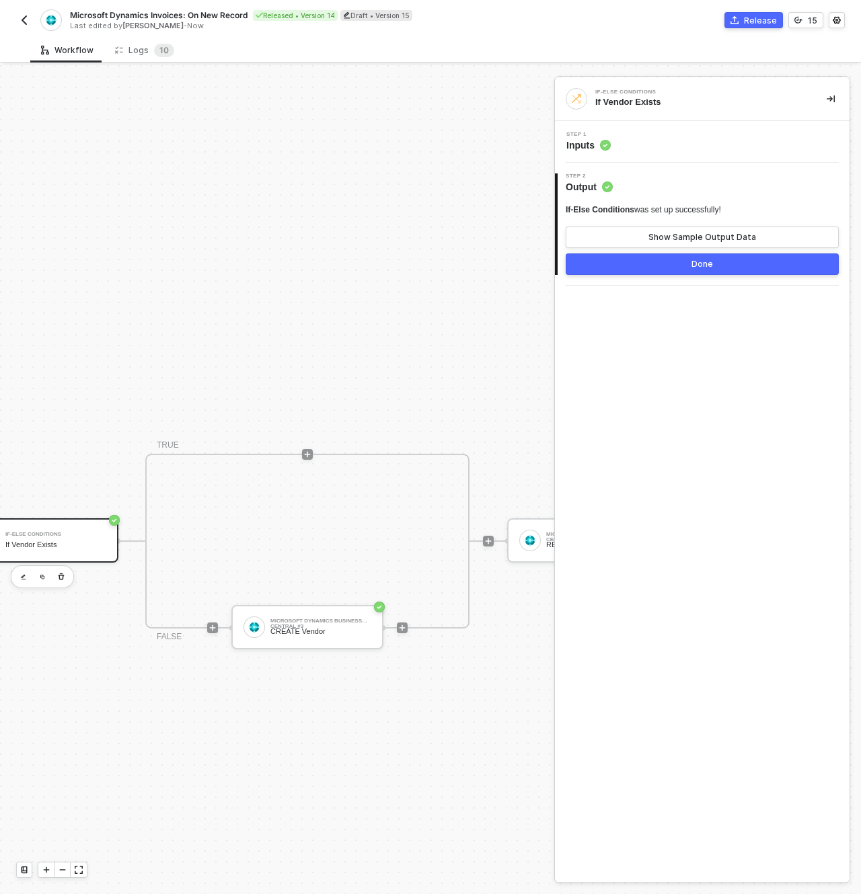
click at [618, 153] on div "Step 1 Inputs" at bounding box center [702, 142] width 294 height 42
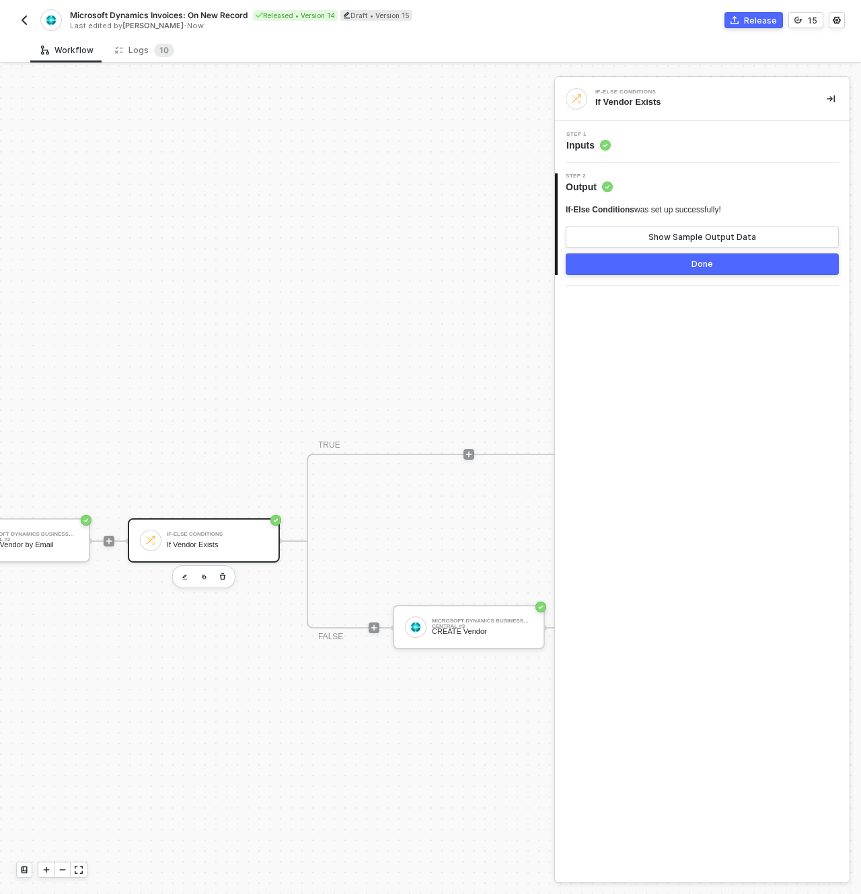
scroll to position [475, 446]
click at [50, 549] on div "READ Vendor by Email" at bounding box center [38, 545] width 101 height 9
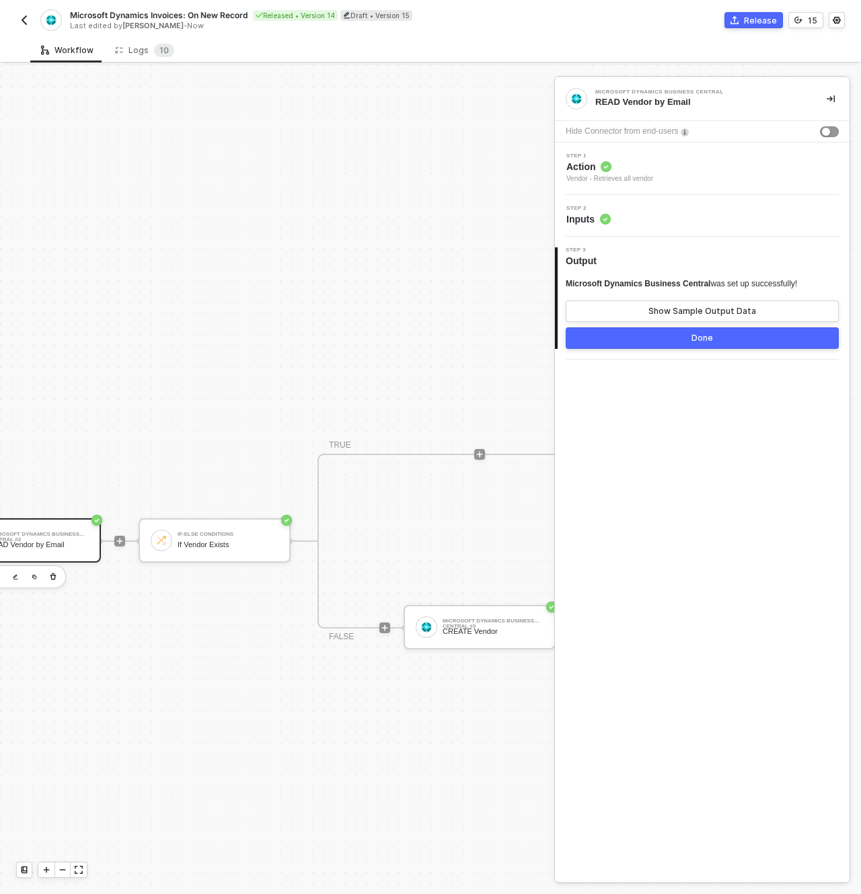
click at [615, 219] on div "Step 2 Inputs" at bounding box center [703, 216] width 291 height 20
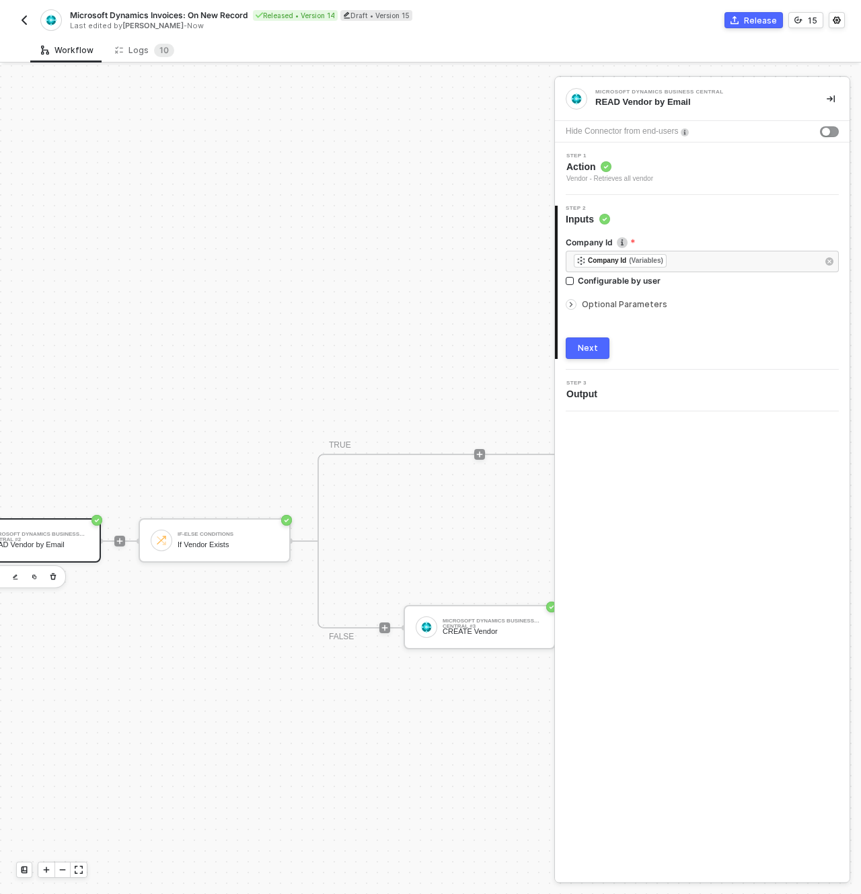
click at [588, 305] on span "Optional Parameters" at bounding box center [624, 304] width 85 height 10
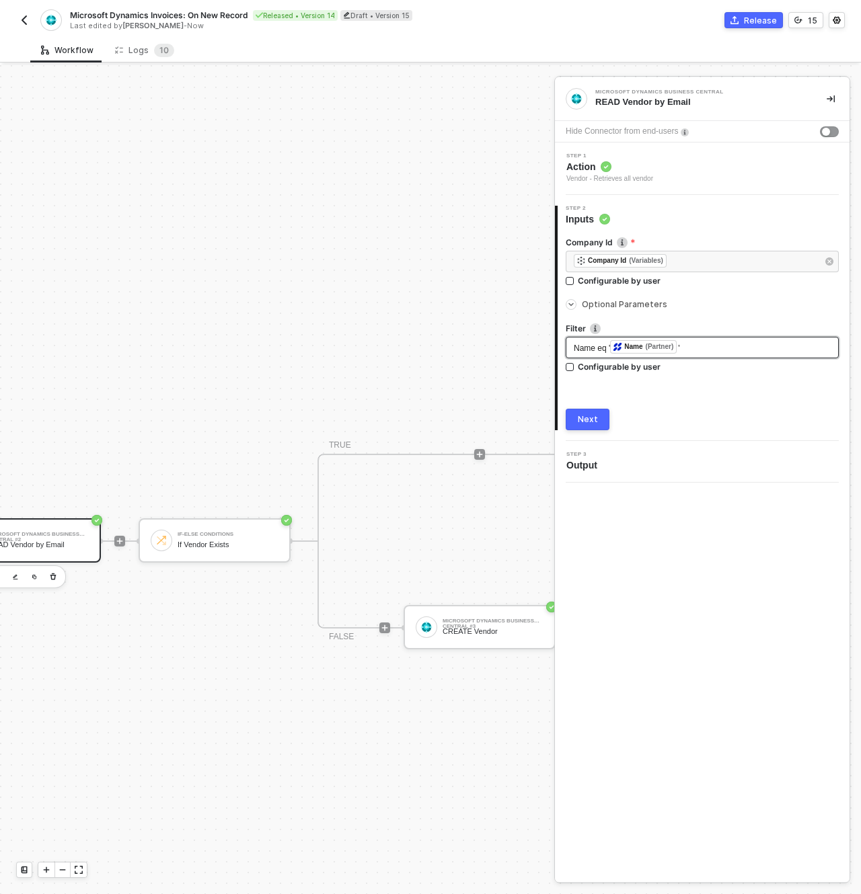
click at [584, 349] on span "Name eq '" at bounding box center [591, 348] width 36 height 9
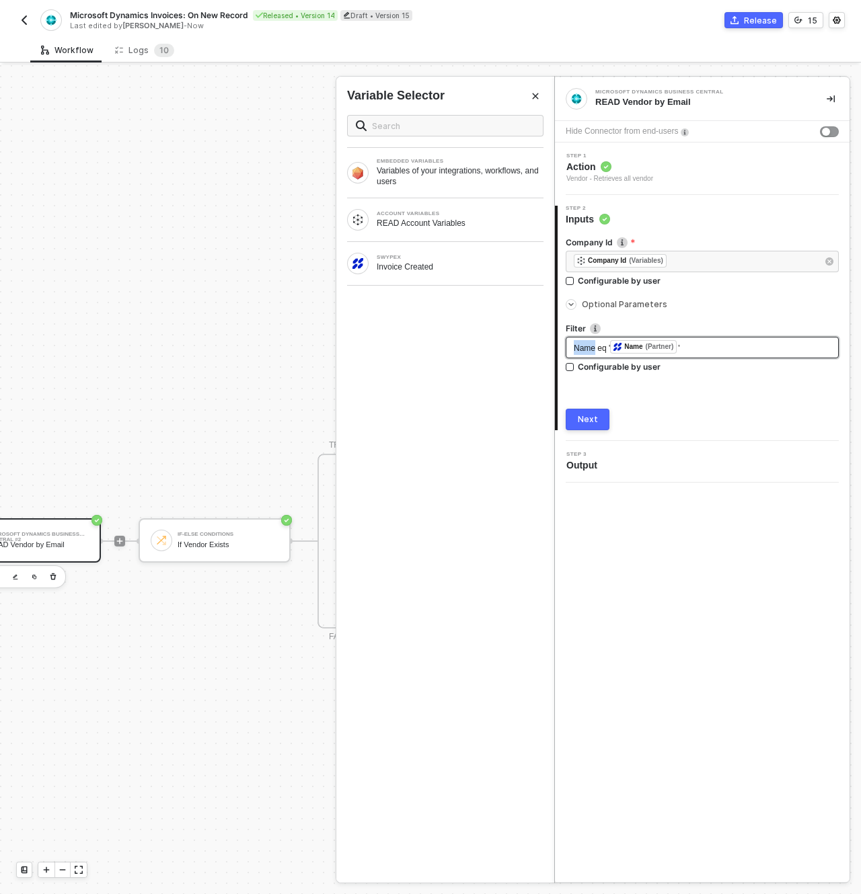
click at [584, 349] on span "Name eq '" at bounding box center [591, 348] width 36 height 9
click at [595, 411] on button "Next" at bounding box center [587, 420] width 44 height 22
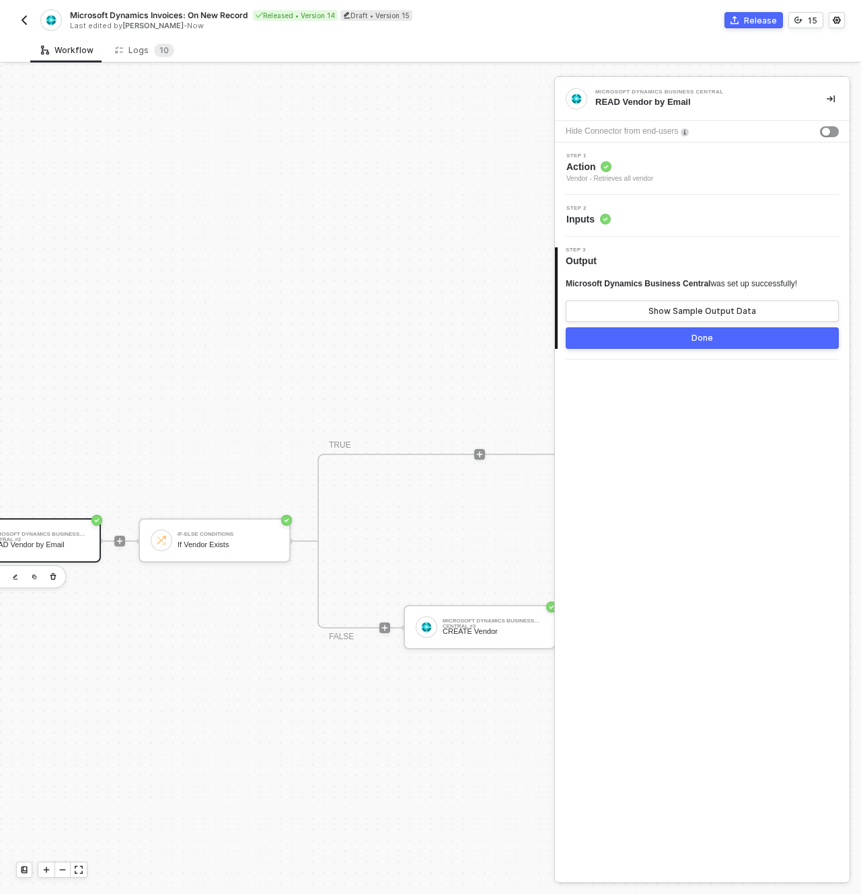
click at [610, 225] on span "Inputs" at bounding box center [588, 218] width 44 height 13
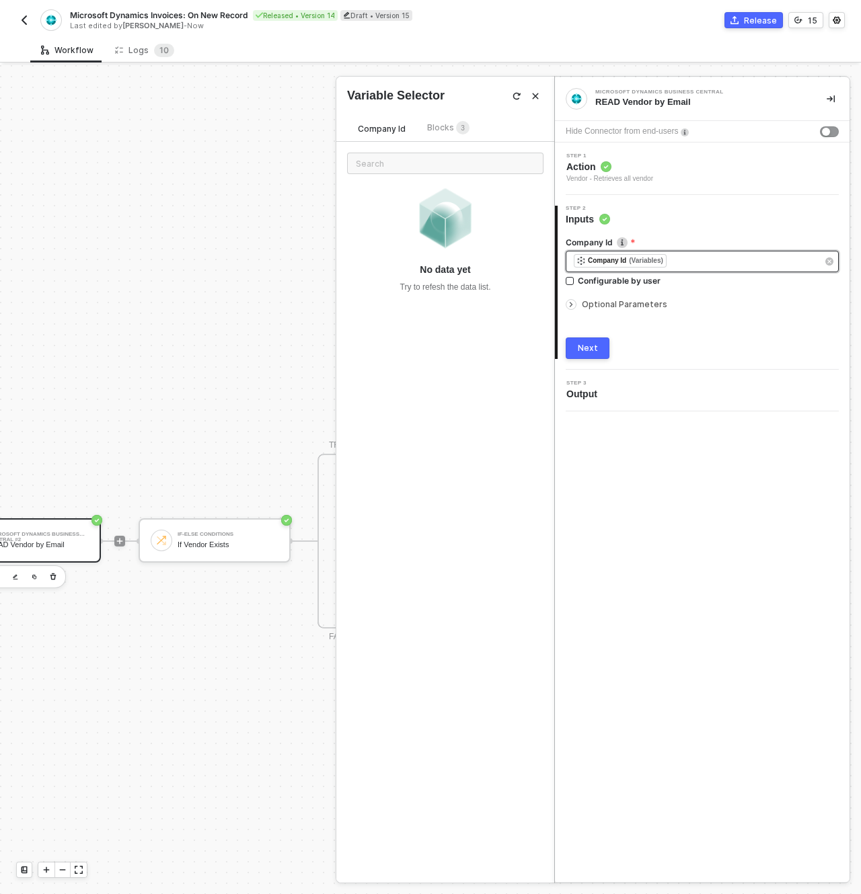
click at [688, 262] on div "﻿ ﻿ Company Id (Variables) ﻿" at bounding box center [694, 261] width 243 height 15
click at [627, 304] on span "Optional Parameters" at bounding box center [624, 304] width 85 height 10
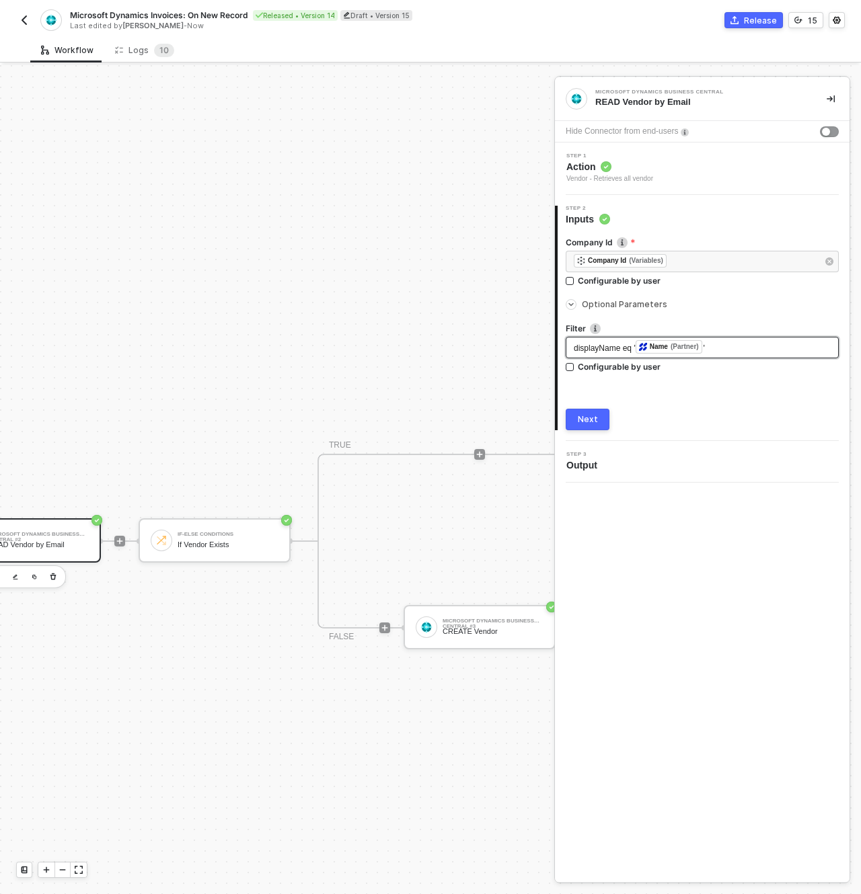
click at [720, 345] on div "displayName eq ' ﻿ Name (Partner) '" at bounding box center [701, 347] width 257 height 15
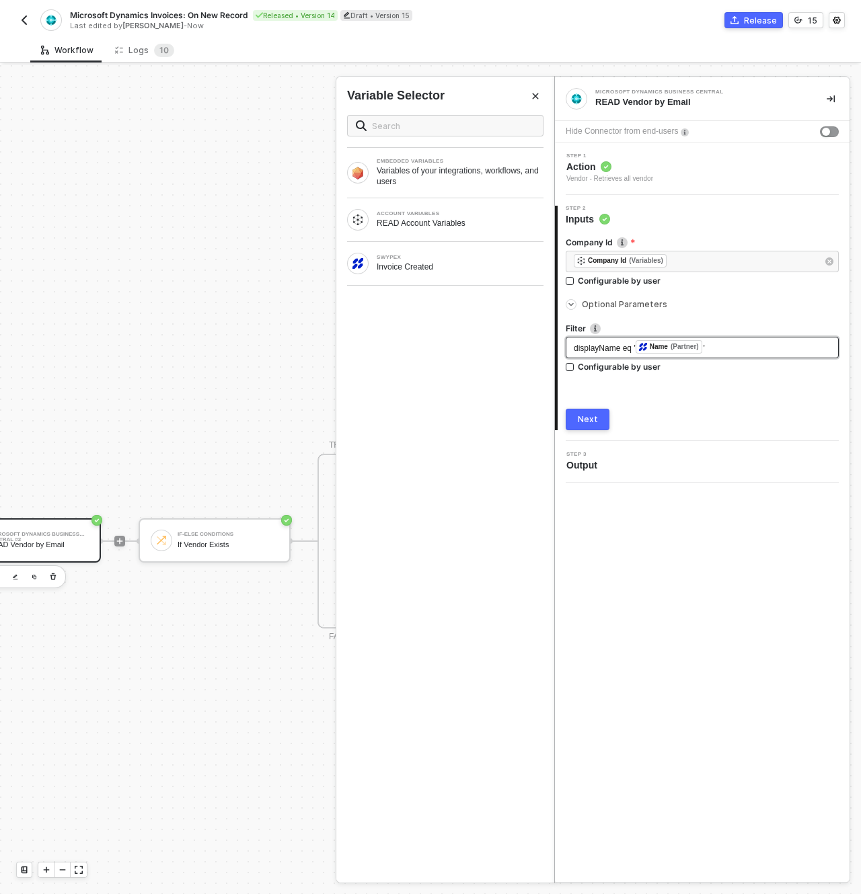
click at [733, 346] on div "displayName eq ' ﻿ Name (Partner) '" at bounding box center [701, 347] width 257 height 15
click at [592, 420] on div "Next" at bounding box center [588, 419] width 20 height 11
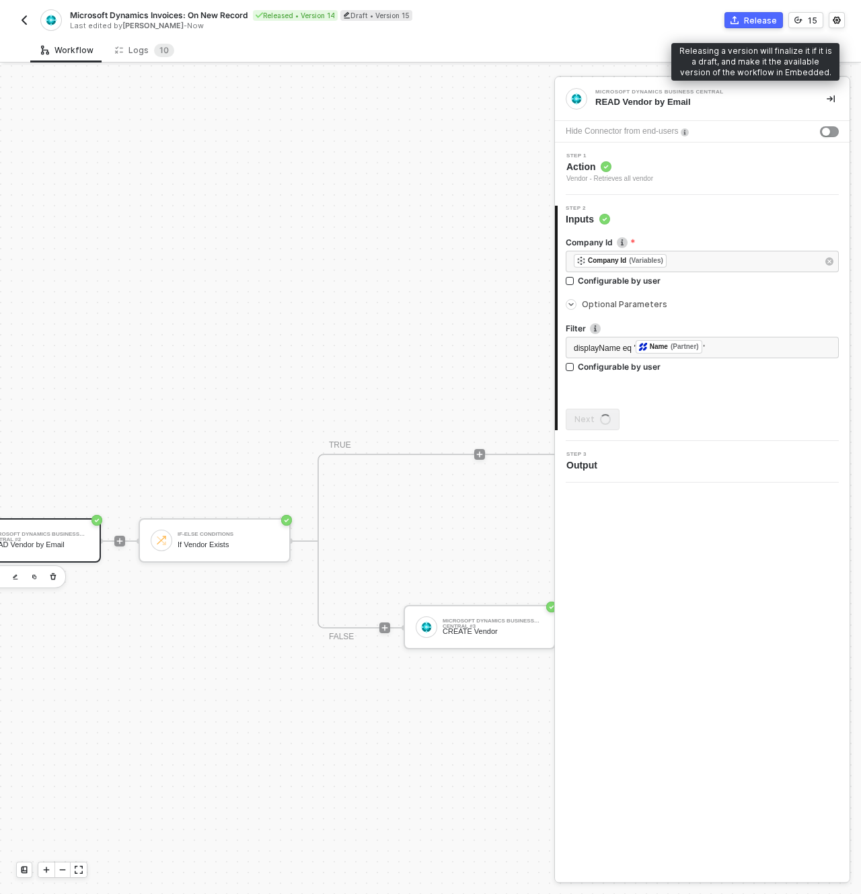
click at [763, 24] on div "Release" at bounding box center [760, 20] width 33 height 11
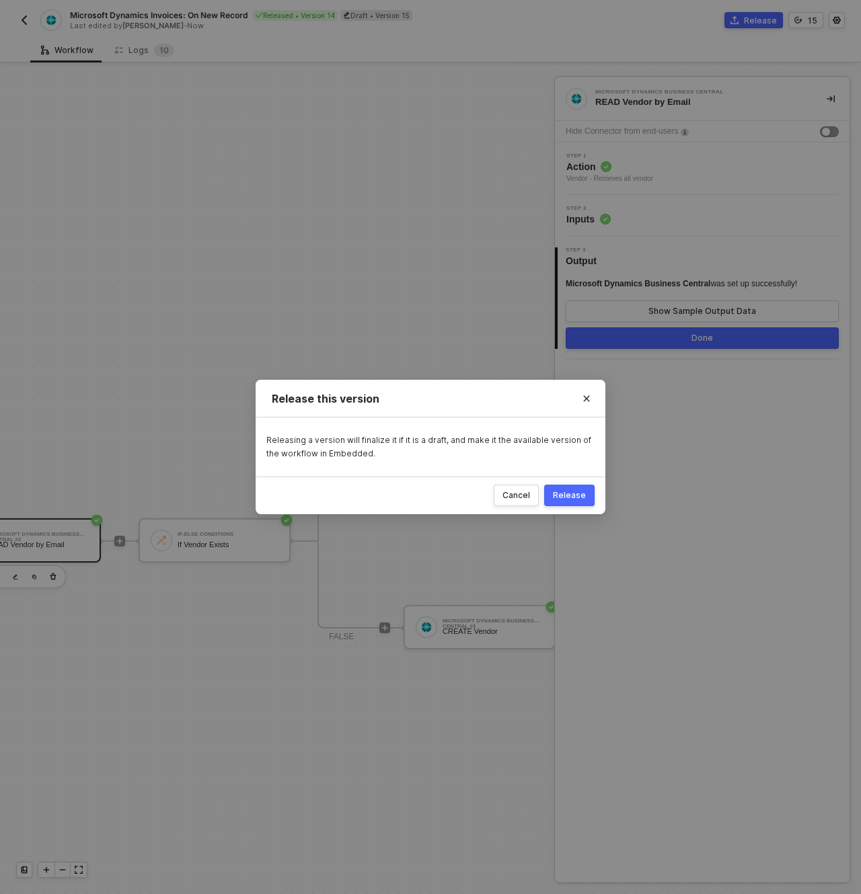
click at [563, 497] on div "Release" at bounding box center [569, 495] width 33 height 11
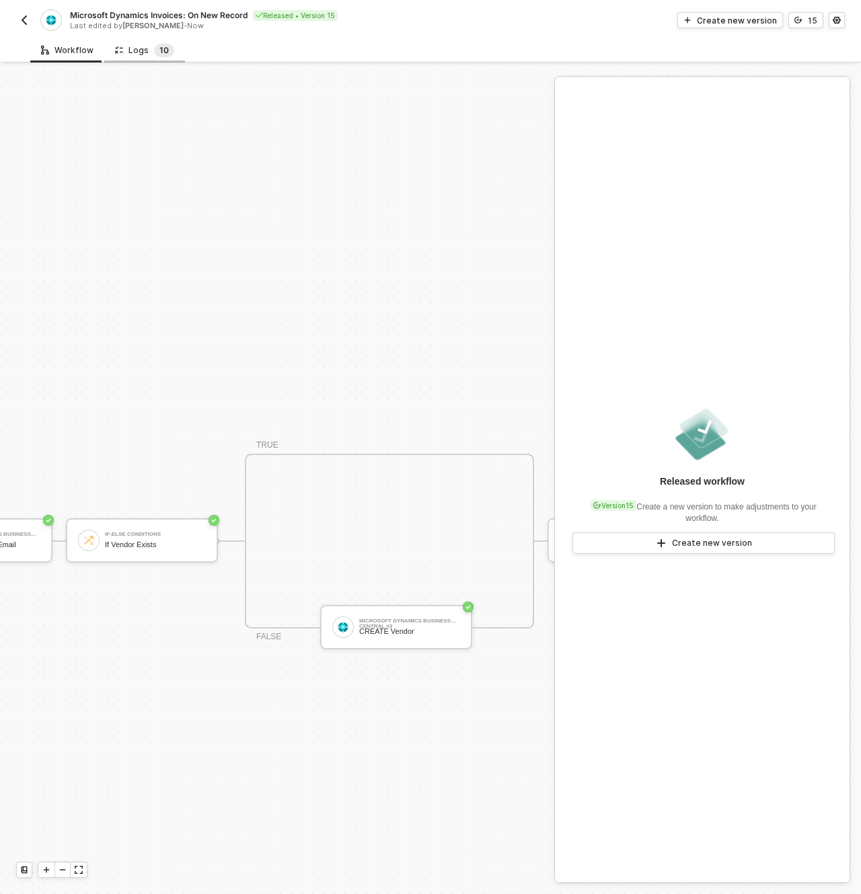
click at [164, 49] on span "0" at bounding box center [165, 50] width 5 height 10
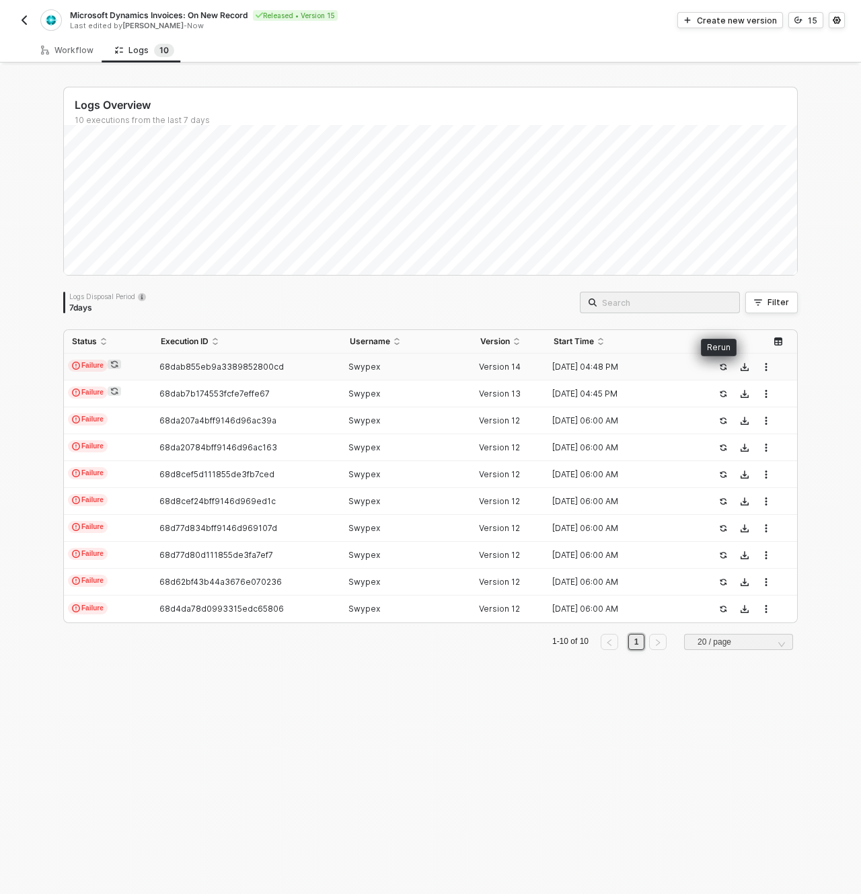
click at [715, 366] on button "button" at bounding box center [723, 367] width 16 height 16
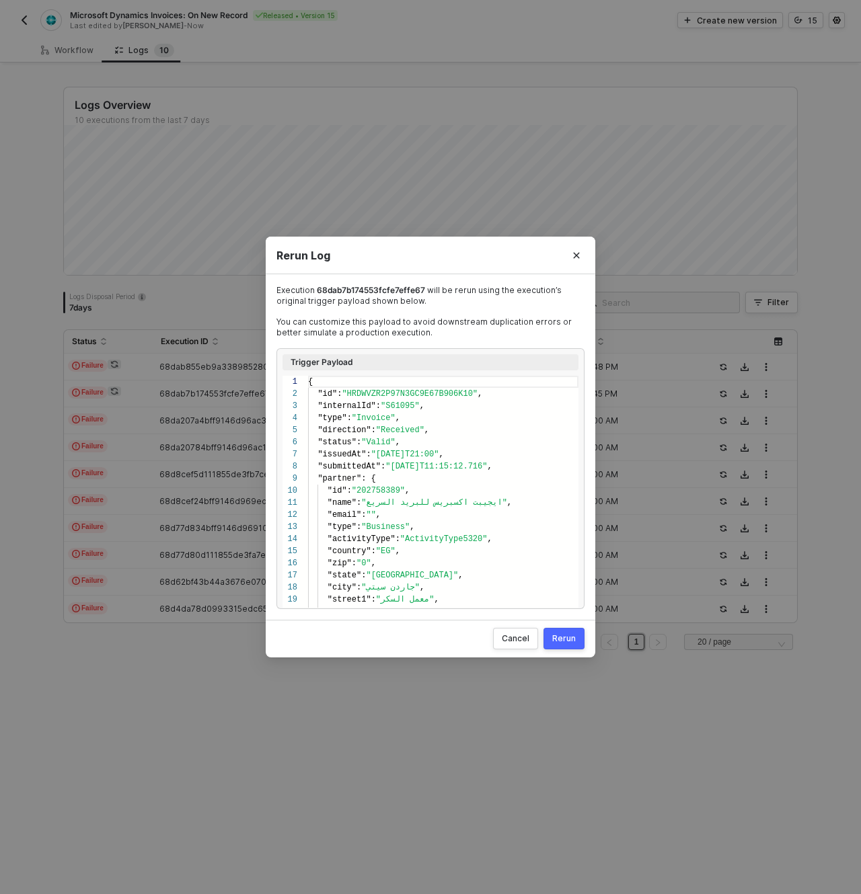
scroll to position [121, 0]
click at [556, 641] on div "Rerun" at bounding box center [564, 638] width 24 height 11
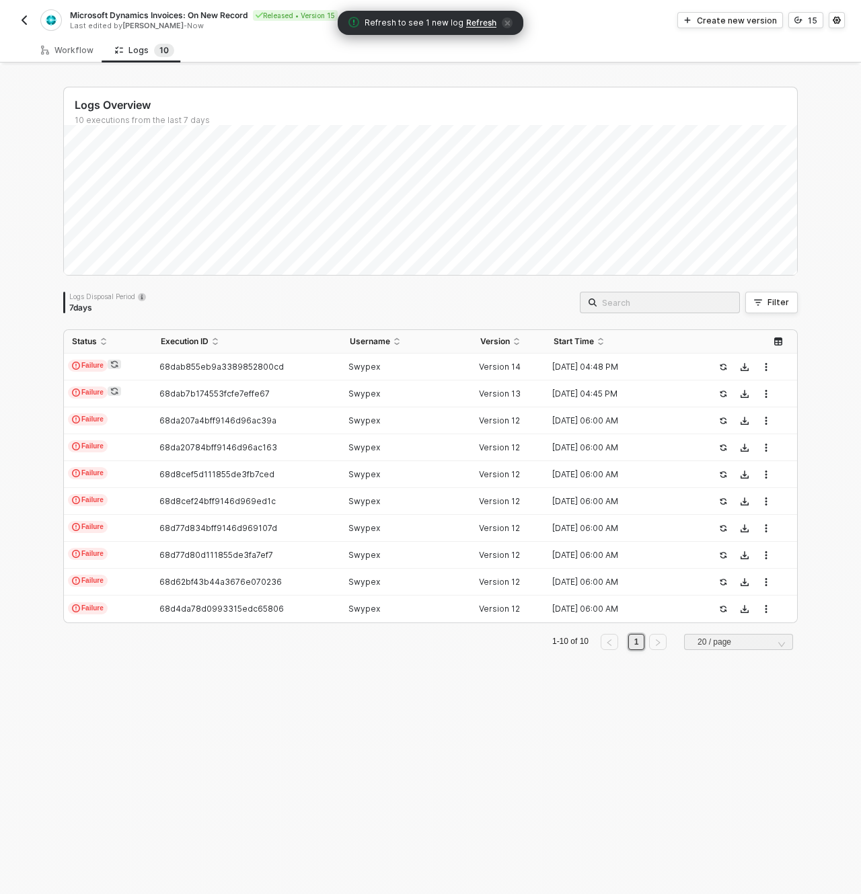
click at [475, 26] on span "Refresh" at bounding box center [481, 22] width 30 height 11
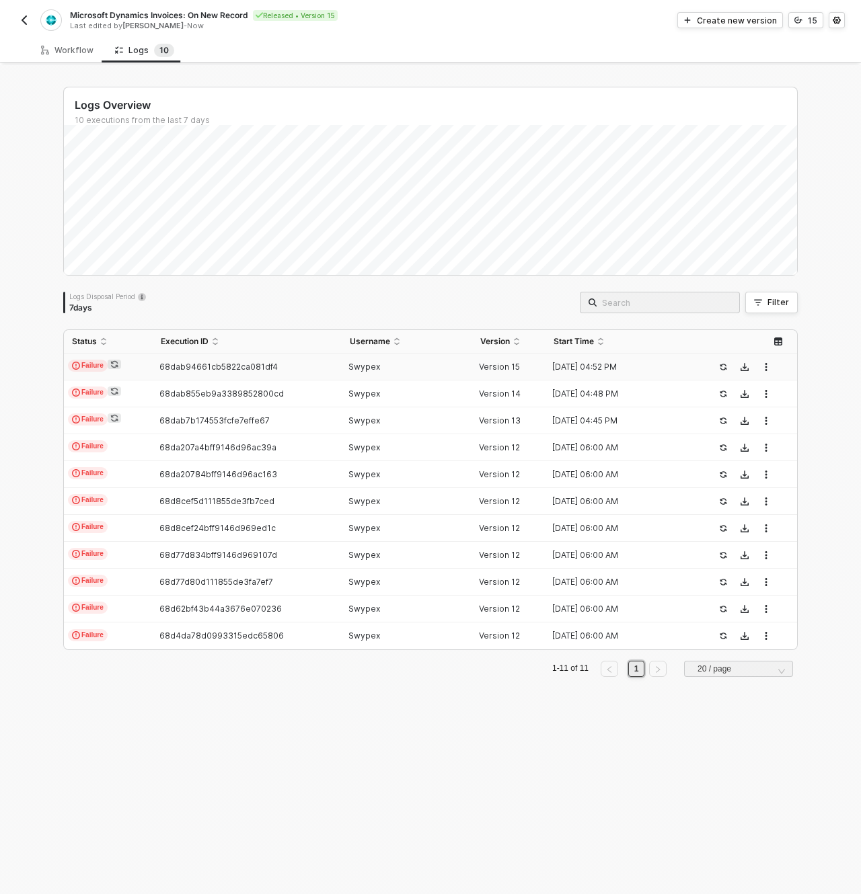
click at [268, 375] on td "68dab94661cb5822ca081df4" at bounding box center [247, 367] width 188 height 27
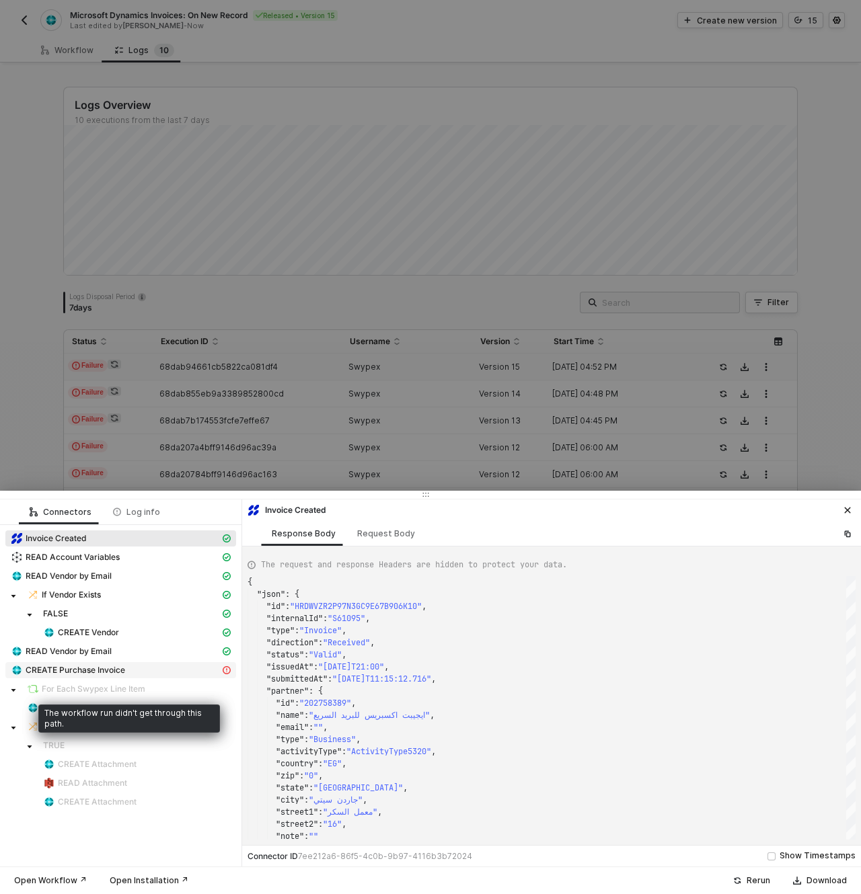
click at [102, 673] on span "CREATE Purchase Invoice" at bounding box center [76, 670] width 100 height 11
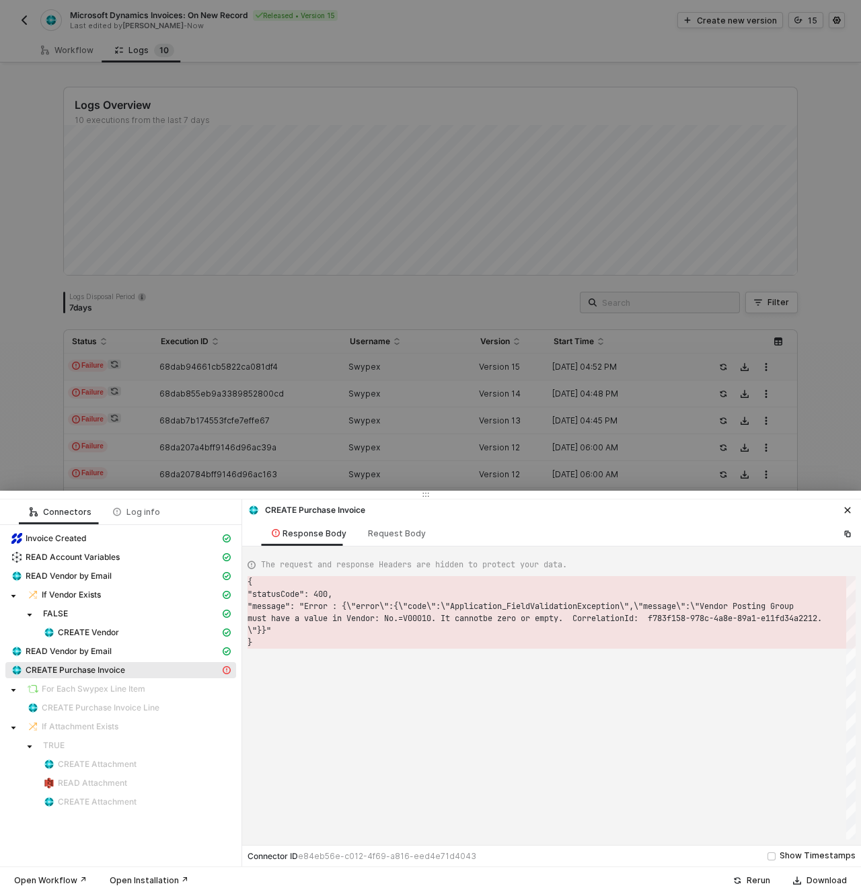
scroll to position [36, 0]
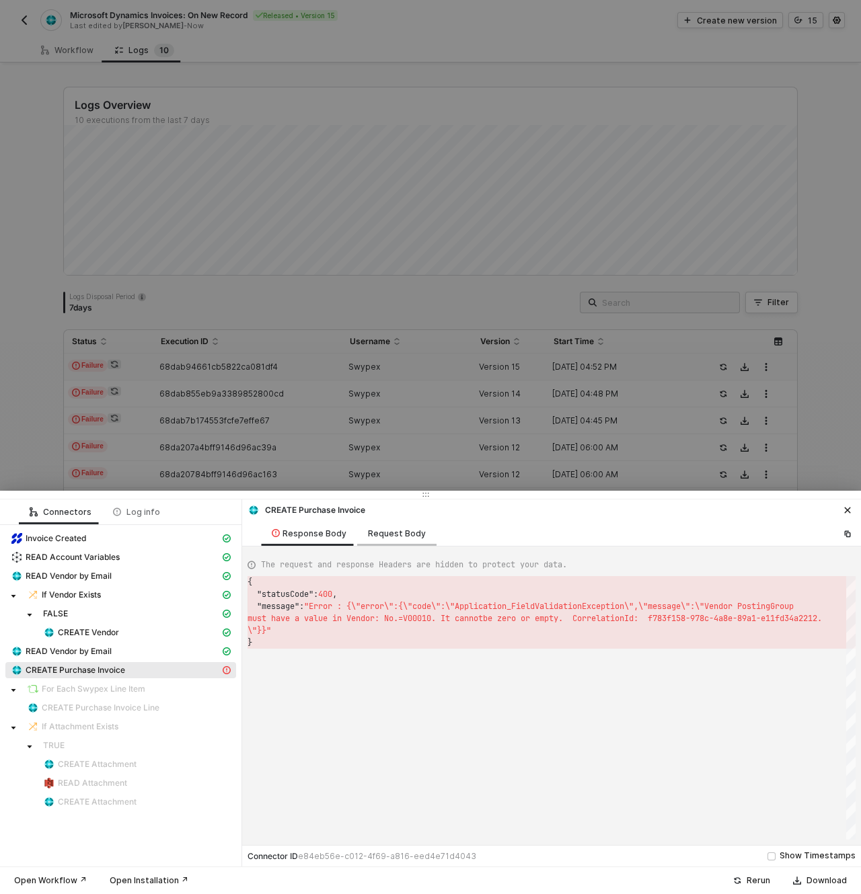
click at [392, 534] on div "Request Body" at bounding box center [397, 533] width 58 height 11
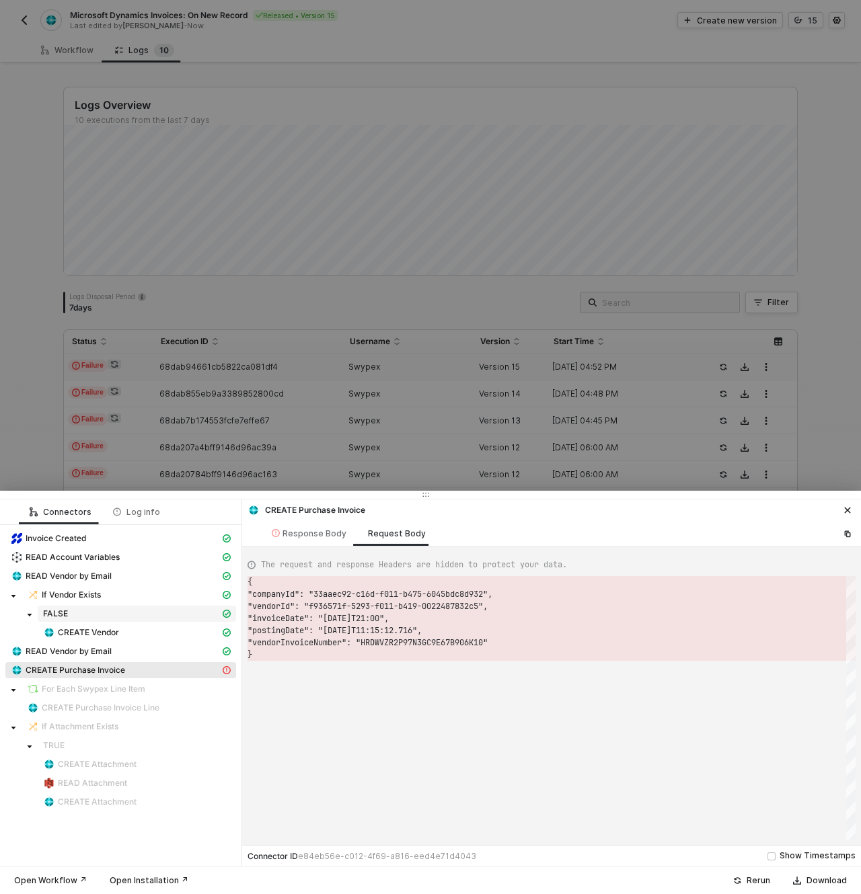
scroll to position [73, 0]
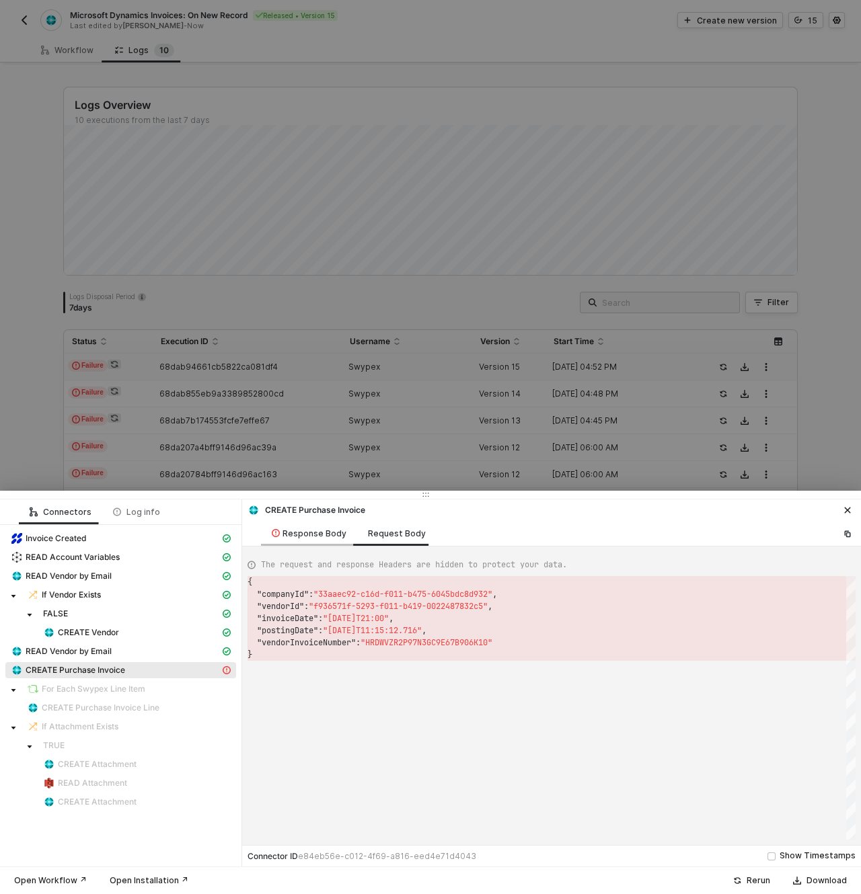
click at [319, 531] on div "Response Body" at bounding box center [309, 533] width 75 height 11
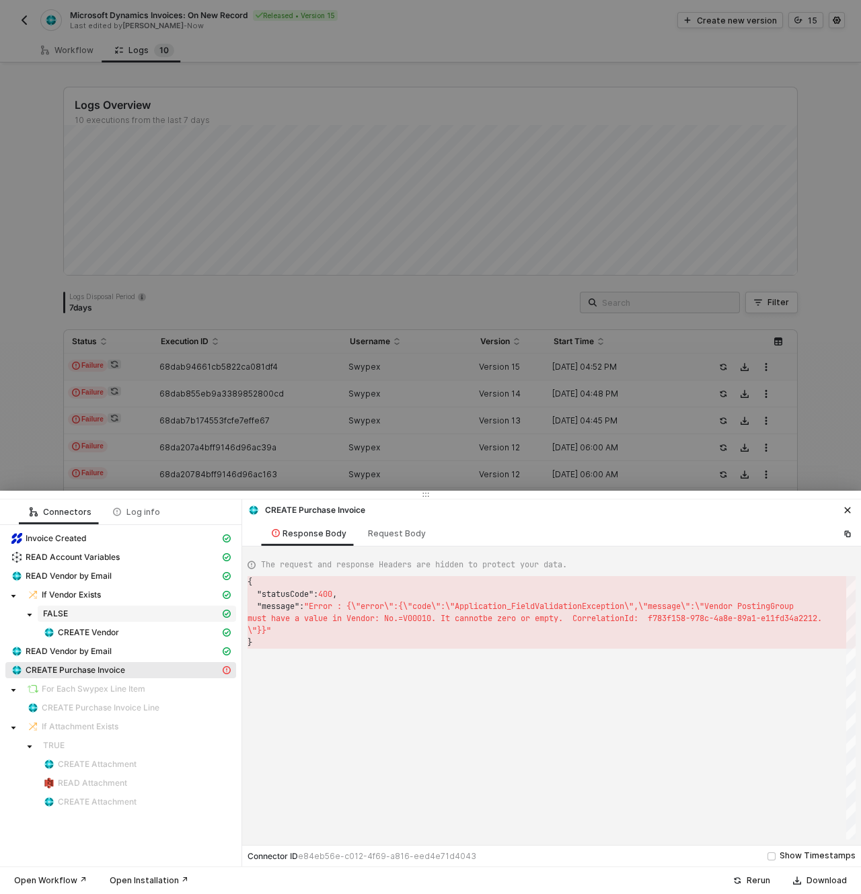
scroll to position [36, 0]
click at [411, 290] on div at bounding box center [430, 447] width 861 height 894
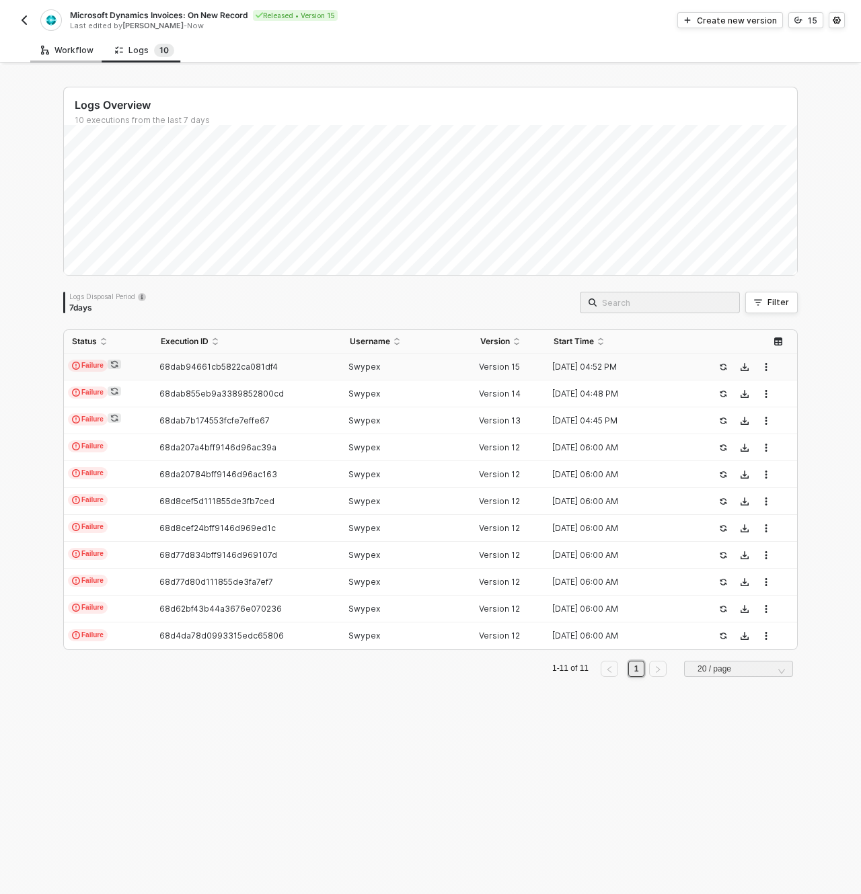
click at [69, 52] on div "Workflow" at bounding box center [67, 50] width 52 height 11
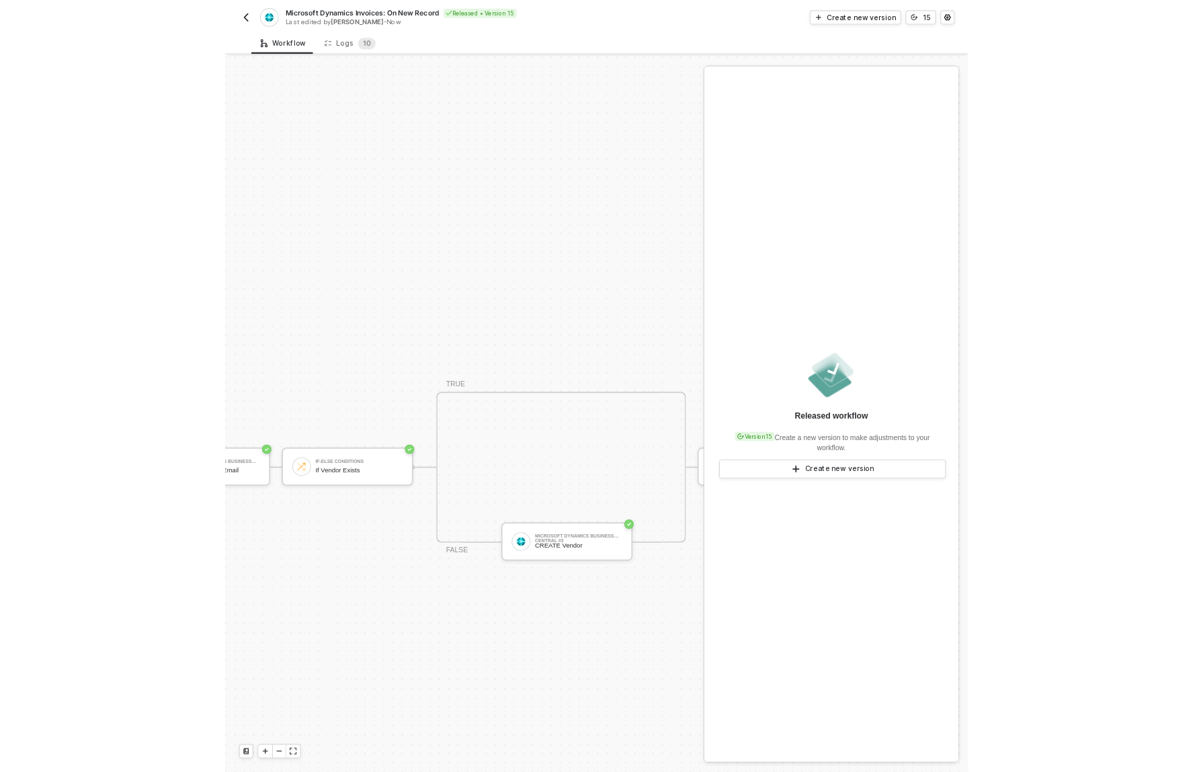
scroll to position [475, 446]
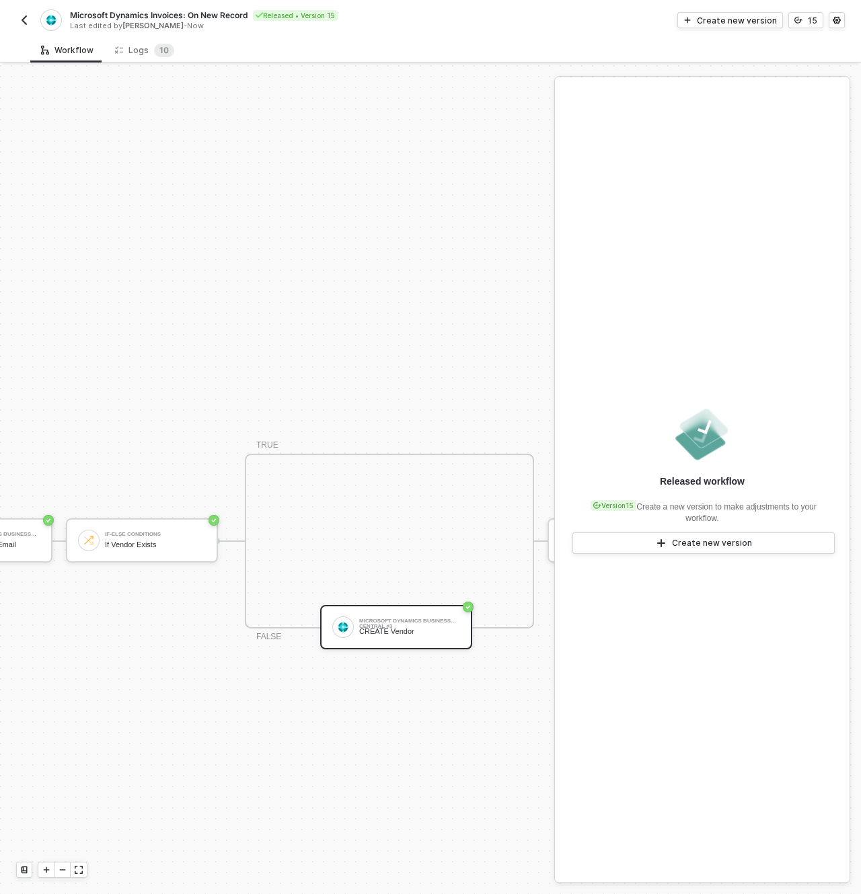
click at [413, 637] on div "Microsoft Dynamics Business Central #3 CREATE Vendor" at bounding box center [409, 627] width 101 height 26
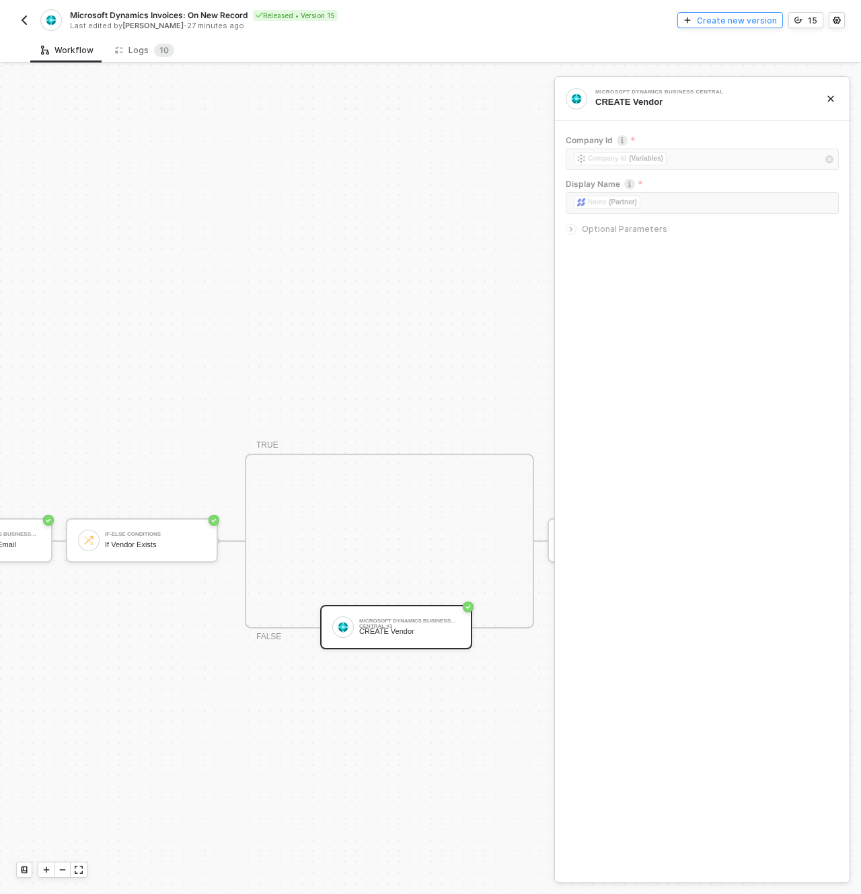
click at [703, 26] on button "Create new version" at bounding box center [730, 20] width 106 height 16
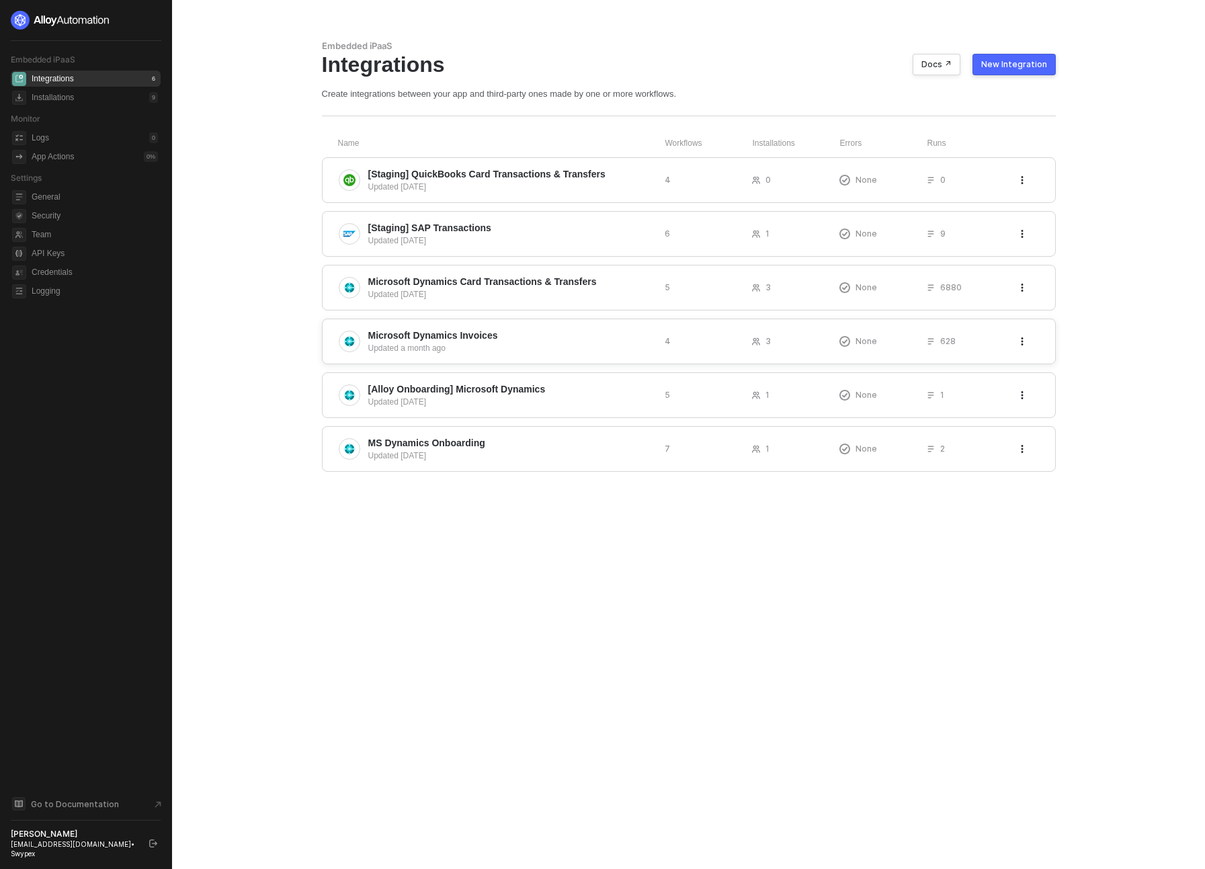
click at [520, 351] on div "Updated a month ago" at bounding box center [511, 348] width 286 height 12
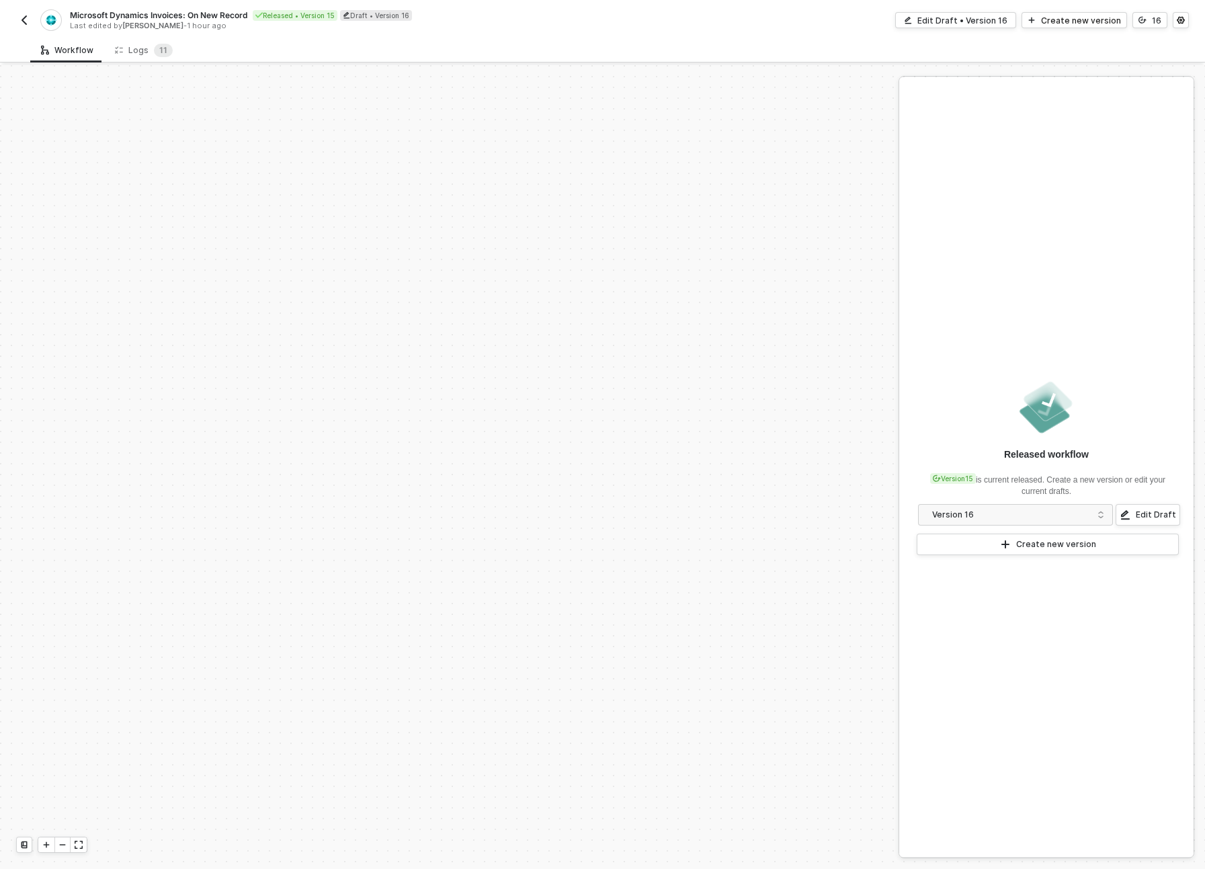
scroll to position [469, 0]
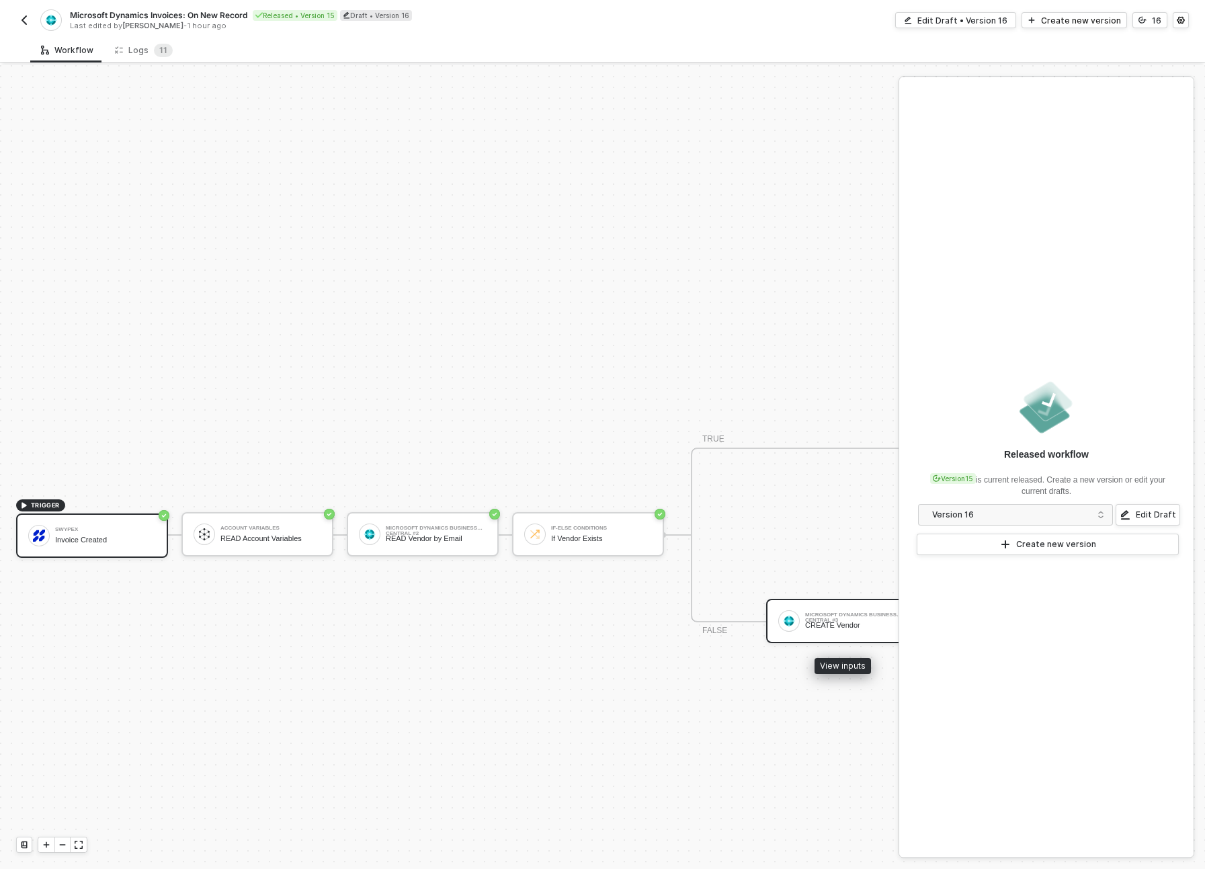
click at [815, 626] on div "CREATE Vendor" at bounding box center [855, 625] width 101 height 9
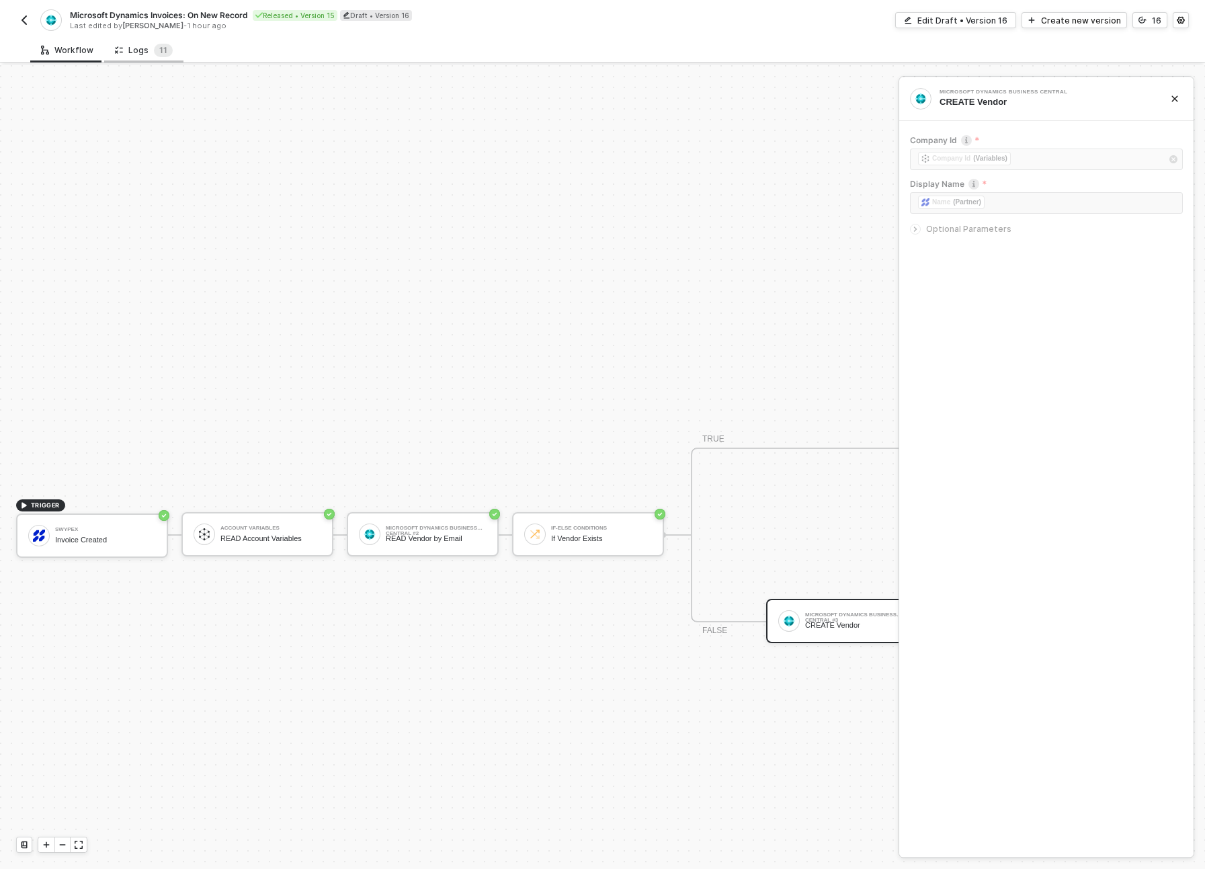
click at [149, 51] on div "Logs 1 1" at bounding box center [144, 50] width 58 height 13
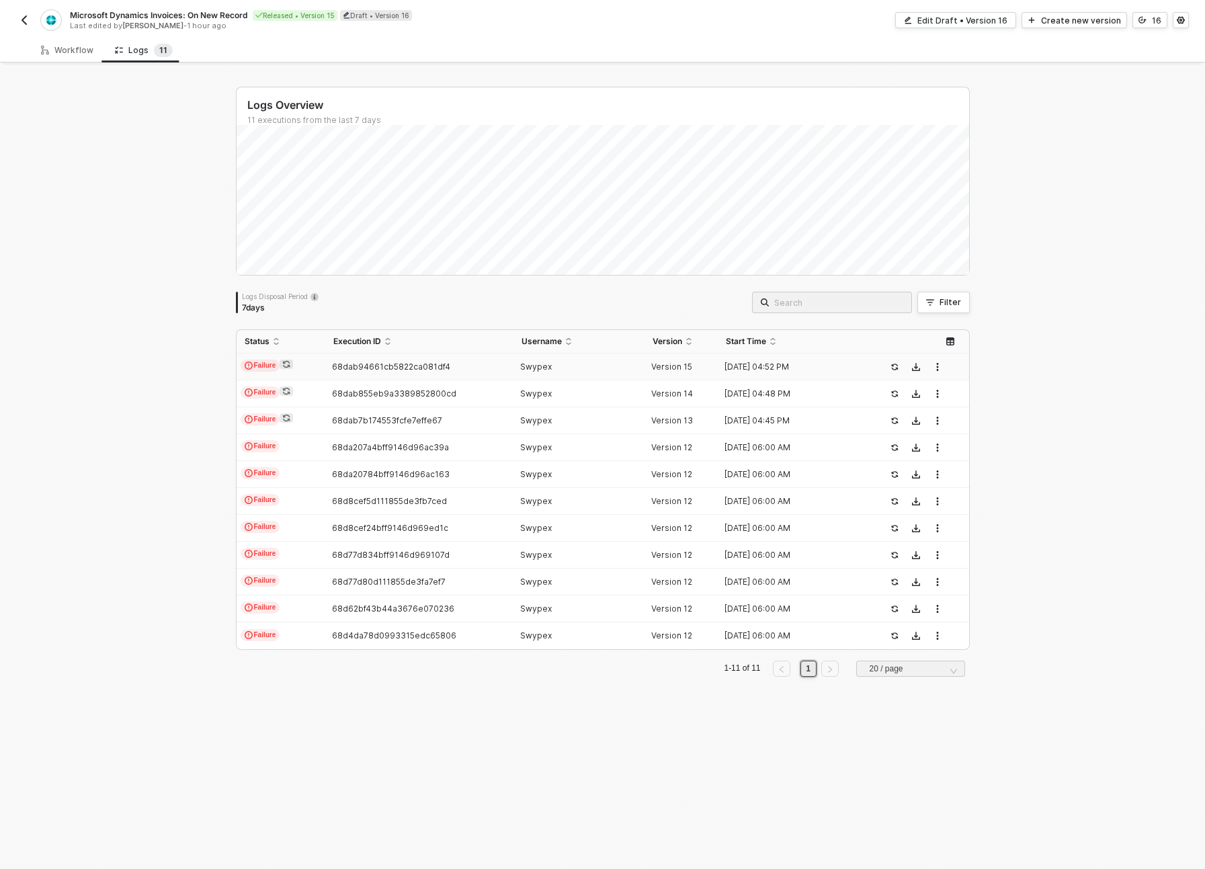
click at [319, 368] on td "Failure" at bounding box center [281, 367] width 89 height 27
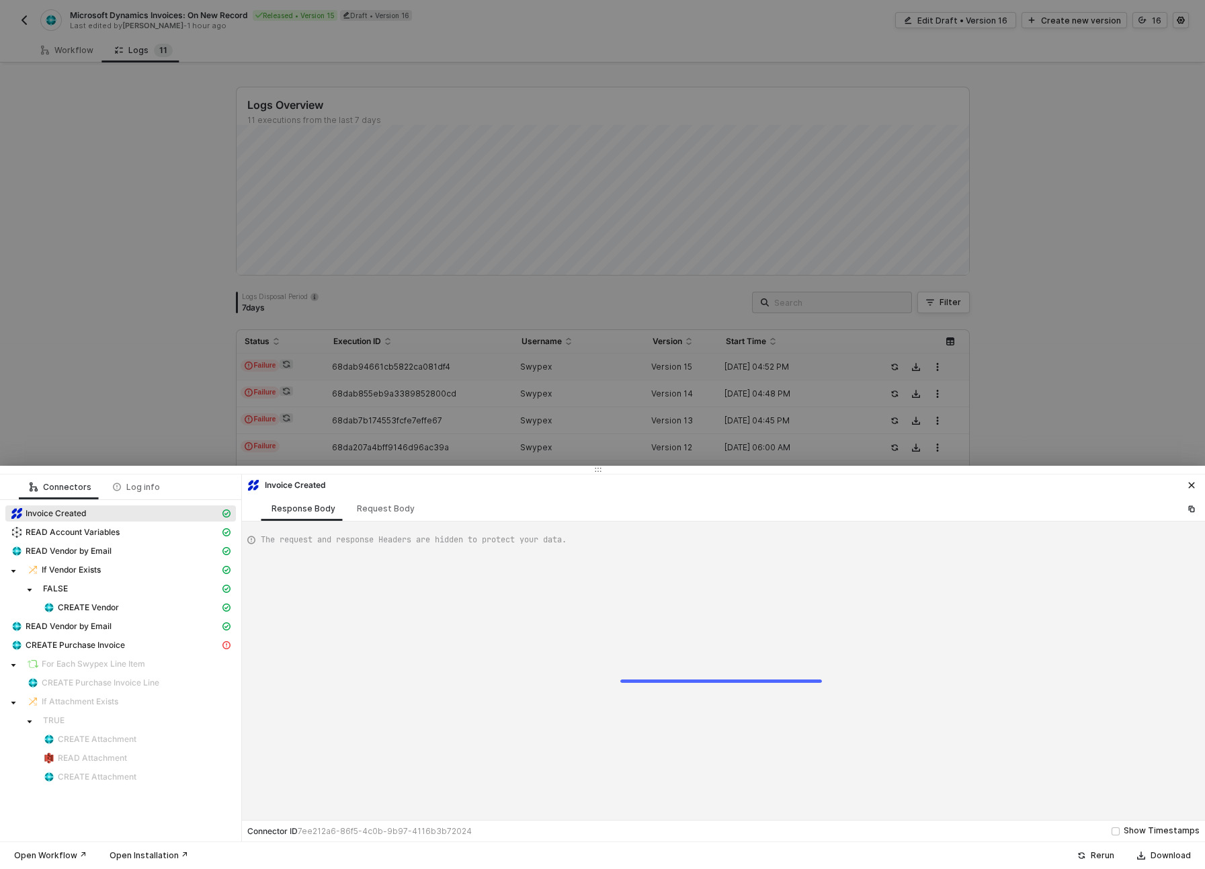
scroll to position [121, 0]
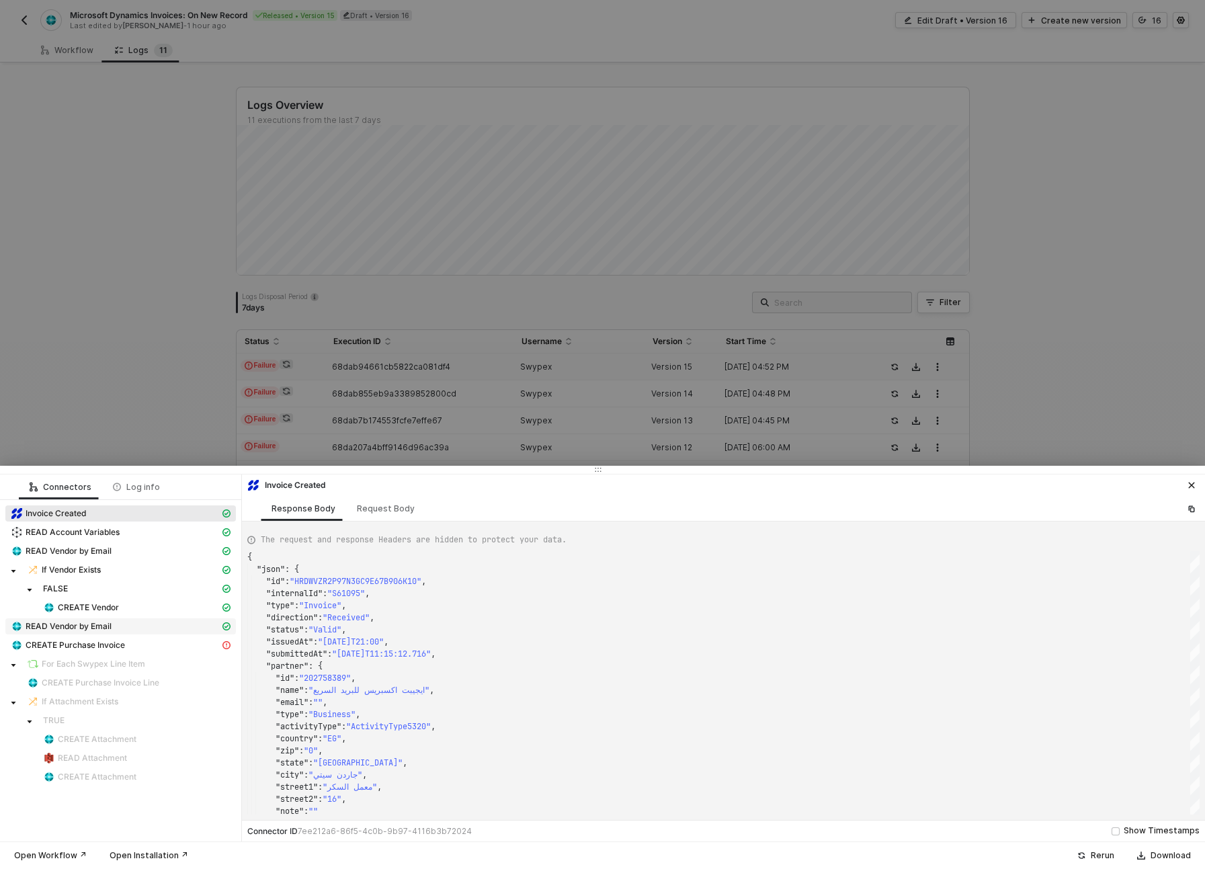
click at [79, 629] on span "READ Vendor by Email" at bounding box center [69, 626] width 86 height 11
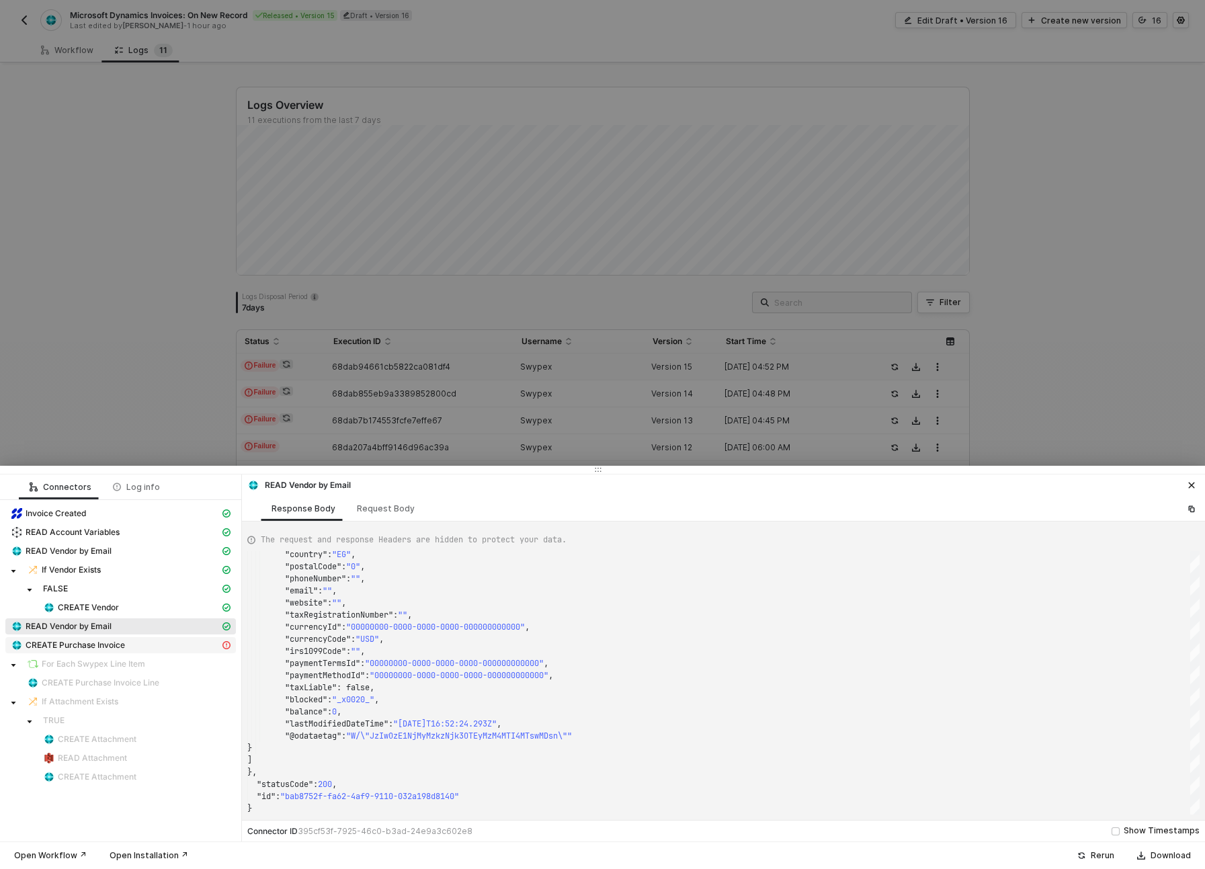
click at [88, 646] on span "CREATE Purchase Invoice" at bounding box center [76, 645] width 100 height 11
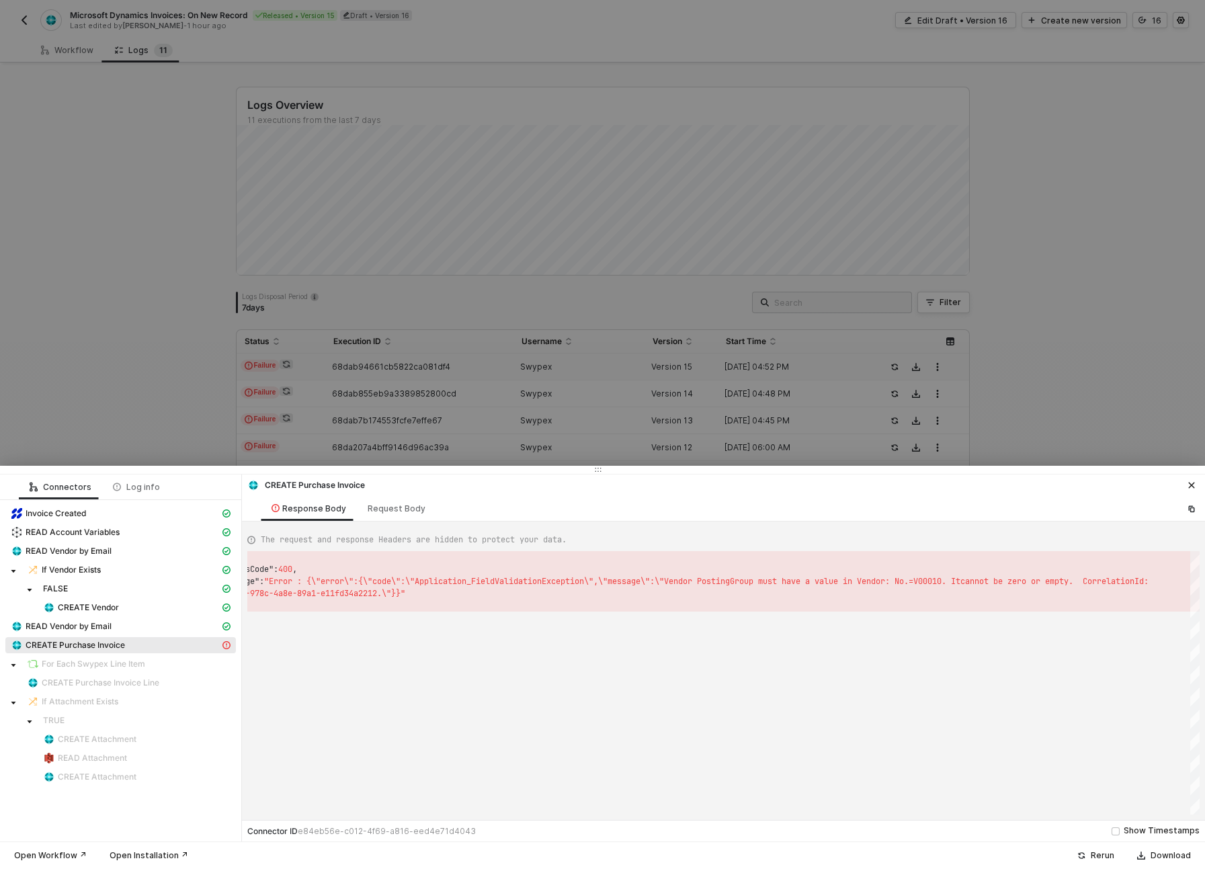
click at [401, 493] on div "CREATE Purchase Invoice Response Body Request Body" at bounding box center [723, 498] width 963 height 47
click at [402, 498] on div "Request Body" at bounding box center [396, 508] width 79 height 25
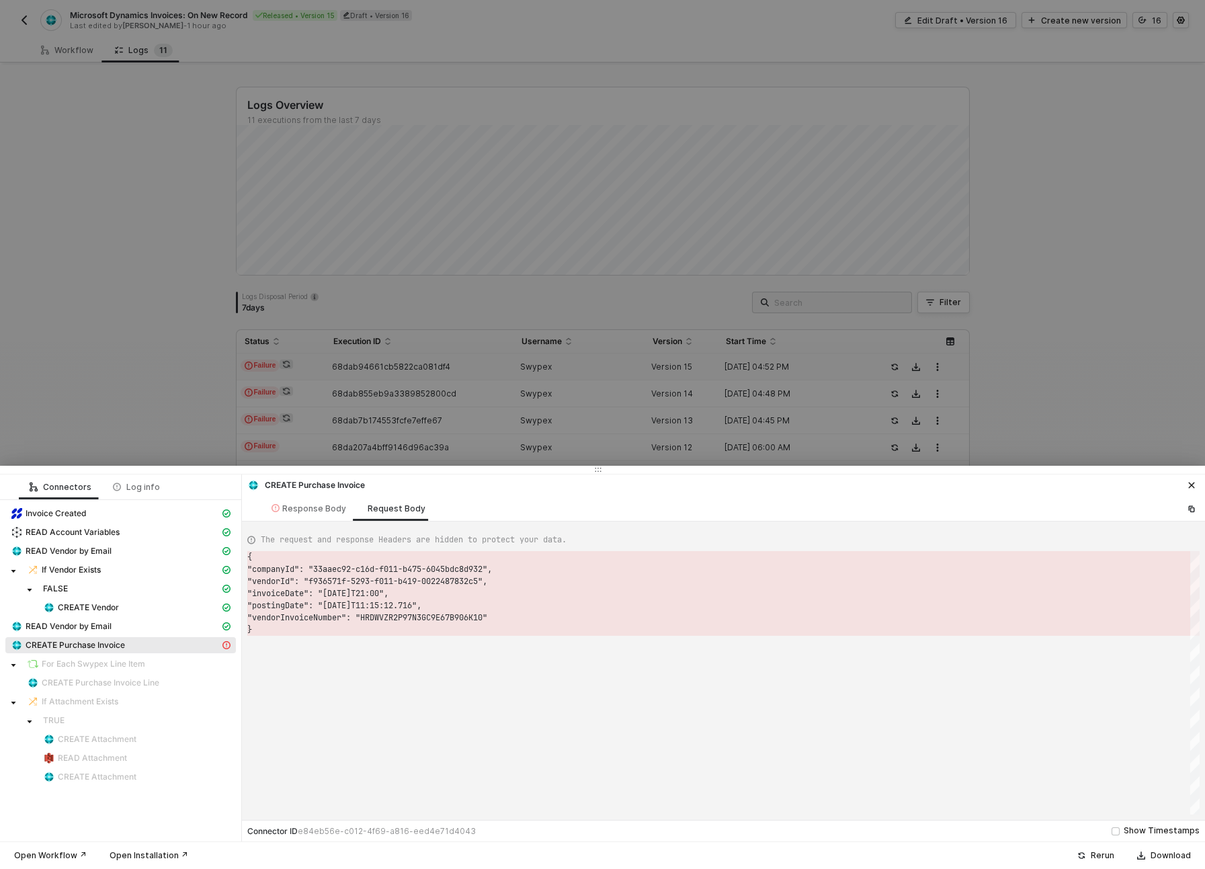
scroll to position [73, 0]
click at [289, 514] on div "Response Body" at bounding box center [309, 508] width 96 height 25
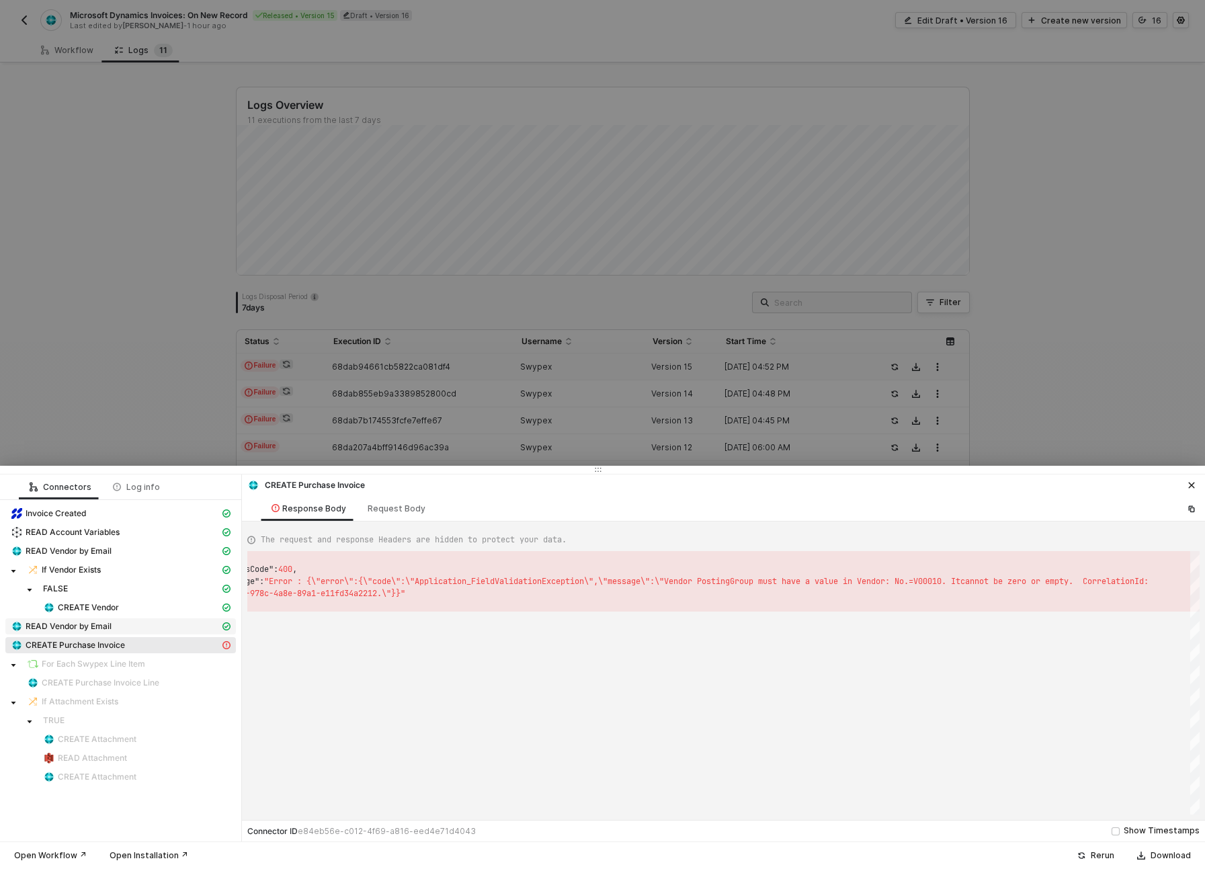
click at [87, 631] on span "READ Vendor by Email" at bounding box center [69, 626] width 86 height 11
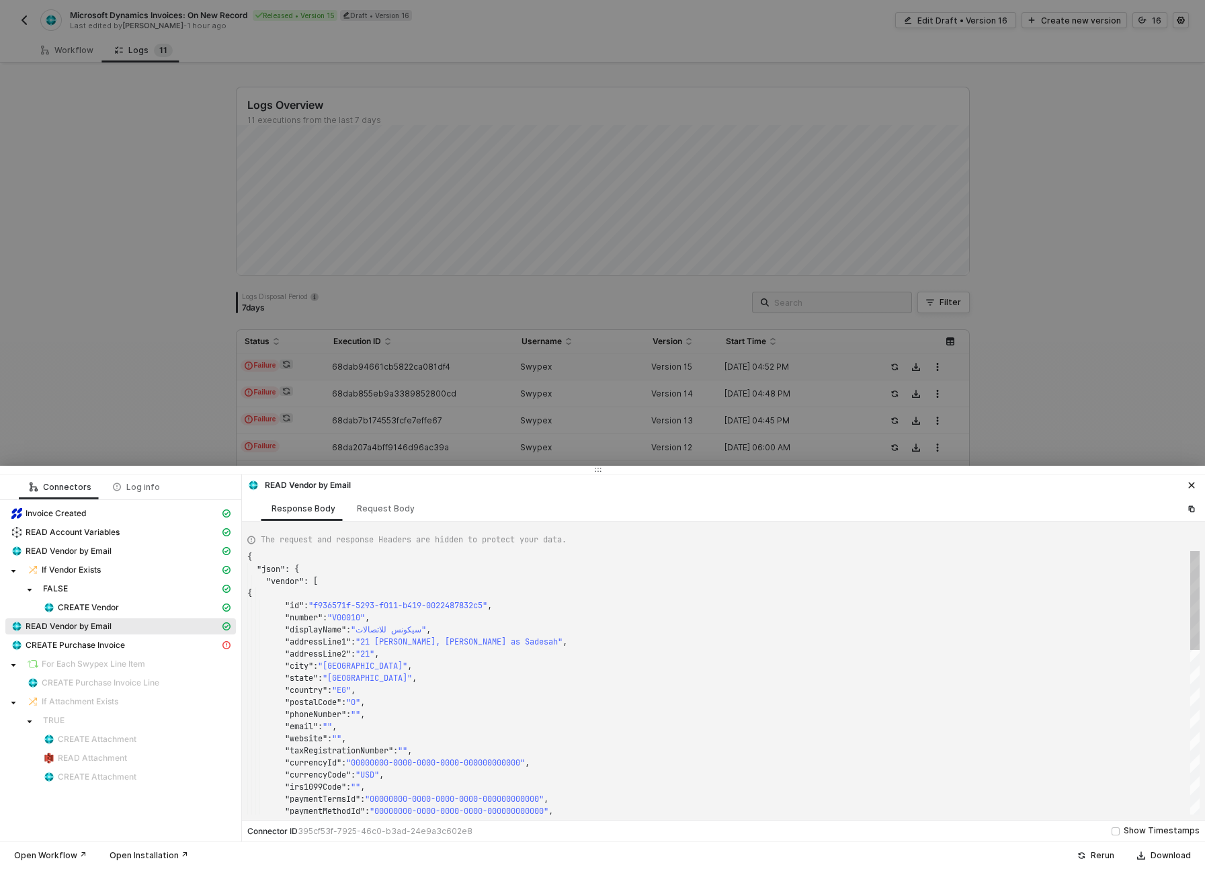
scroll to position [121, 0]
click at [89, 608] on span "CREATE Vendor" at bounding box center [88, 607] width 61 height 11
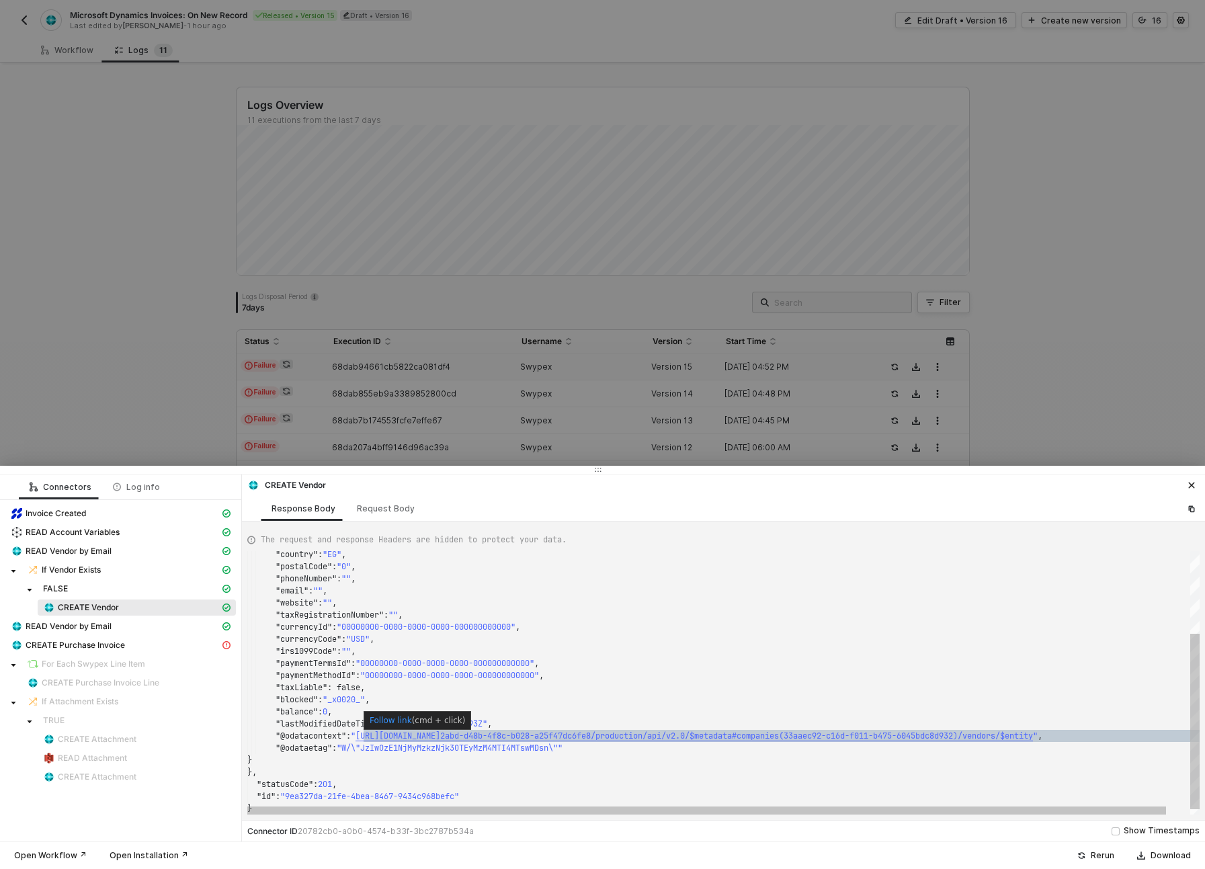
click at [405, 738] on span "[URL][DOMAIN_NAME]" at bounding box center [398, 736] width 85 height 11
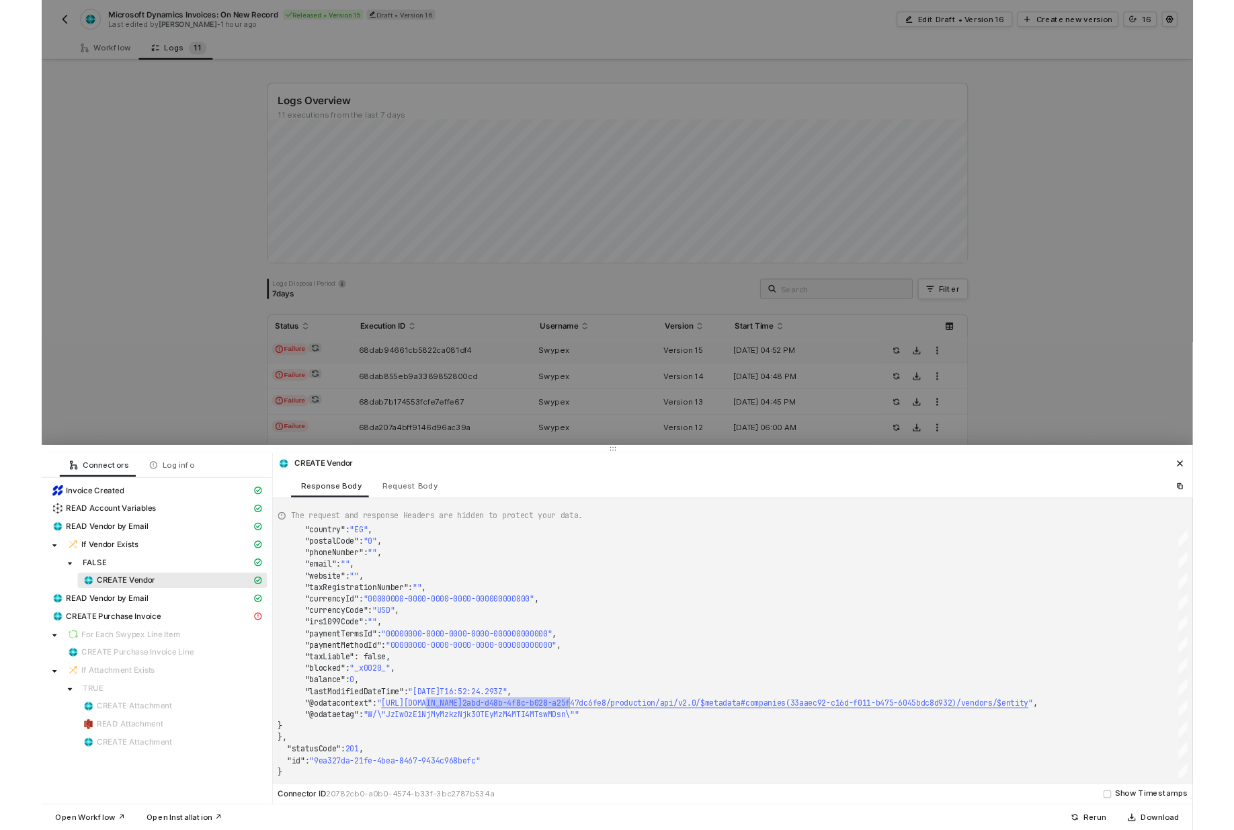
scroll to position [61, 310]
